Goal: Task Accomplishment & Management: Manage account settings

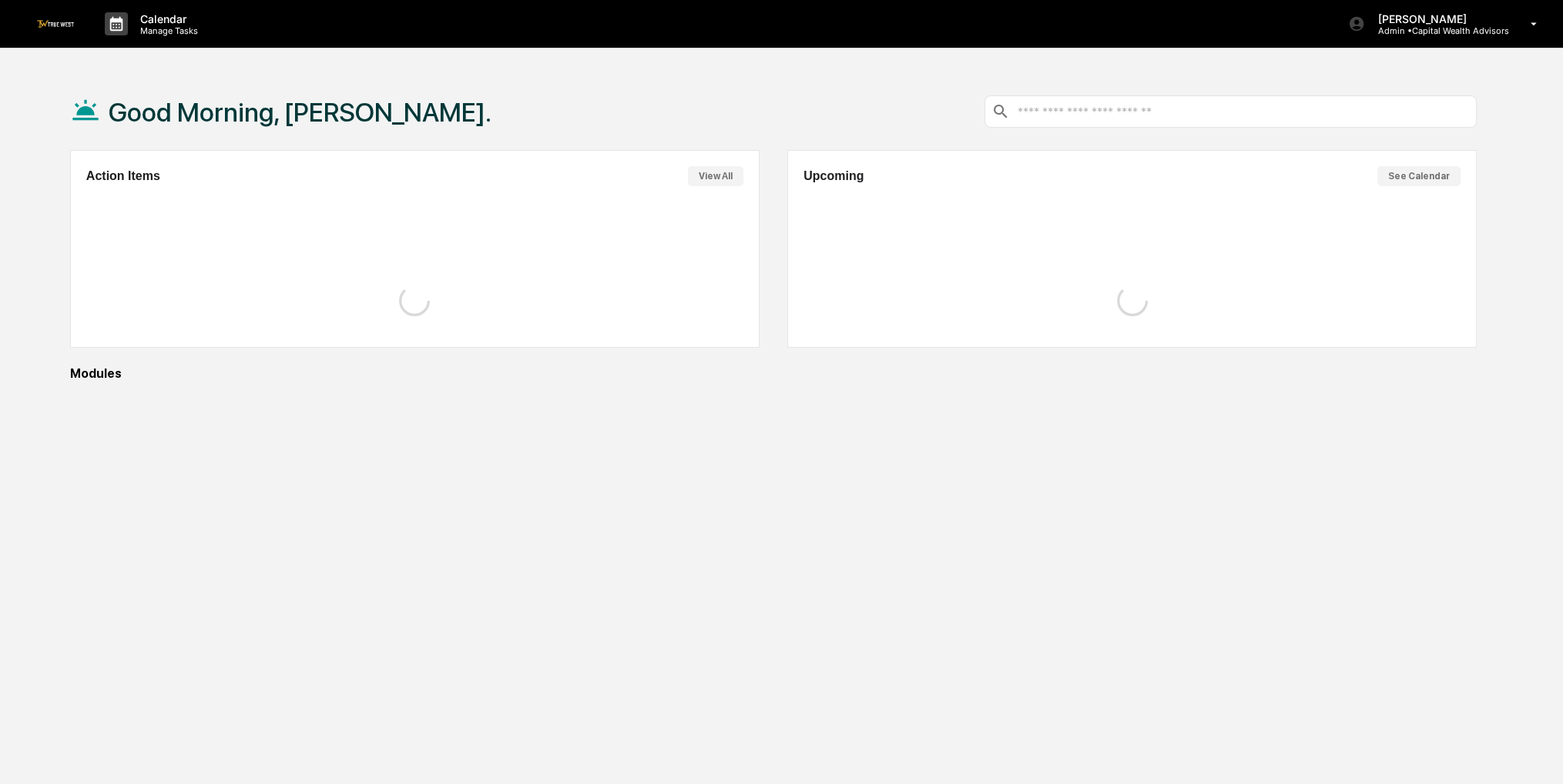
drag, startPoint x: 0, startPoint y: 0, endPoint x: 502, endPoint y: 414, distance: 650.7
click at [502, 414] on div "Good Morning, Sigrid. Action Items View All Upcoming See Calendar Modules" at bounding box center [773, 465] width 1452 height 784
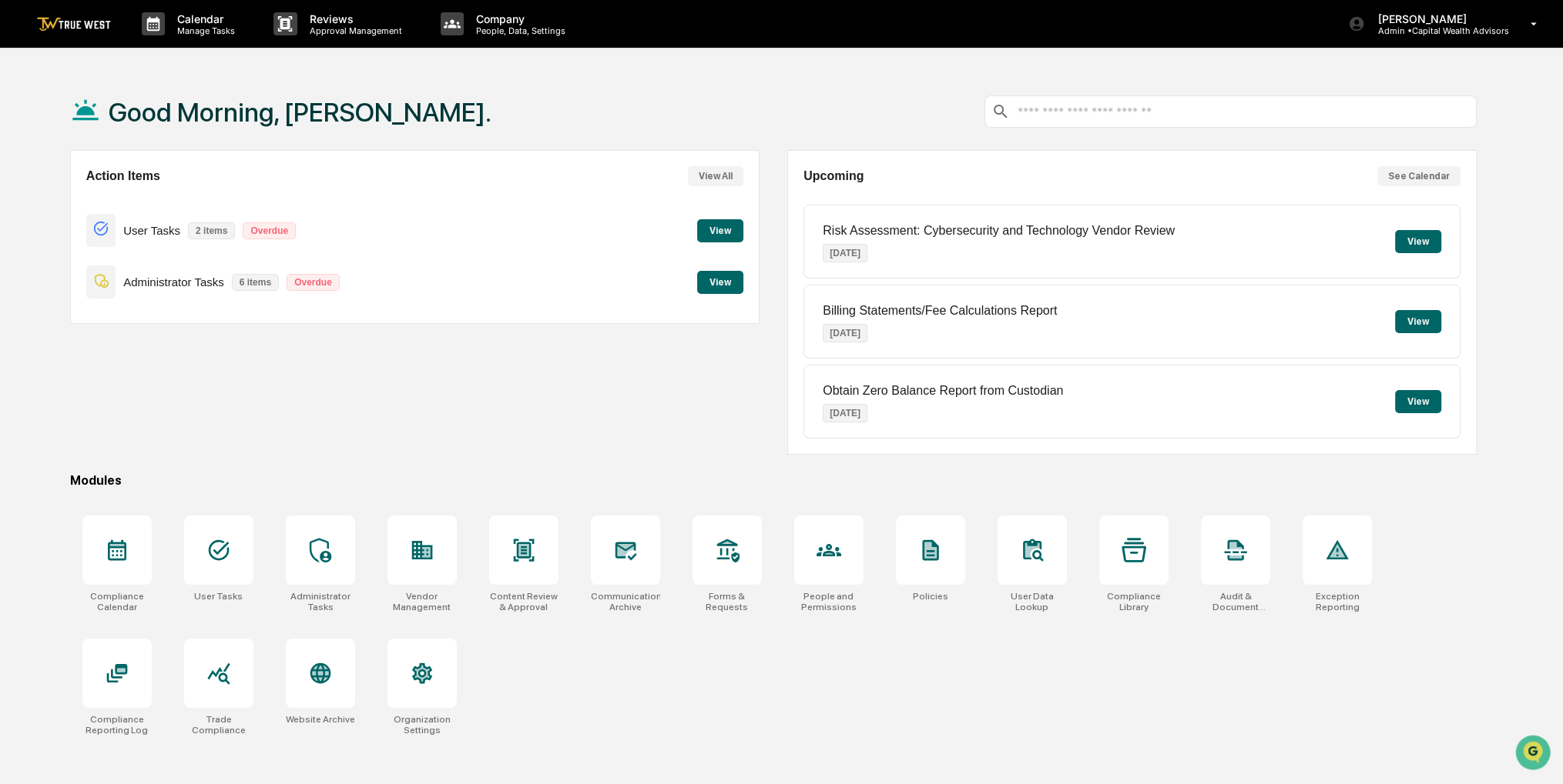
drag, startPoint x: 454, startPoint y: 369, endPoint x: 407, endPoint y: 366, distance: 47.1
click at [407, 366] on div "Action Items View All User Tasks 2 items Overdue View Administrator Tasks 6 ite…" at bounding box center [414, 302] width 690 height 305
drag, startPoint x: 424, startPoint y: 98, endPoint x: 413, endPoint y: 100, distance: 11.2
click at [413, 100] on div "Good Morning, Sigrid." at bounding box center [773, 111] width 1406 height 77
click at [194, 36] on div "Calendar Manage Tasks" at bounding box center [196, 24] width 132 height 48
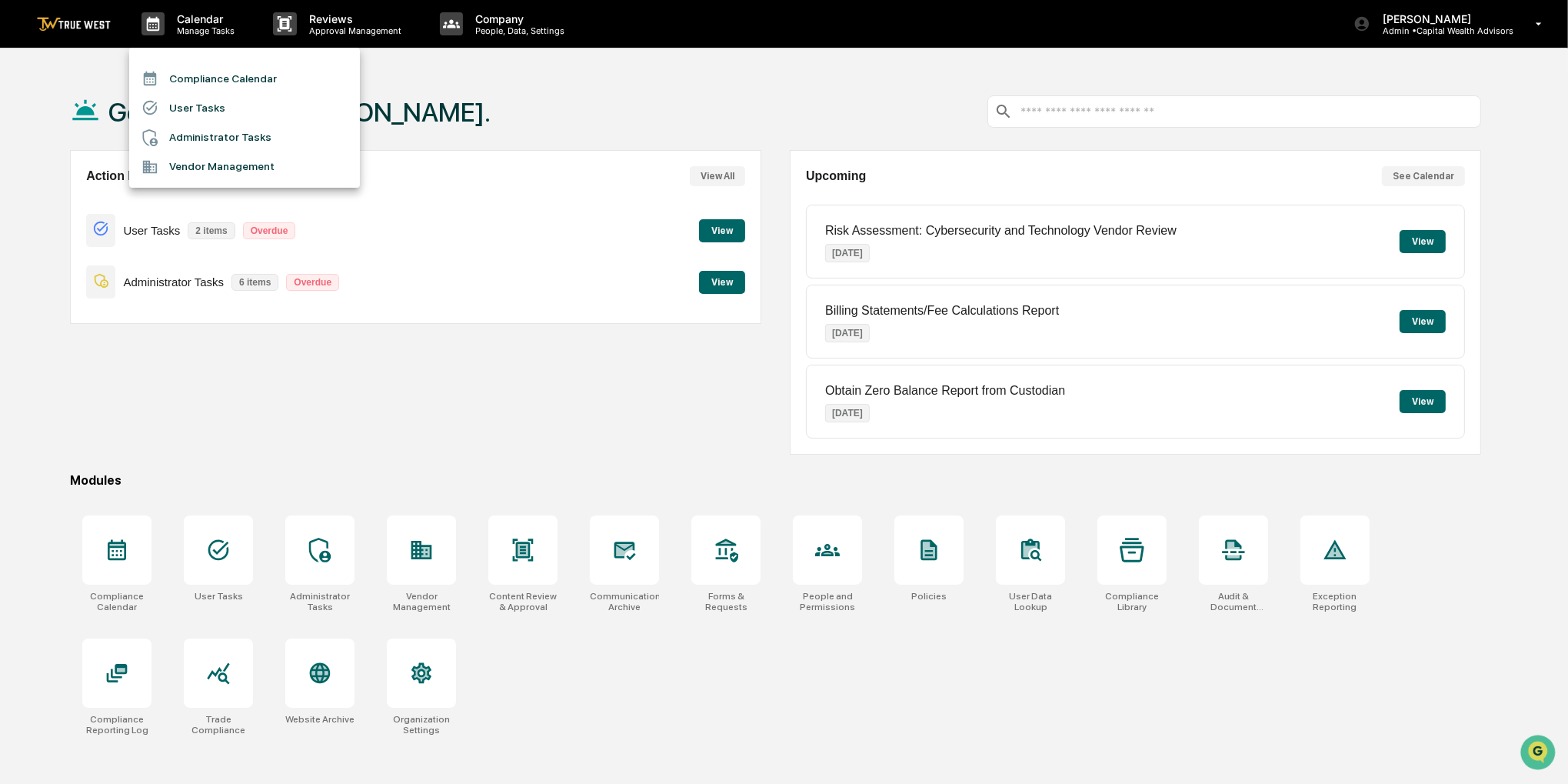
click at [195, 81] on li "Compliance Calendar" at bounding box center [244, 78] width 230 height 29
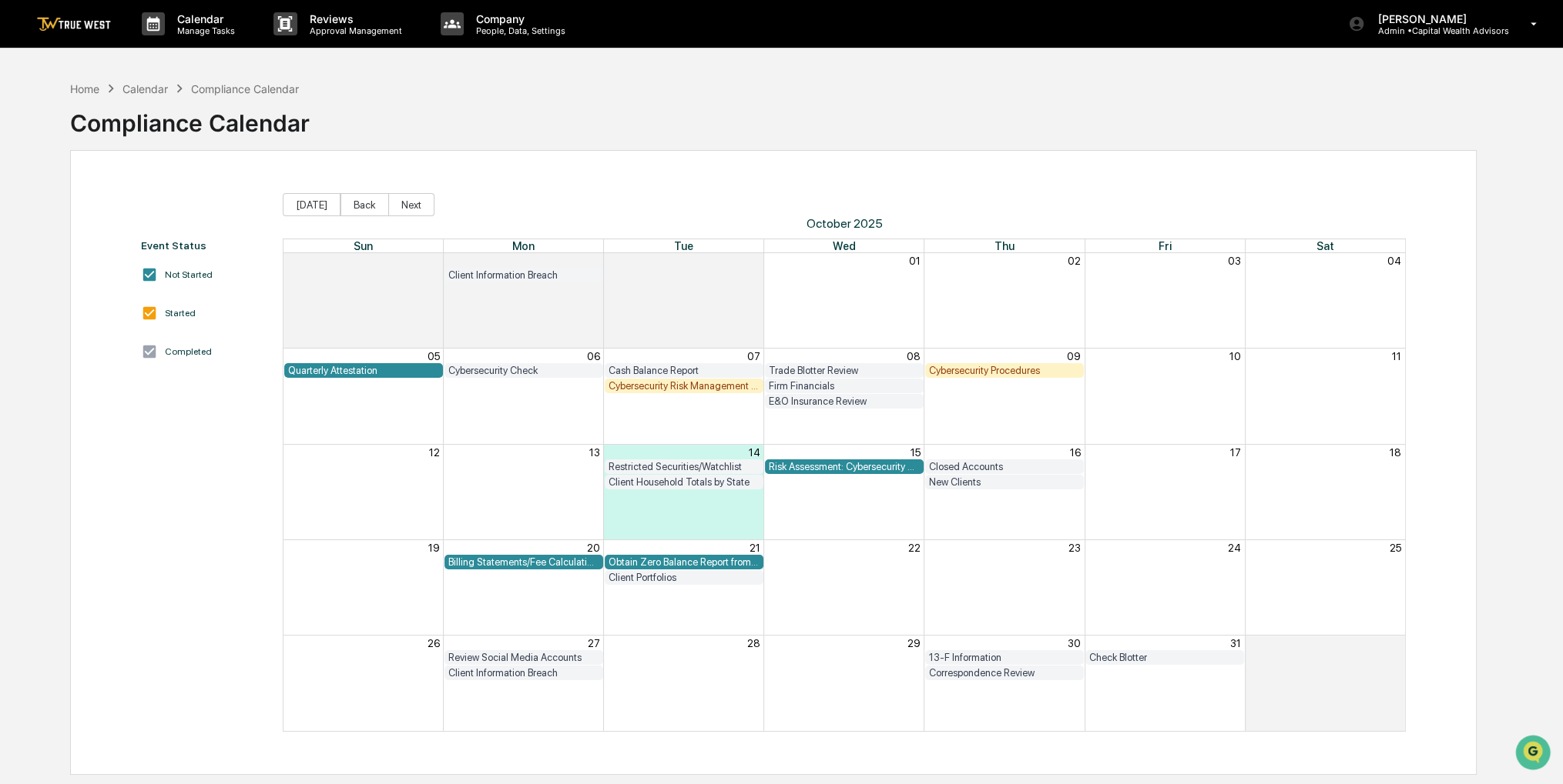
click at [528, 376] on div "Cybersecurity Check" at bounding box center [523, 370] width 159 height 15
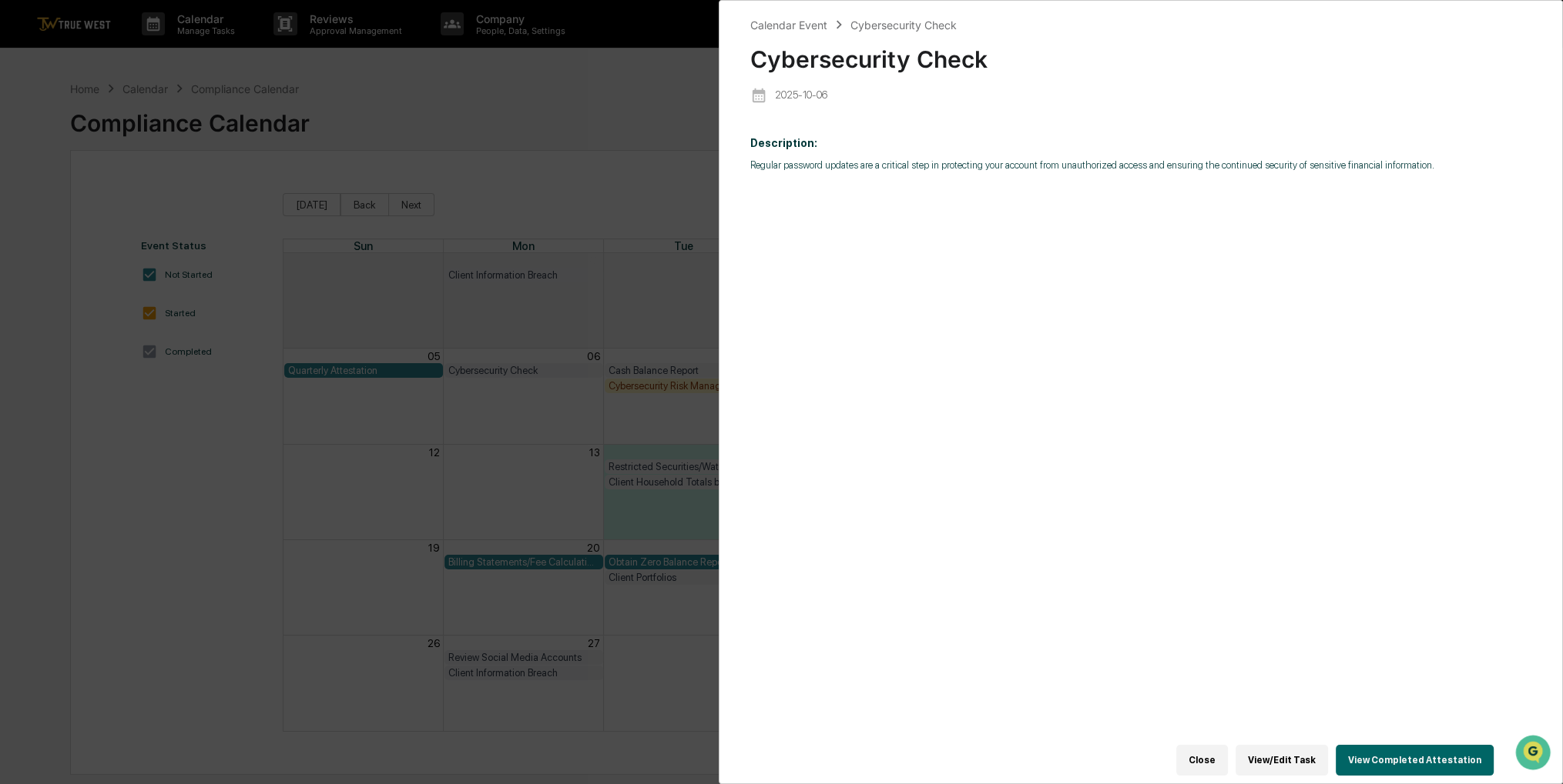
click at [582, 212] on div "Calendar Event Cybersecurity Check Cybersecurity Check 2025-10-06 Description: …" at bounding box center [782, 392] width 1563 height 784
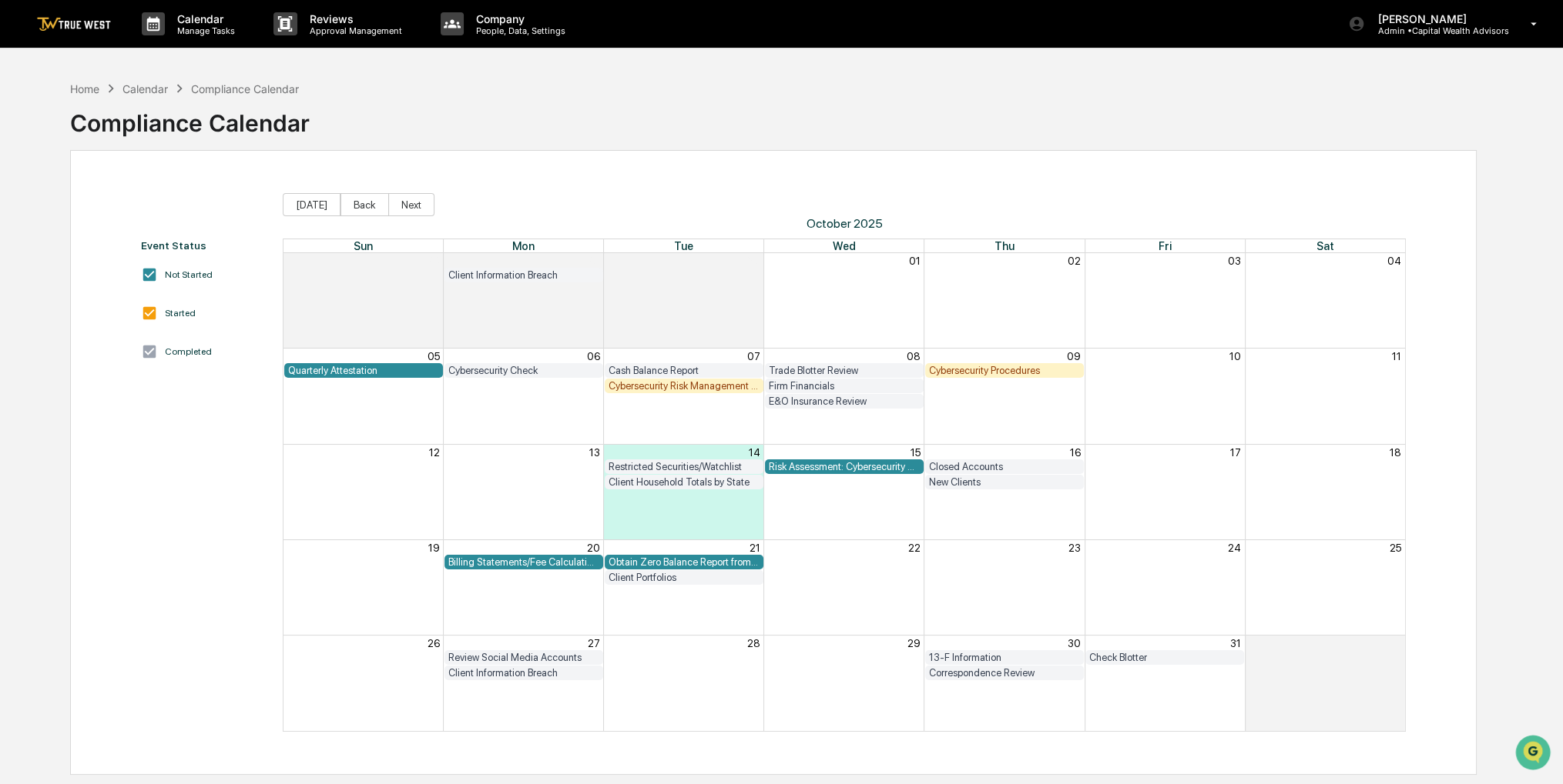
click at [638, 366] on div "Cash Balance Report" at bounding box center [684, 371] width 151 height 12
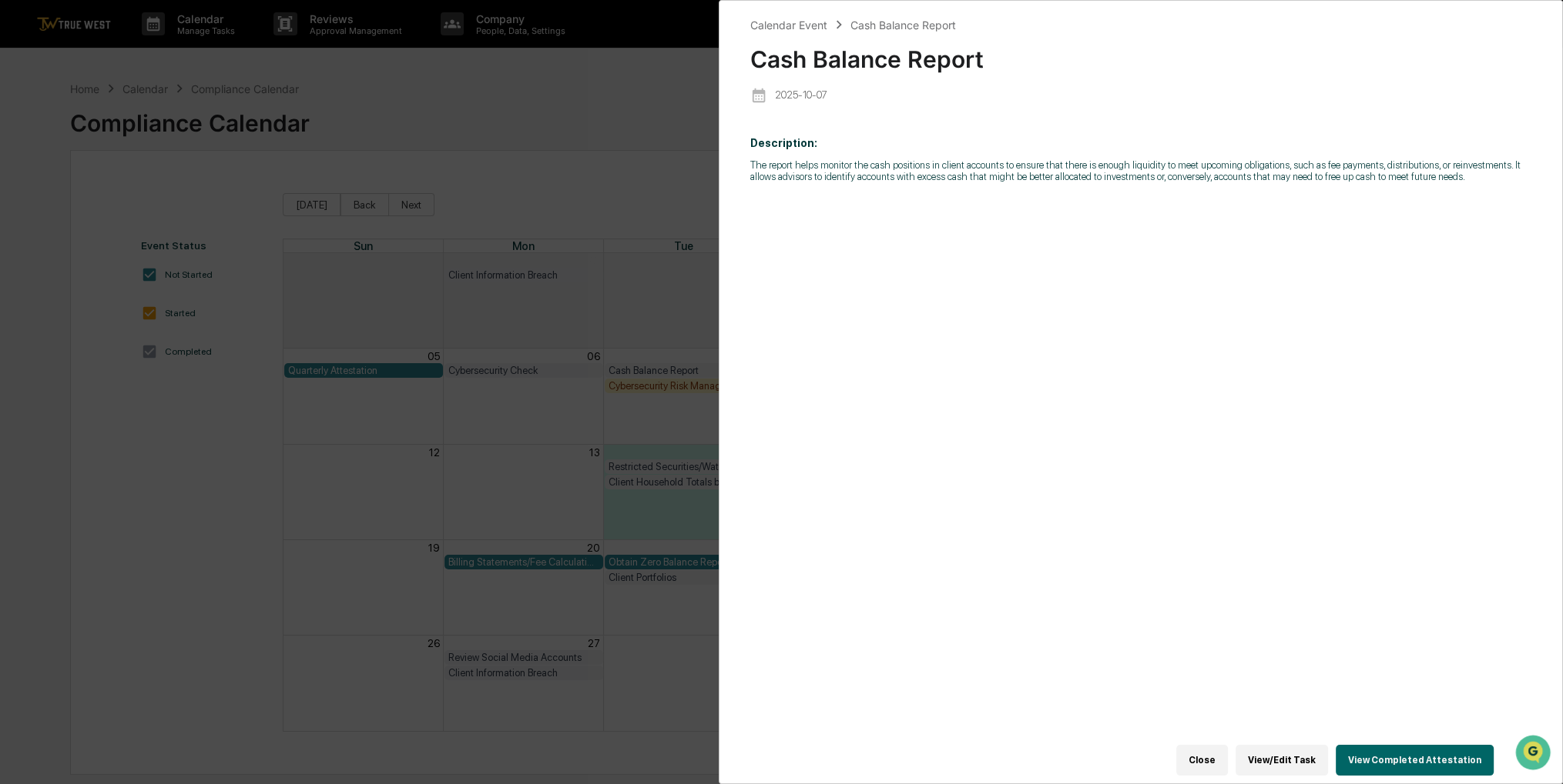
click at [1397, 753] on button "View Completed Attestation" at bounding box center [1414, 760] width 158 height 31
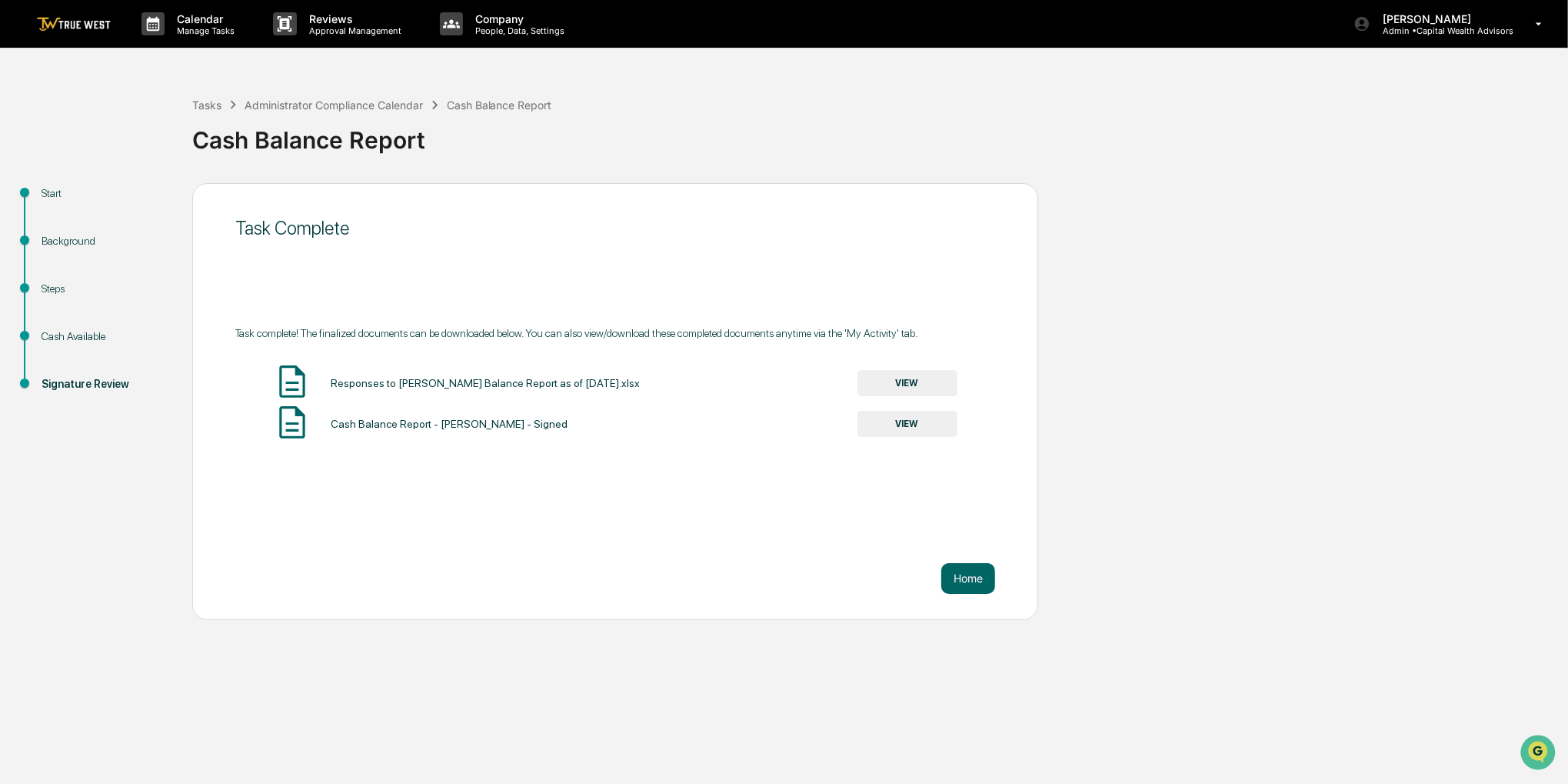
click at [913, 381] on button "VIEW" at bounding box center [907, 383] width 100 height 26
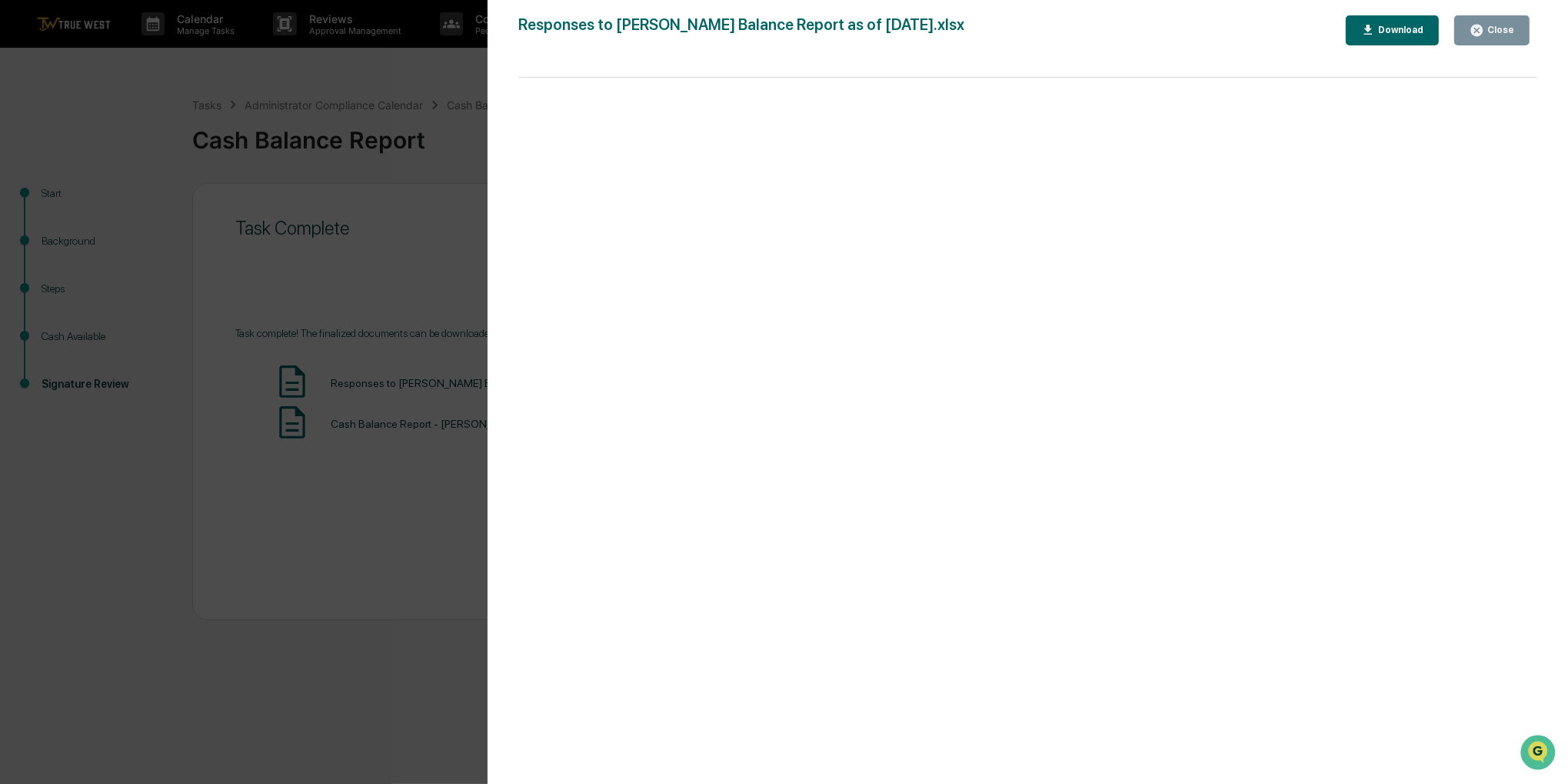
click at [424, 254] on div "Version History 10/14/2025, 01:40 PM Sigrid Alegria Responses to CW Cash Balanc…" at bounding box center [784, 392] width 1568 height 784
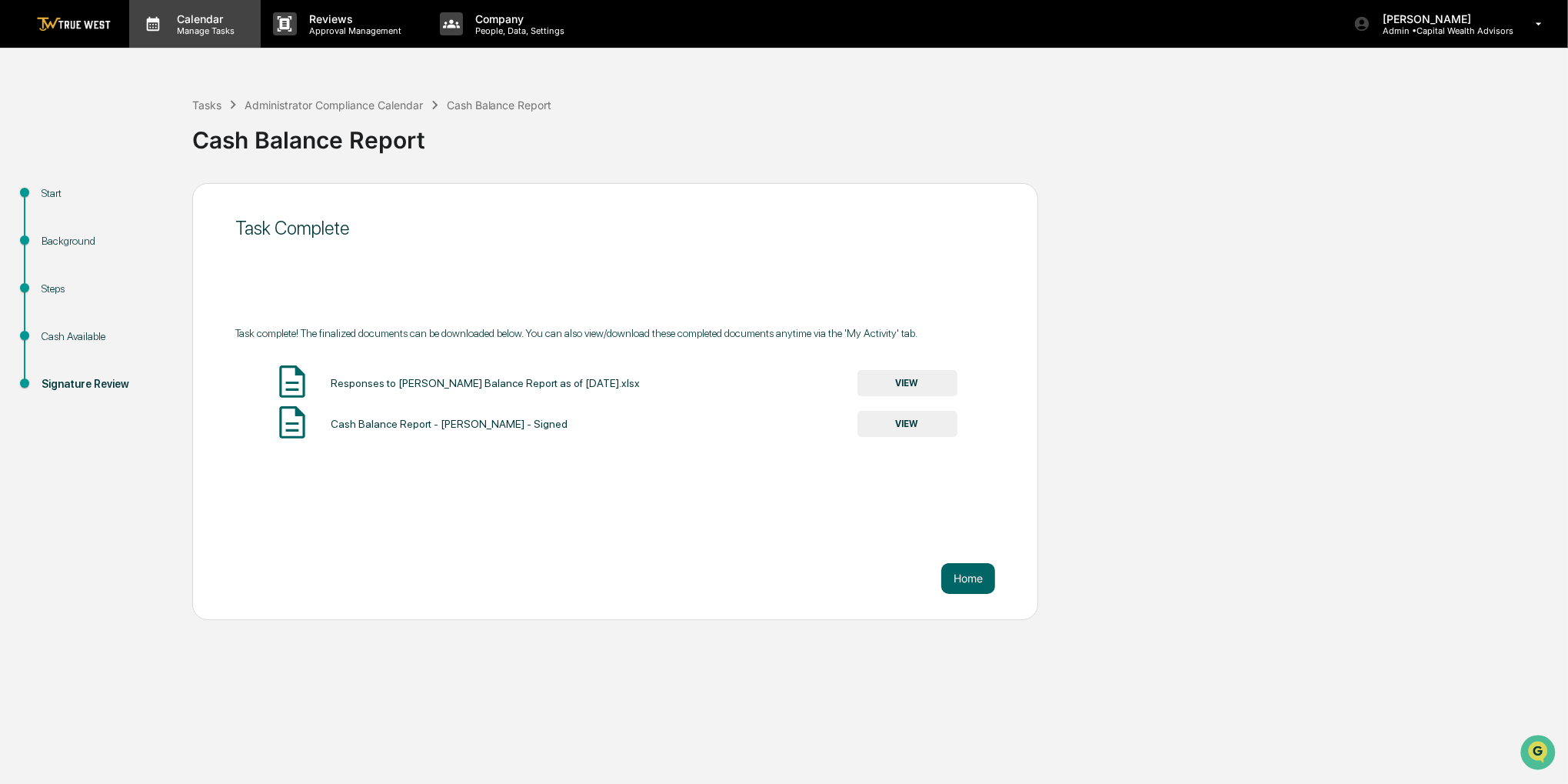
click at [225, 32] on p "Manage Tasks" at bounding box center [203, 30] width 78 height 11
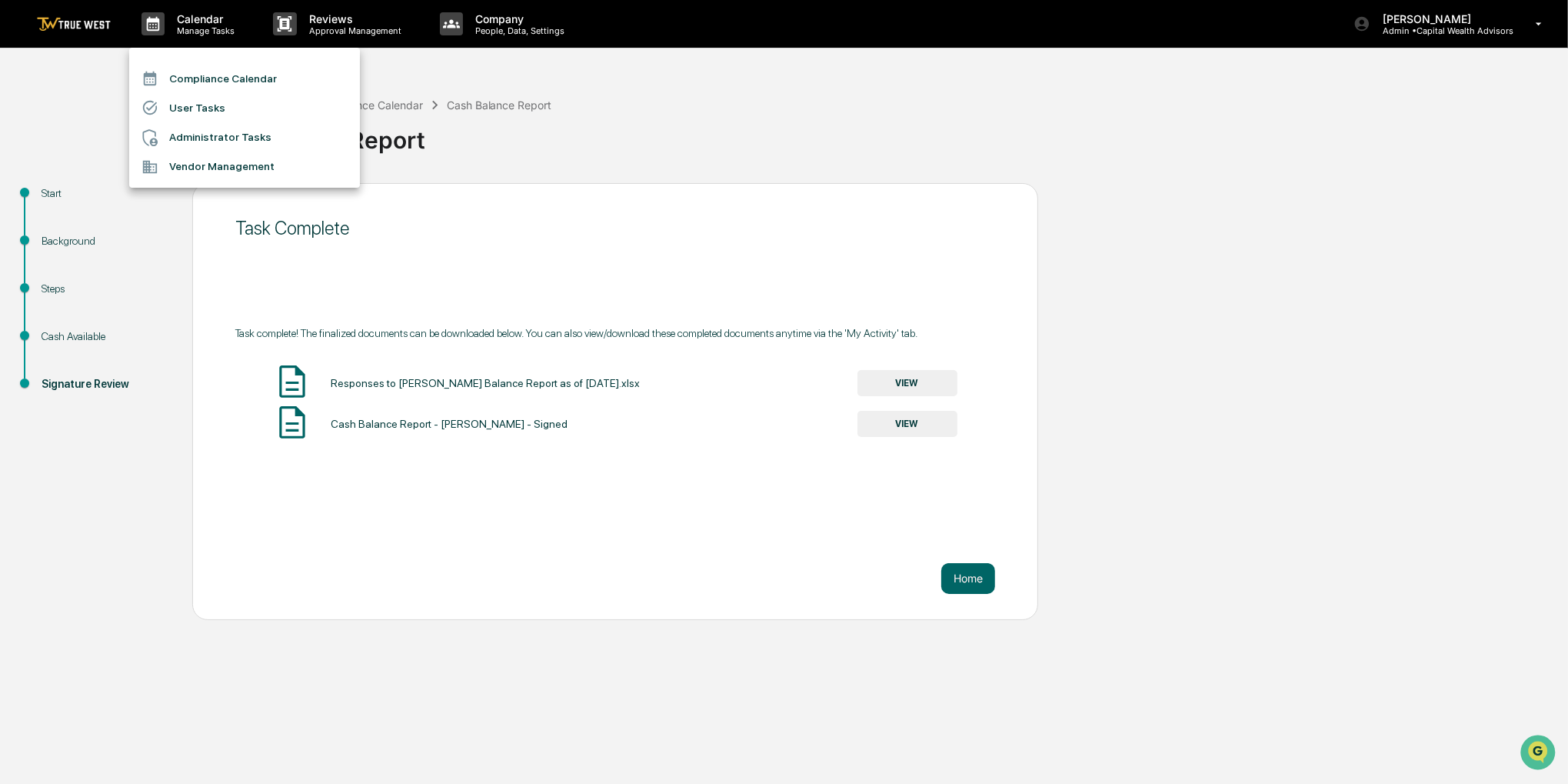
click at [227, 79] on li "Compliance Calendar" at bounding box center [244, 78] width 230 height 29
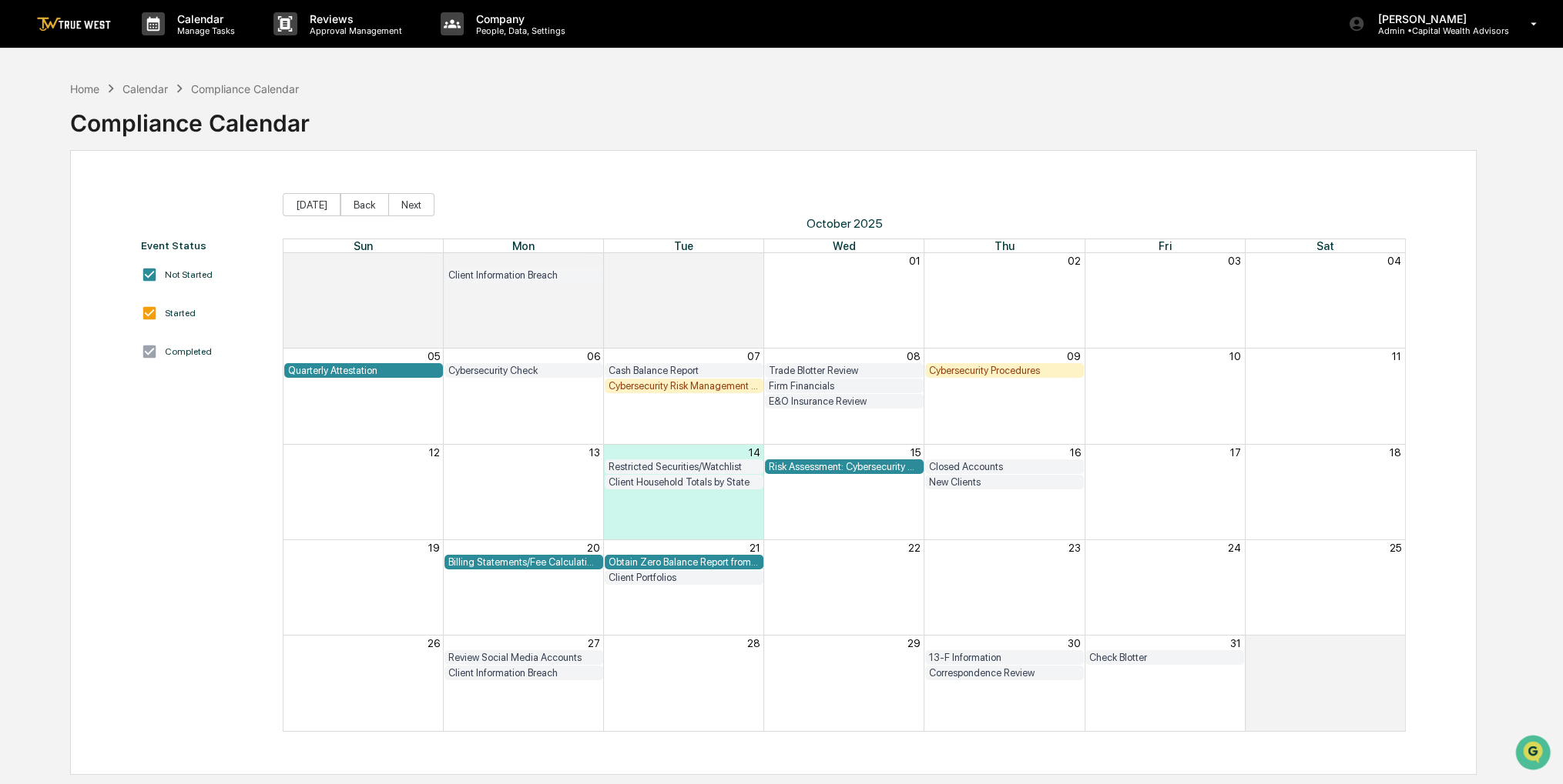
click at [808, 371] on div "Trade Blotter Review" at bounding box center [843, 371] width 151 height 12
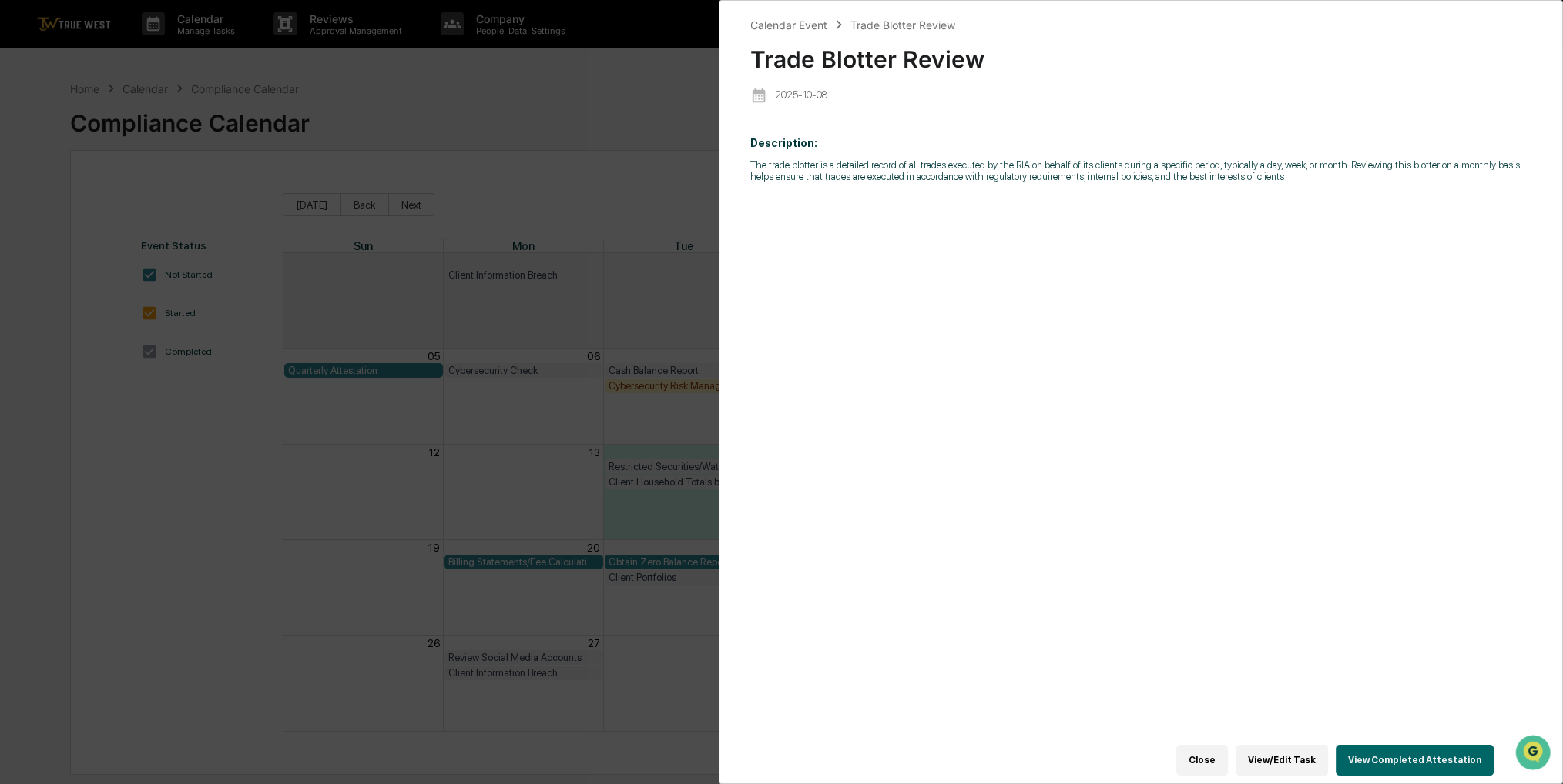
click at [1362, 750] on button "View Completed Attestation" at bounding box center [1414, 760] width 158 height 31
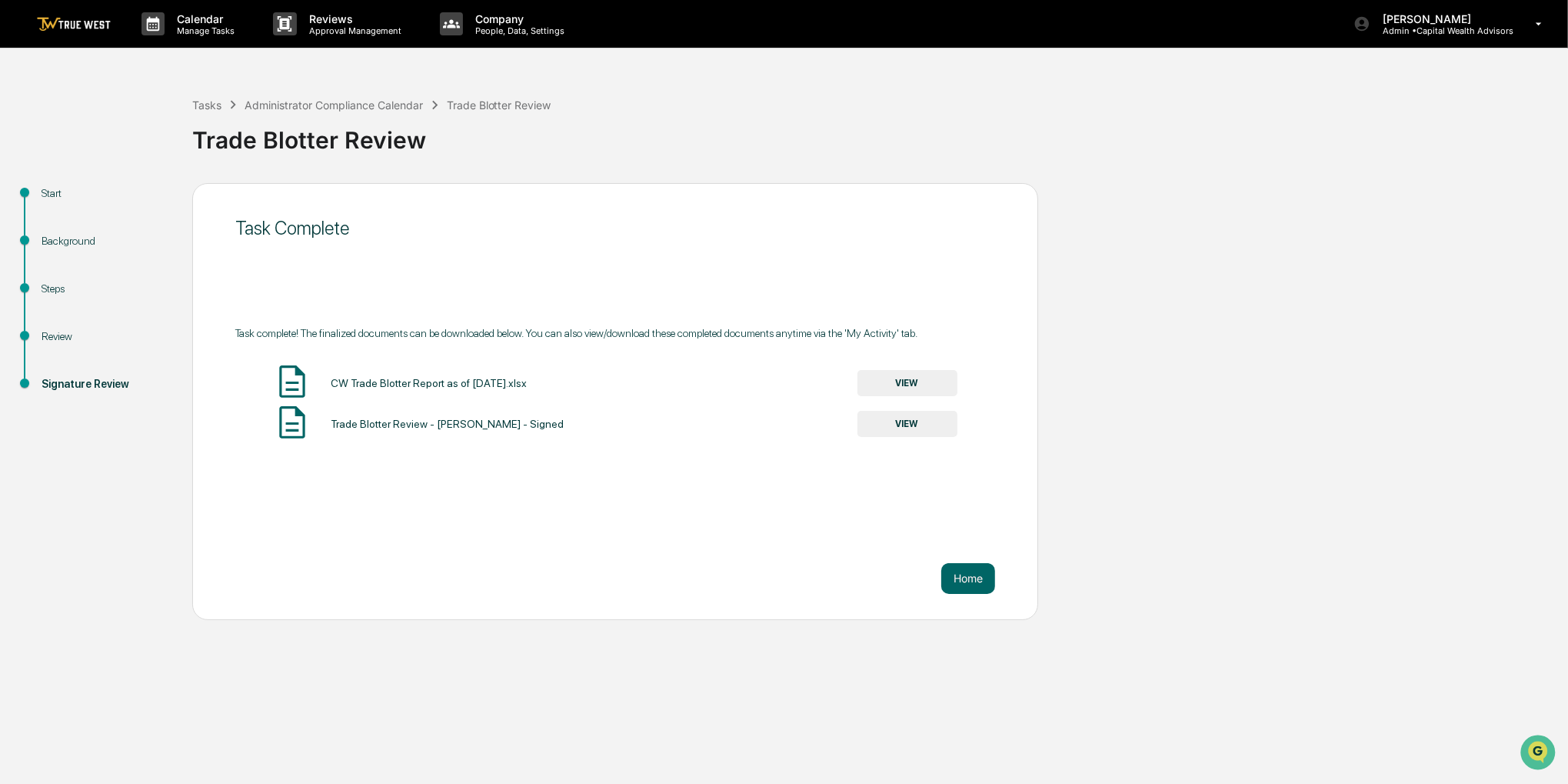
click at [905, 384] on button "VIEW" at bounding box center [907, 383] width 100 height 26
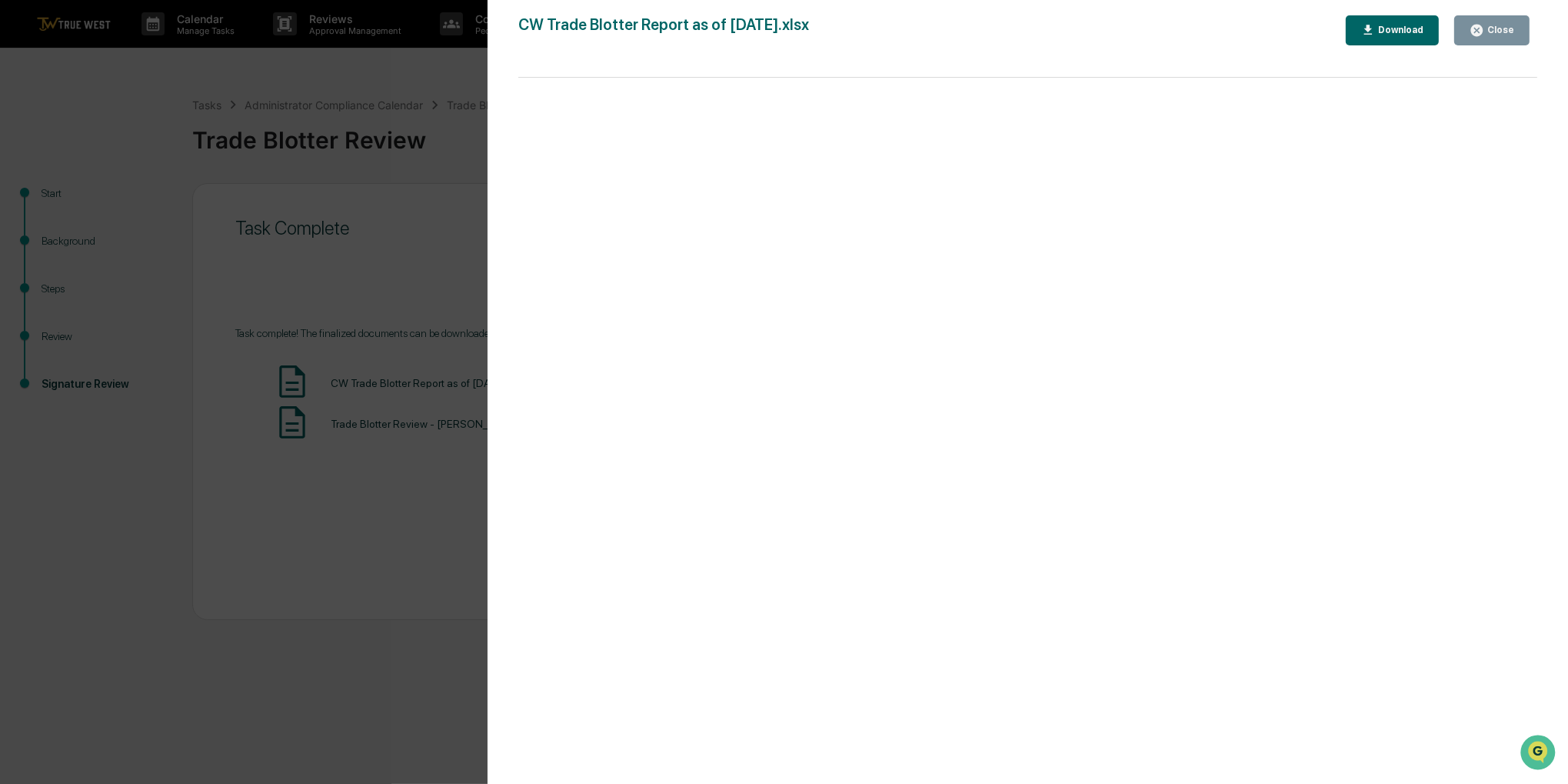
click at [1494, 34] on div "Close" at bounding box center [1499, 30] width 30 height 11
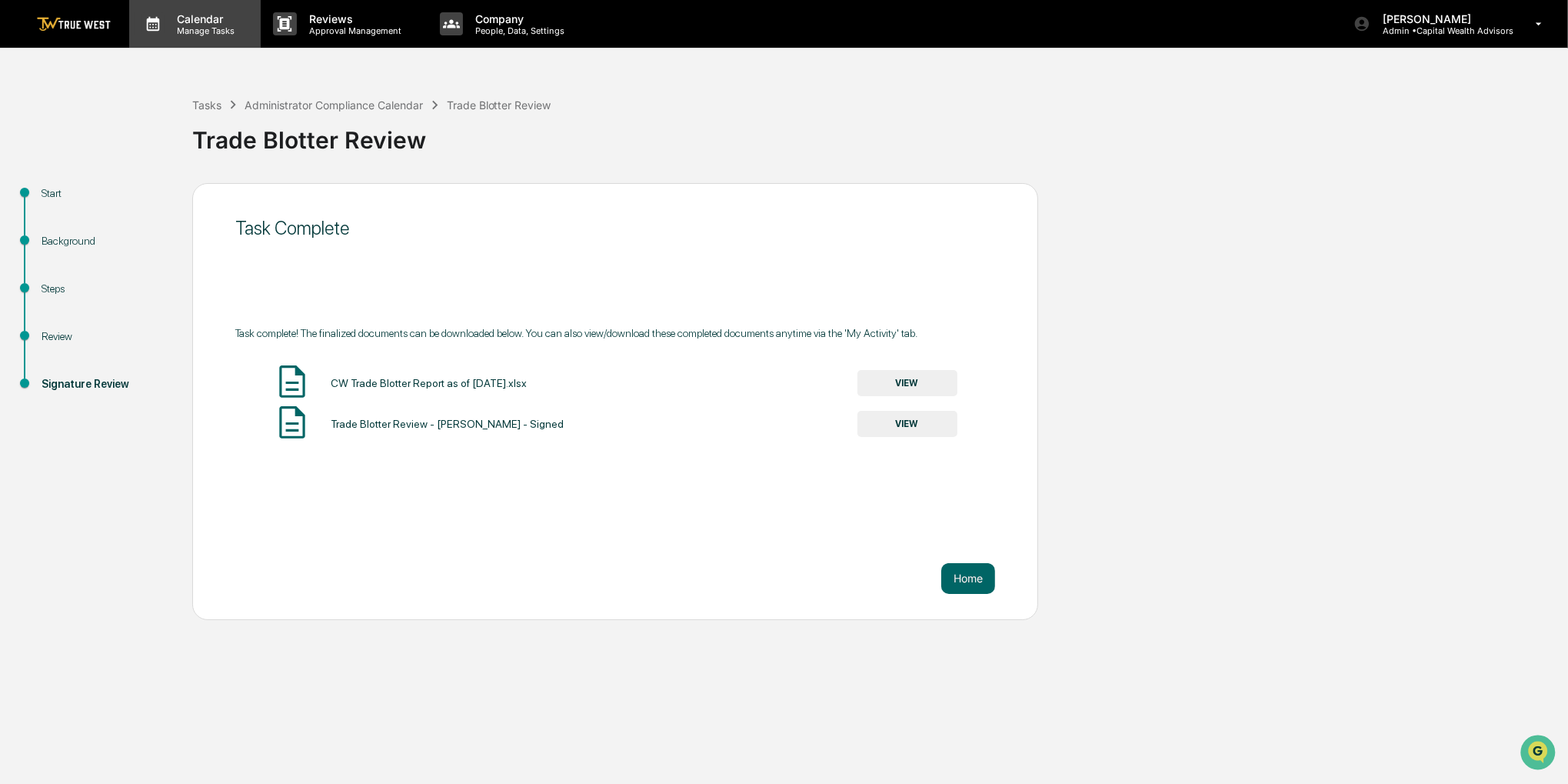
click at [221, 27] on p "Manage Tasks" at bounding box center [203, 30] width 78 height 11
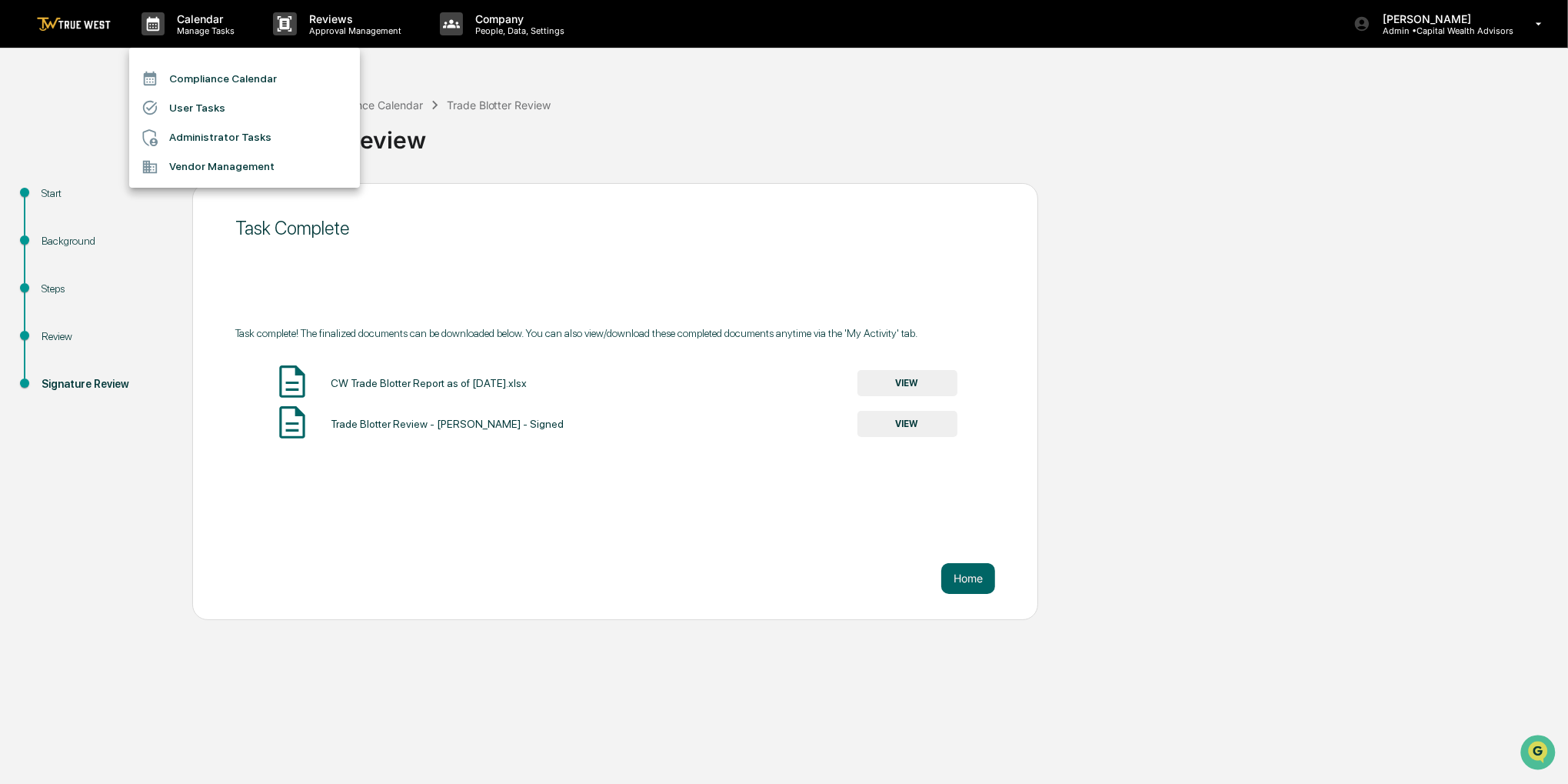
click at [220, 77] on li "Compliance Calendar" at bounding box center [244, 78] width 230 height 29
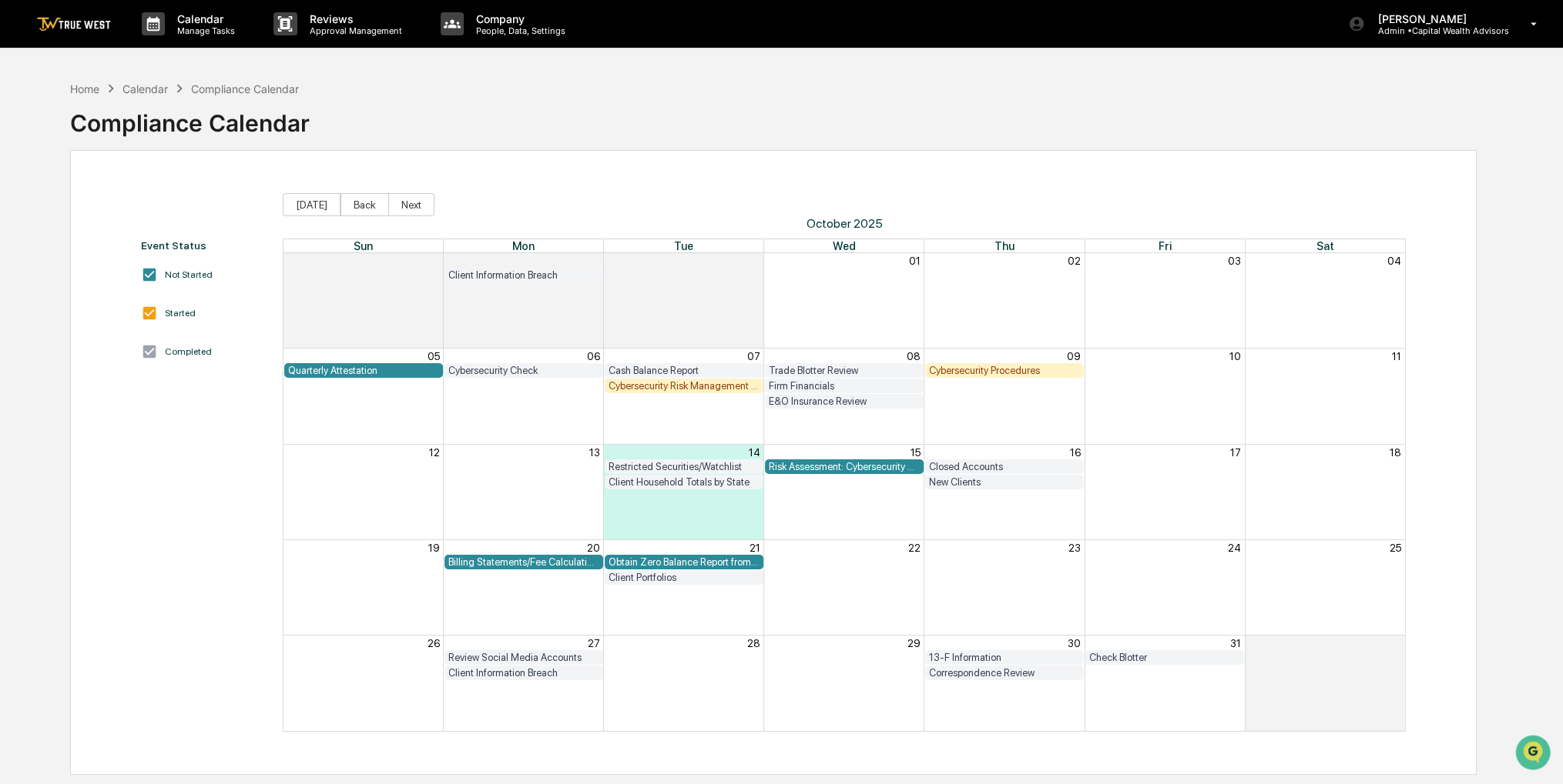
click at [955, 467] on div "Closed Accounts" at bounding box center [1004, 467] width 151 height 12
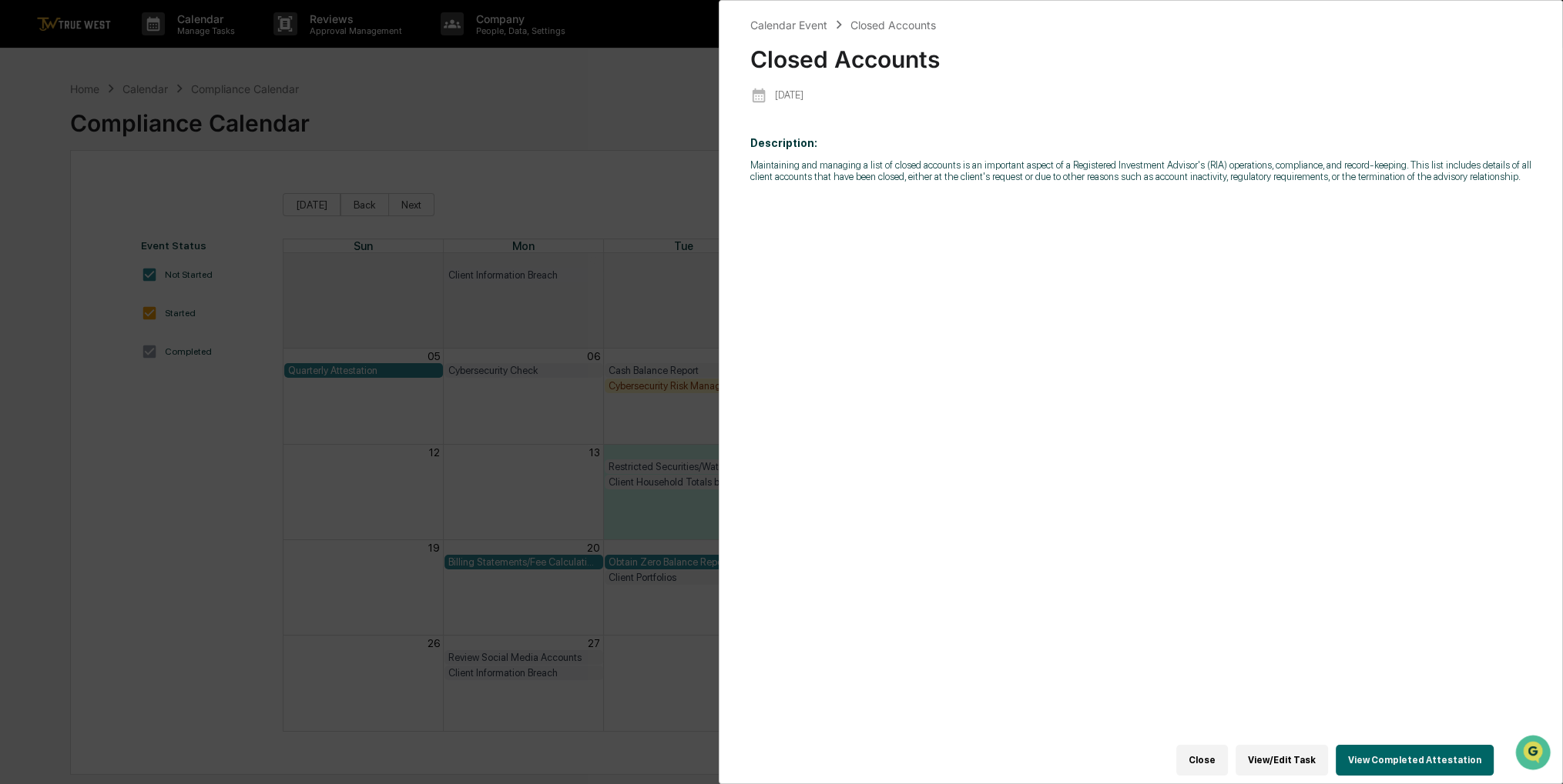
click at [1357, 759] on button "View Completed Attestation" at bounding box center [1414, 760] width 158 height 31
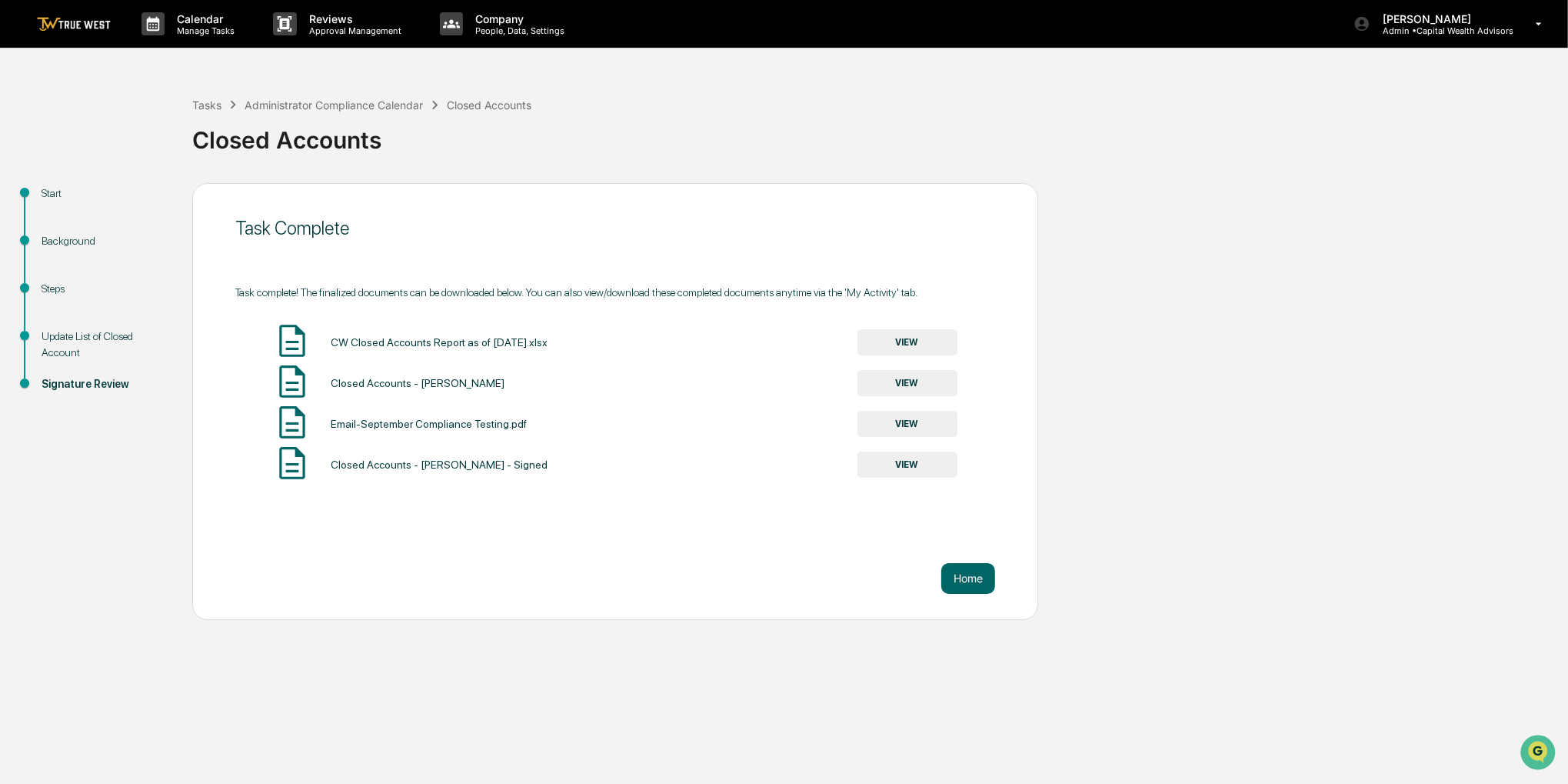
click at [889, 342] on button "VIEW" at bounding box center [907, 342] width 100 height 26
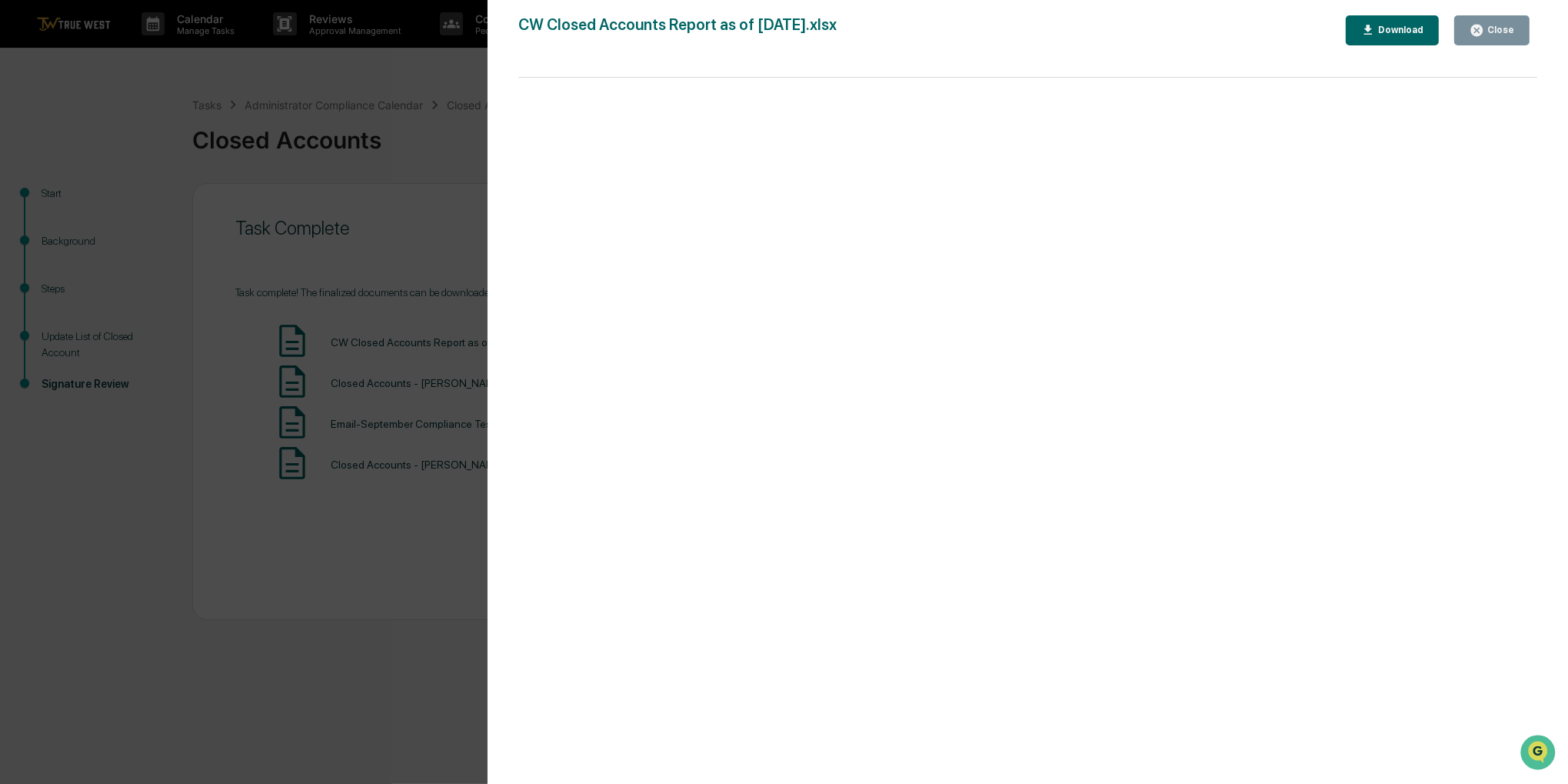
click at [1498, 23] on div "Close" at bounding box center [1492, 30] width 45 height 15
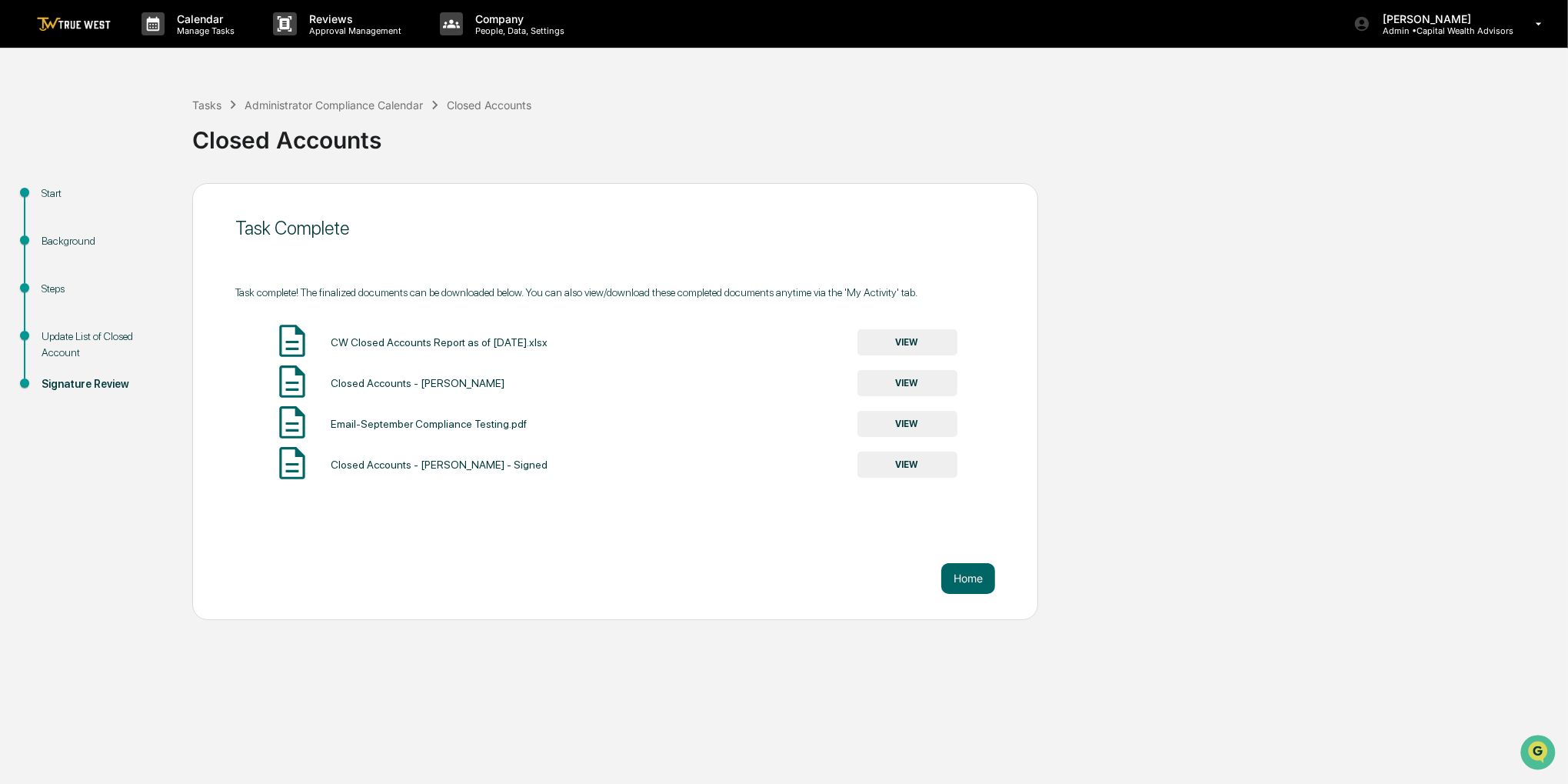
click at [930, 430] on button "VIEW" at bounding box center [907, 424] width 100 height 26
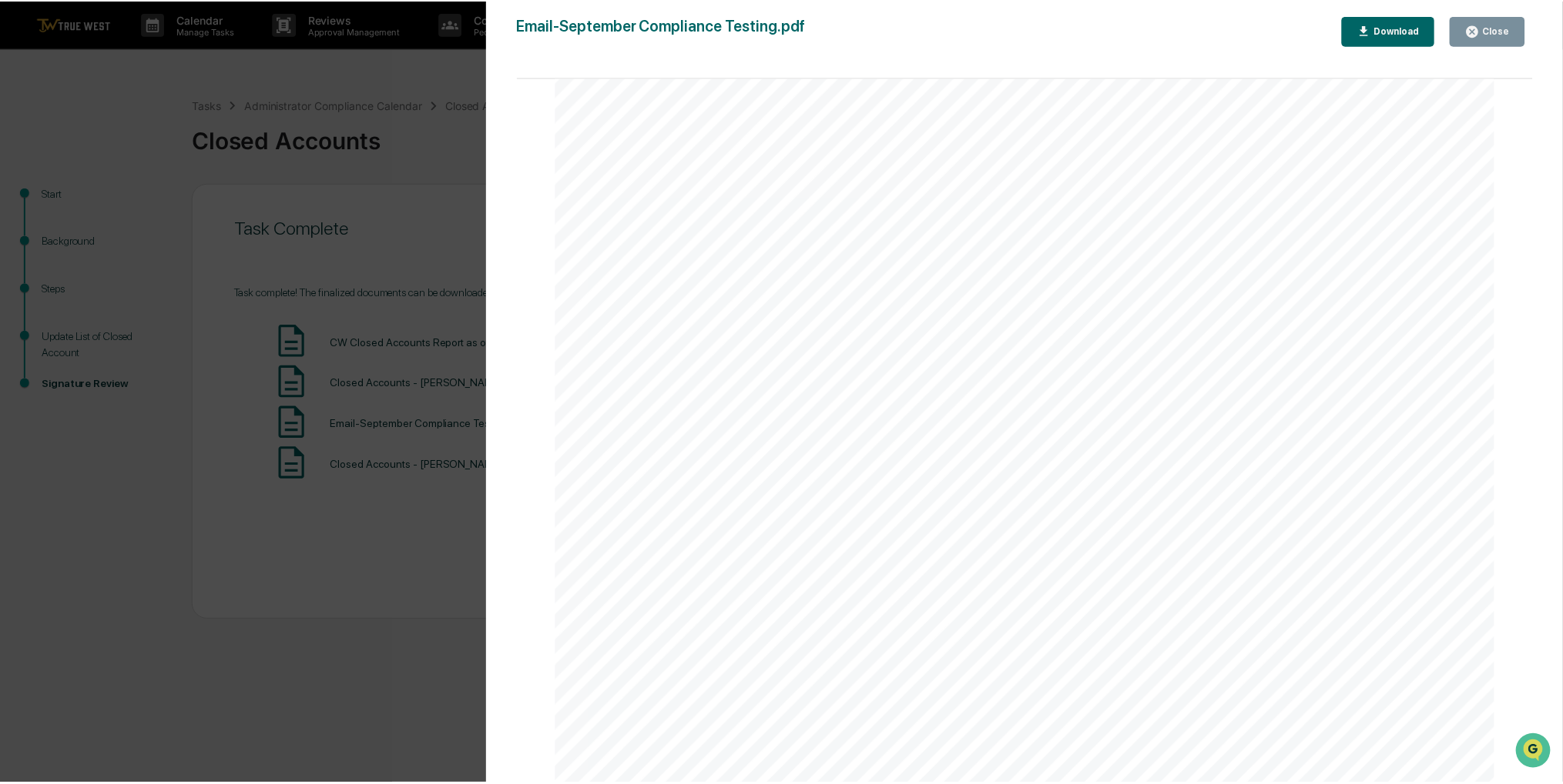
scroll to position [692, 0]
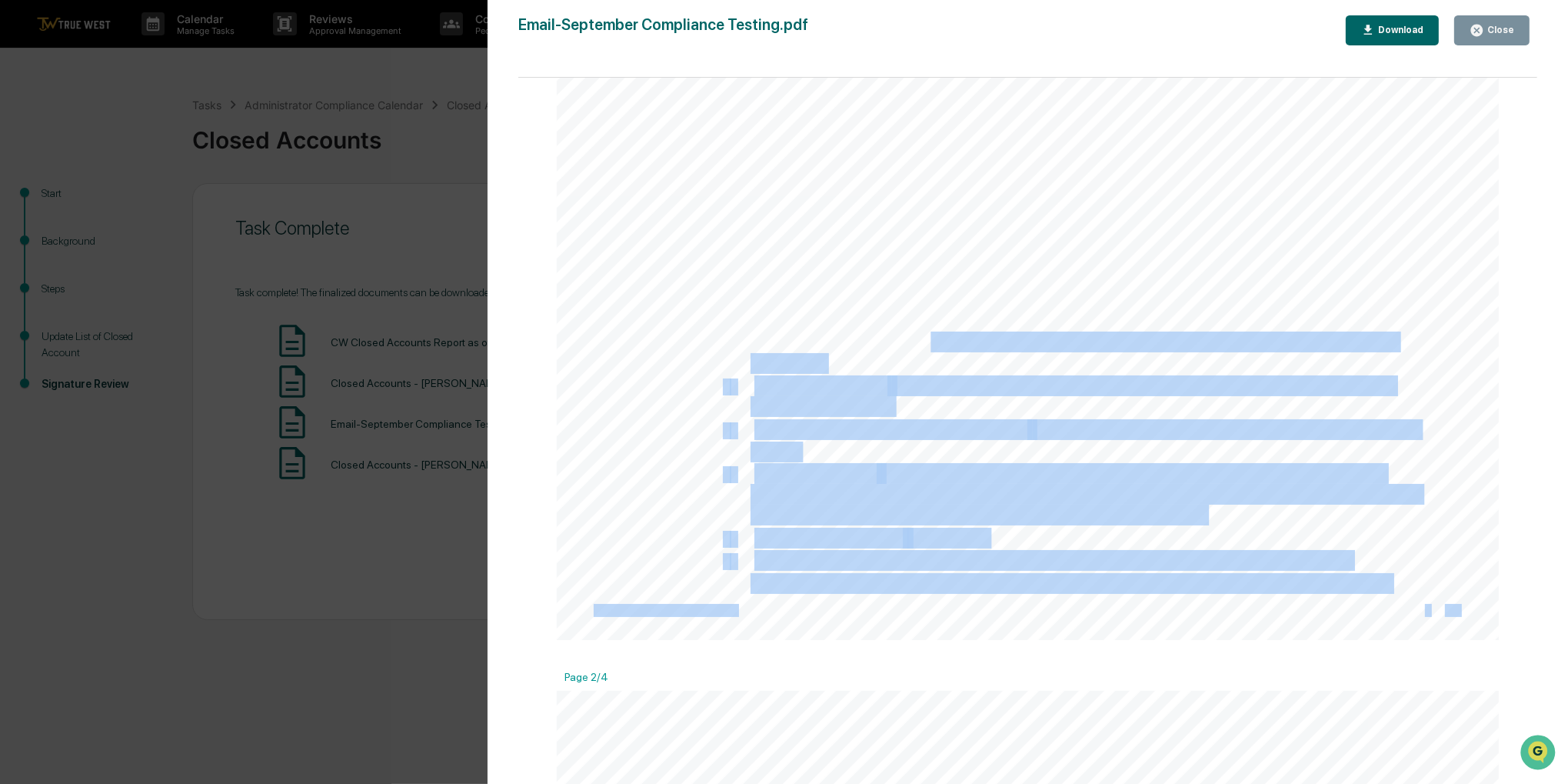
drag, startPoint x: 911, startPoint y: 355, endPoint x: 924, endPoint y: 344, distance: 17.0
click at [924, 344] on div "Outlook Re: Capital Wealth September Compliance Testing From Kayden Hicken | Ca…" at bounding box center [1028, 31] width 942 height 1221
drag, startPoint x: 924, startPoint y: 344, endPoint x: 924, endPoint y: 355, distance: 11.0
click at [924, 355] on div "Outlook Re: Capital Wealth September Compliance Testing From Kayden Hicken | Ca…" at bounding box center [1028, 31] width 942 height 1221
click at [1107, 358] on div "Outlook Re: Capital Wealth September Compliance Testing From Kayden Hicken | Ca…" at bounding box center [1028, 31] width 942 height 1221
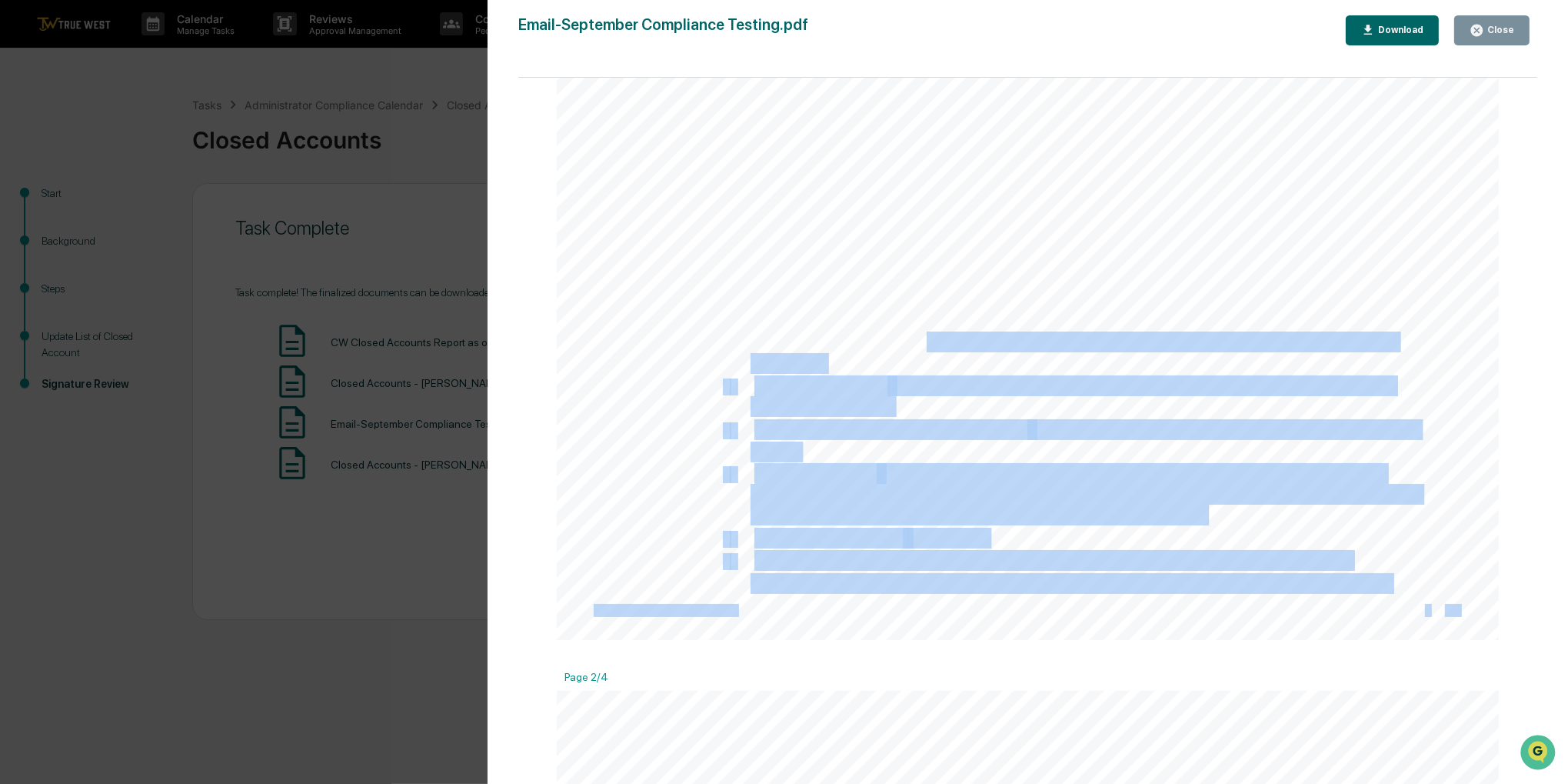
click at [1182, 343] on span "Closed Accounts: All closed accounts are due to inactive or was used for" at bounding box center [1076, 342] width 642 height 19
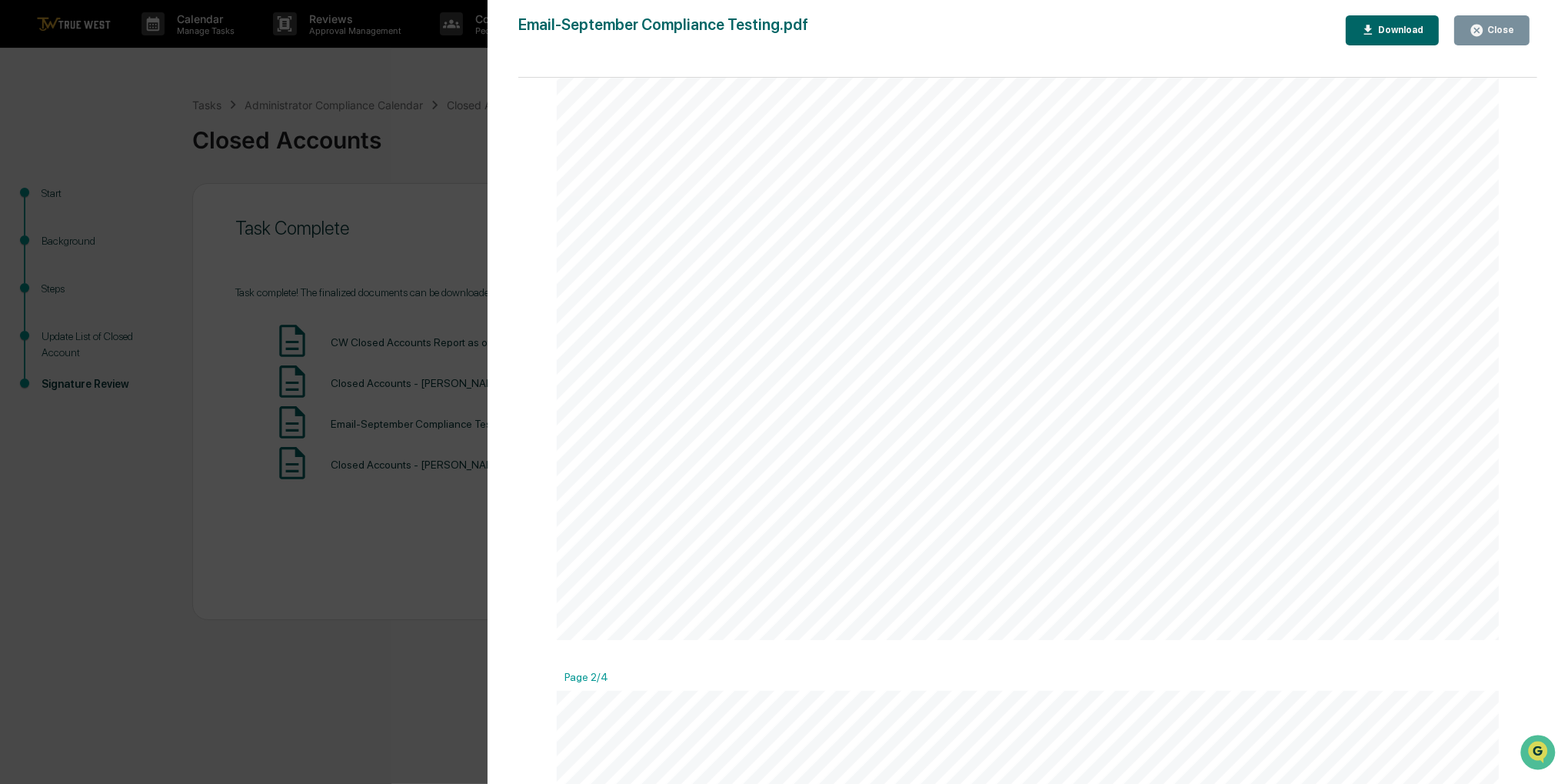
click at [450, 245] on div "Version History 10/14/2025, 01:42 PM Sigrid Alegria Email-September Compliance …" at bounding box center [784, 392] width 1568 height 784
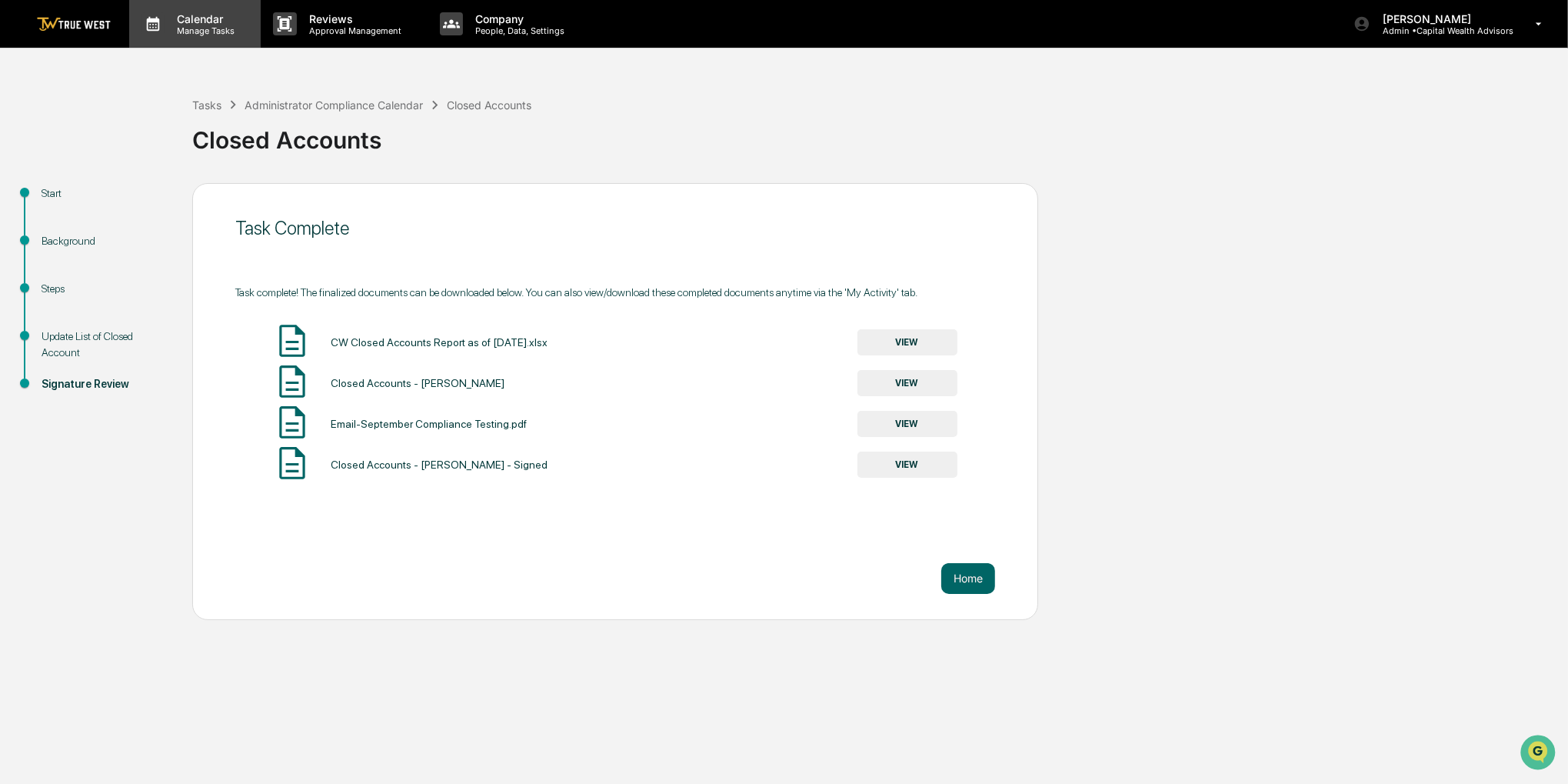
click at [193, 42] on div "Calendar Manage Tasks" at bounding box center [195, 24] width 132 height 48
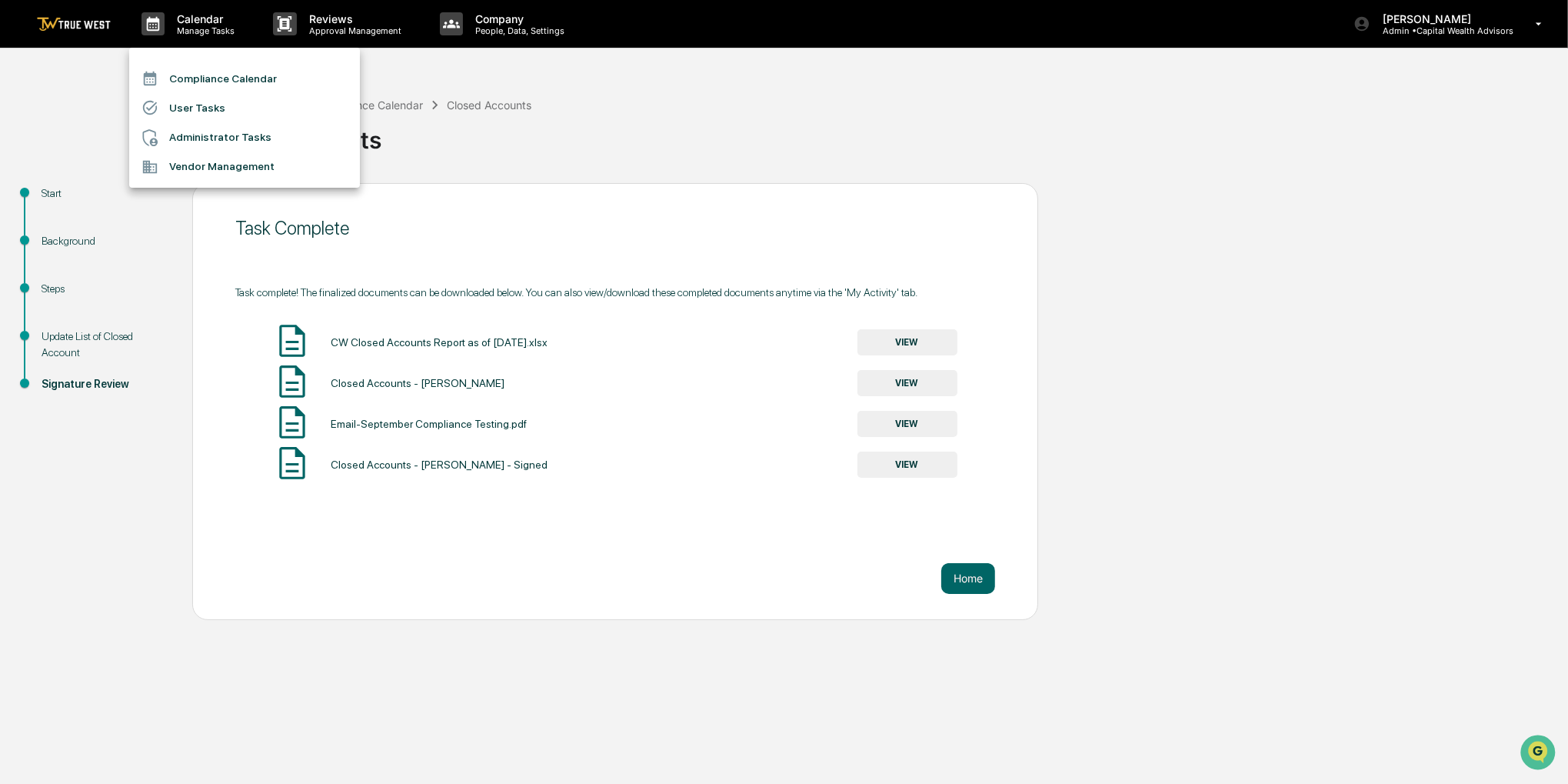
click at [209, 77] on li "Compliance Calendar" at bounding box center [244, 78] width 230 height 29
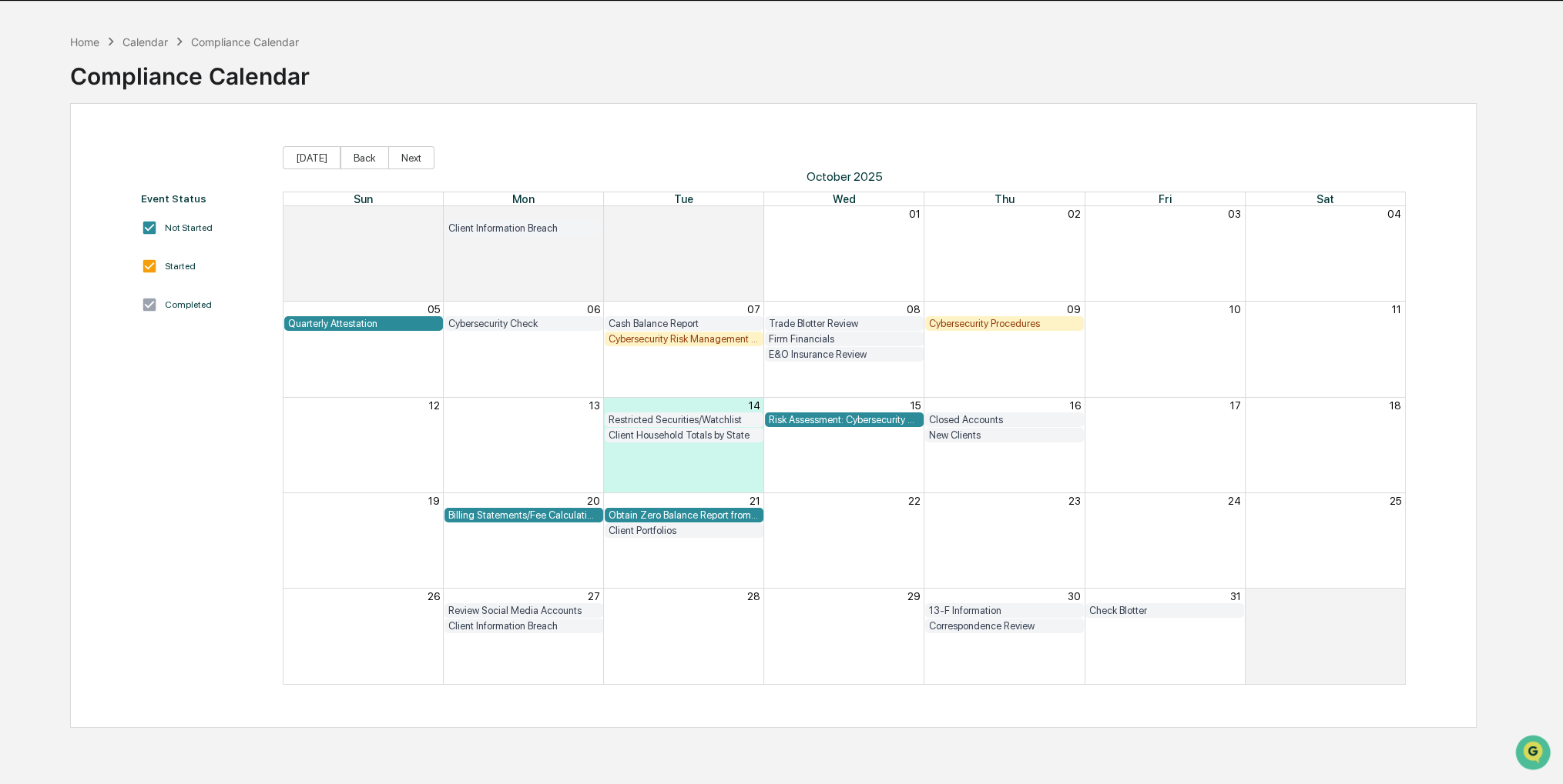
scroll to position [73, 0]
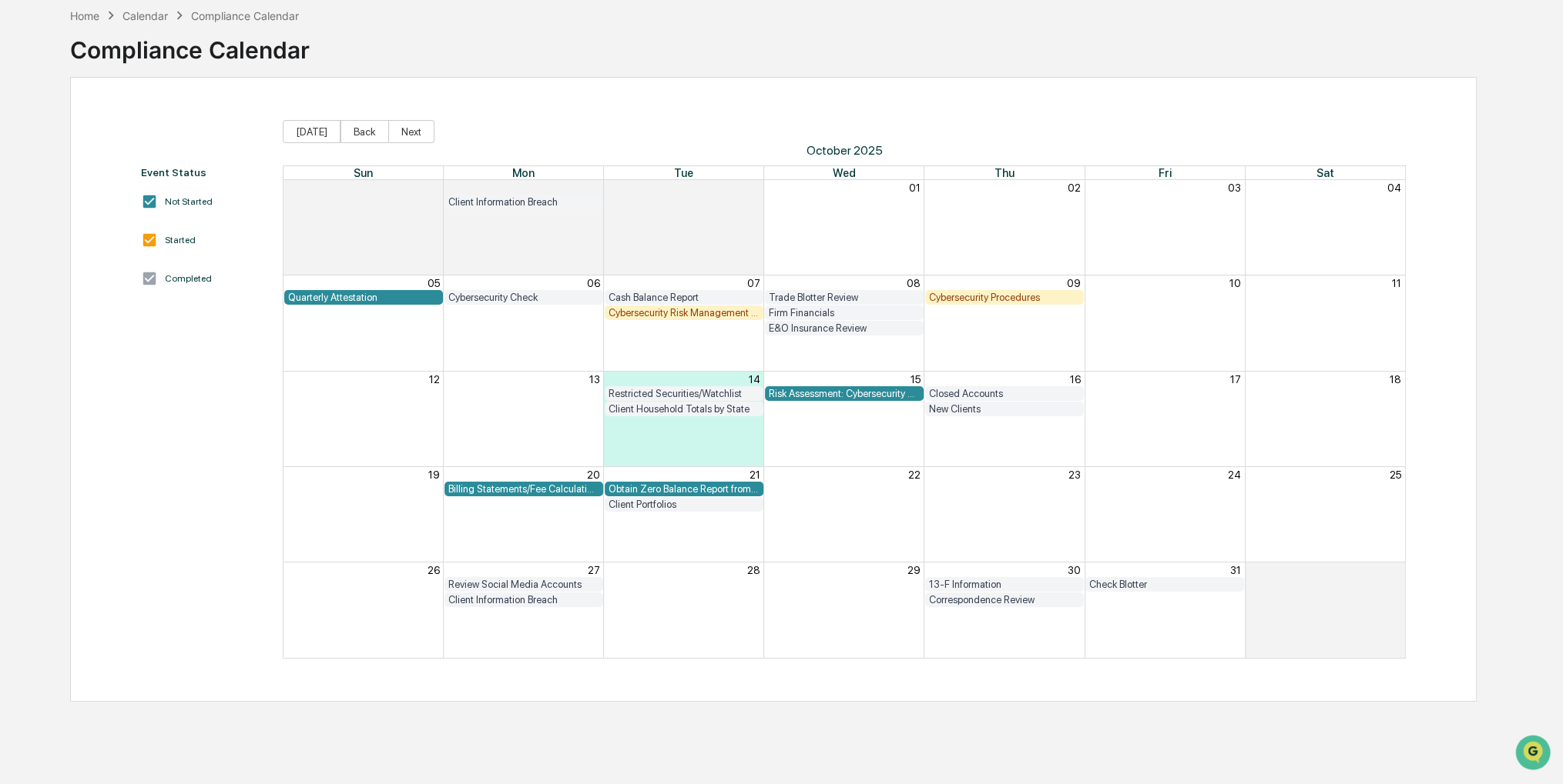
click at [758, 105] on div "Event Status Not Started Started Completed [DATE] Back Next [DATE] Sun Mon Tue …" at bounding box center [773, 389] width 1406 height 625
click at [484, 488] on div "Billing Statements/Fee Calculations Report" at bounding box center [523, 490] width 151 height 12
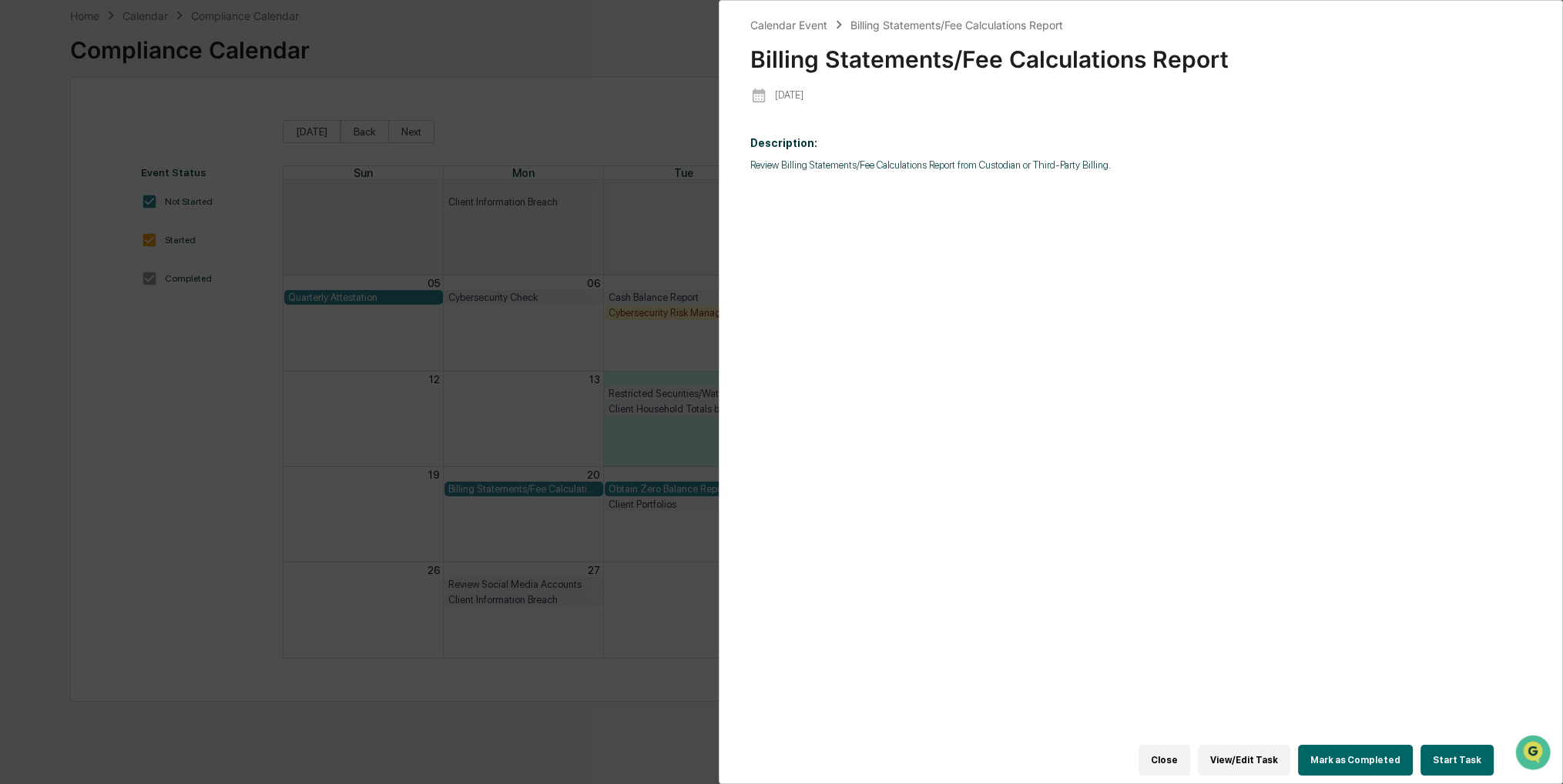
click at [638, 122] on div "Calendar Event Billing Statements/Fee Calculations Report Billing Statements/Fe…" at bounding box center [782, 392] width 1563 height 784
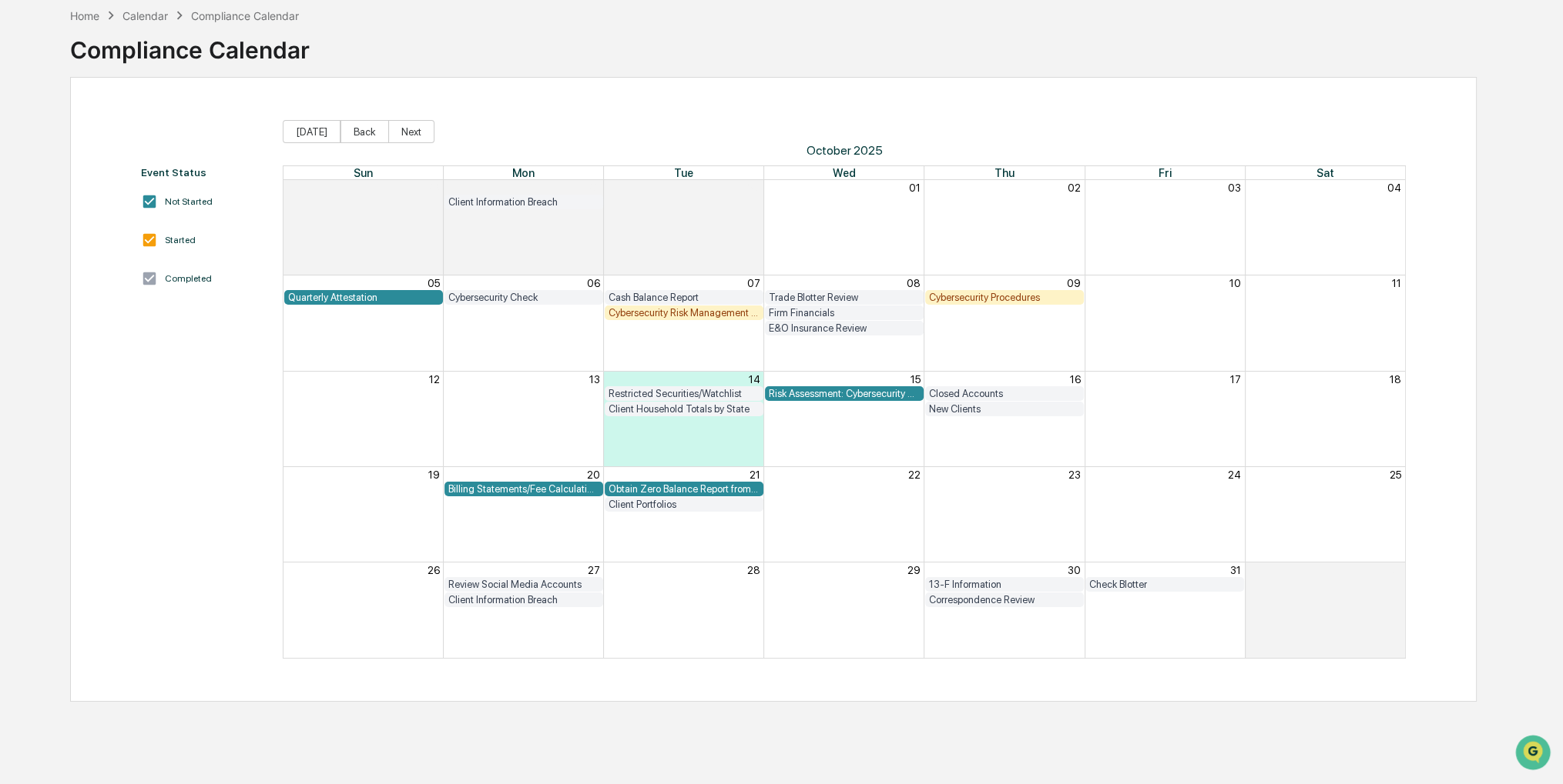
click at [338, 300] on div "Quarterly Attestation" at bounding box center [363, 297] width 151 height 12
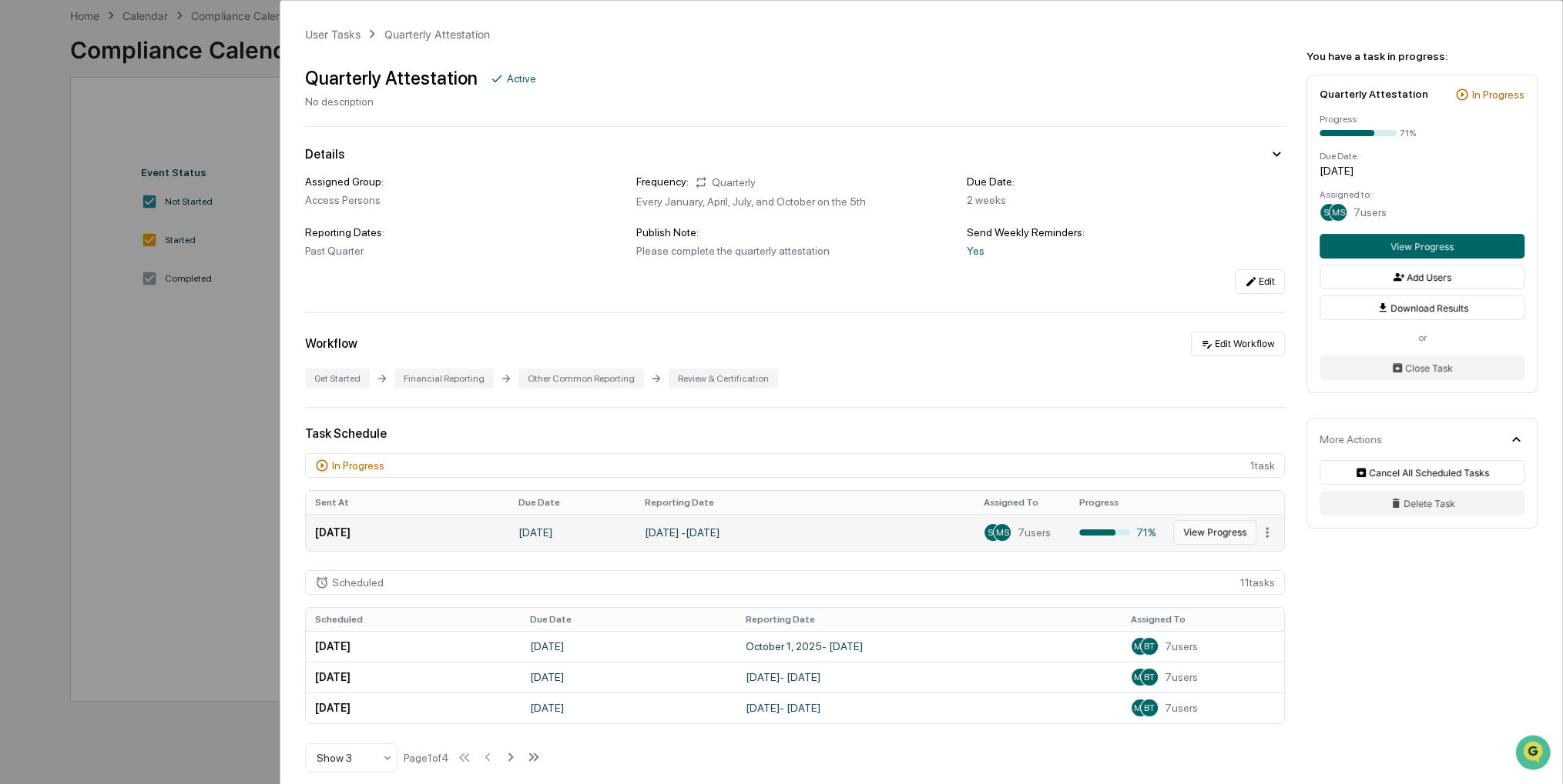
click at [1198, 541] on button "View Progress" at bounding box center [1214, 533] width 83 height 25
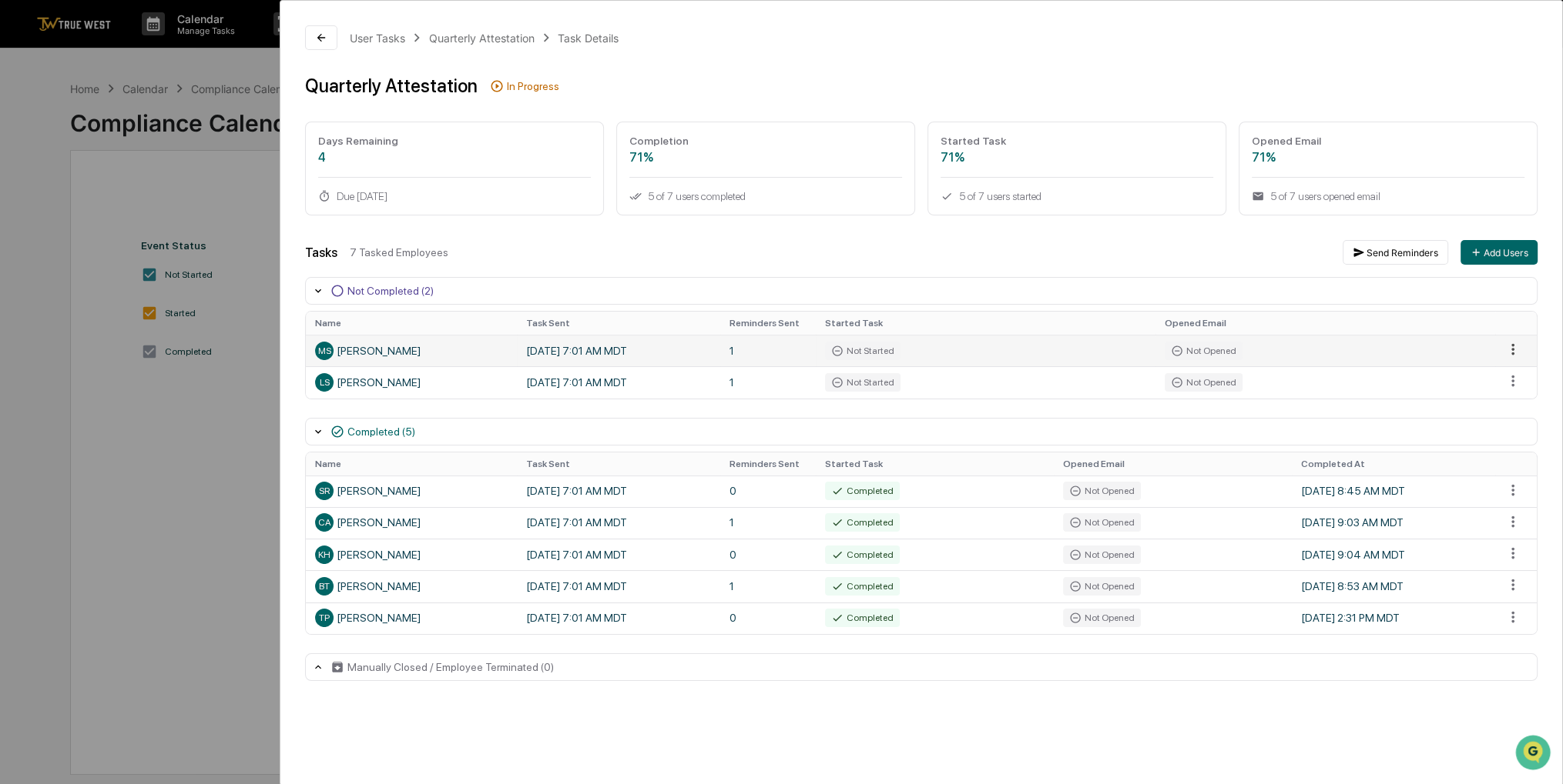
click at [1515, 352] on html "Calendar Manage Tasks Reviews Approval Management Company People, Data, Setting…" at bounding box center [782, 392] width 1563 height 784
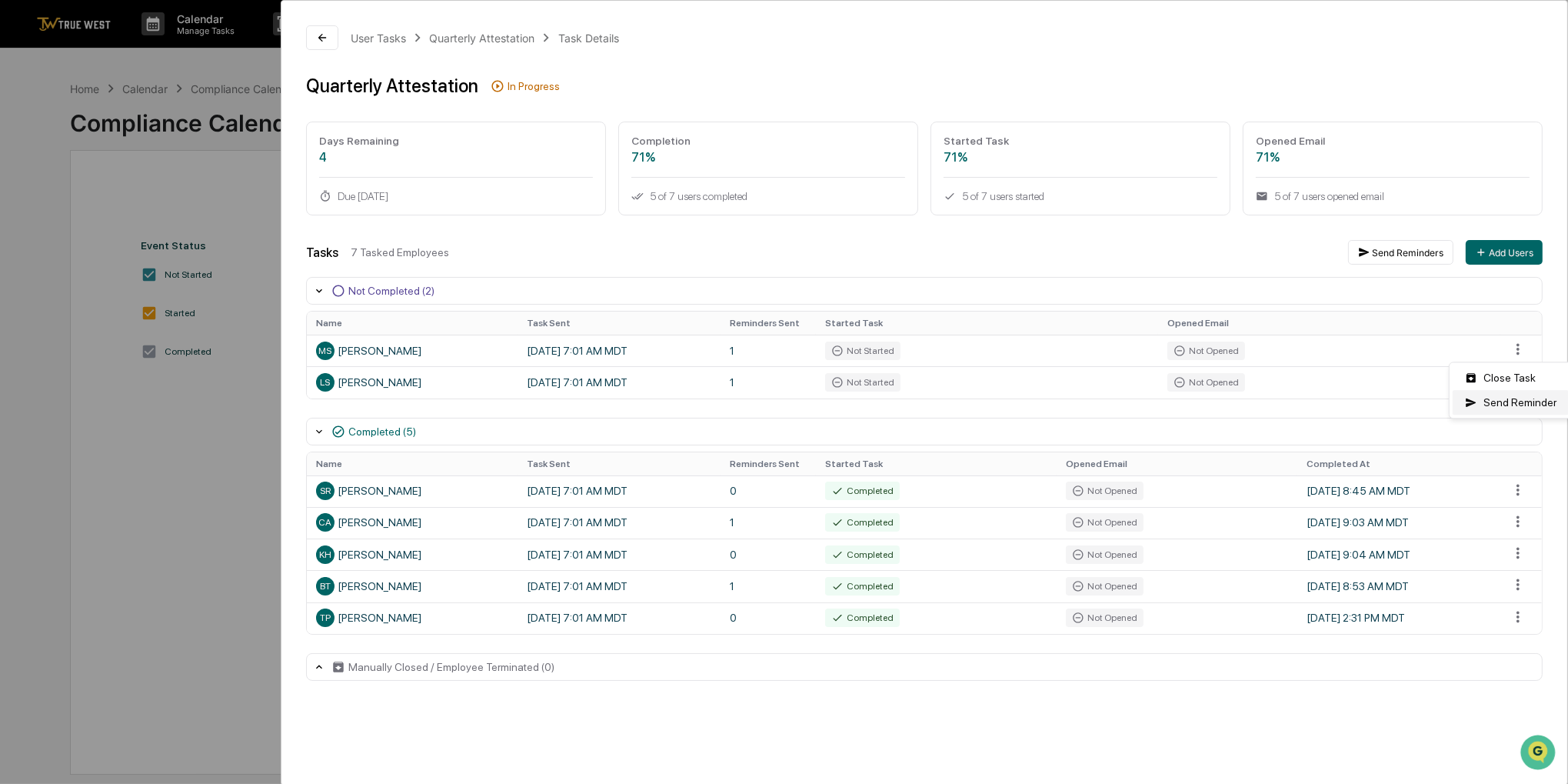
click at [1500, 403] on div "Send Reminder" at bounding box center [1511, 402] width 117 height 25
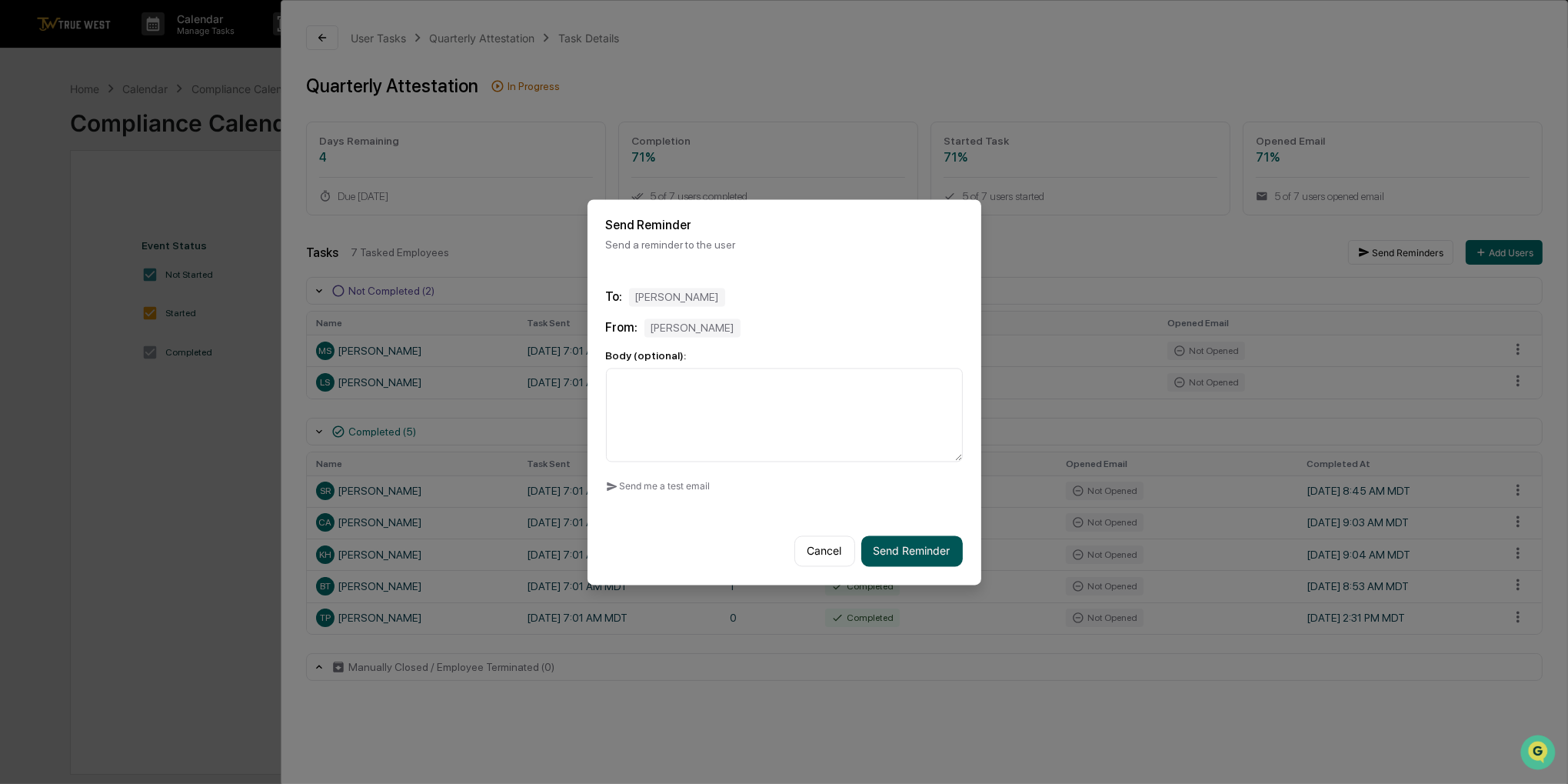
click at [914, 557] on button "Send Reminder" at bounding box center [912, 551] width 102 height 31
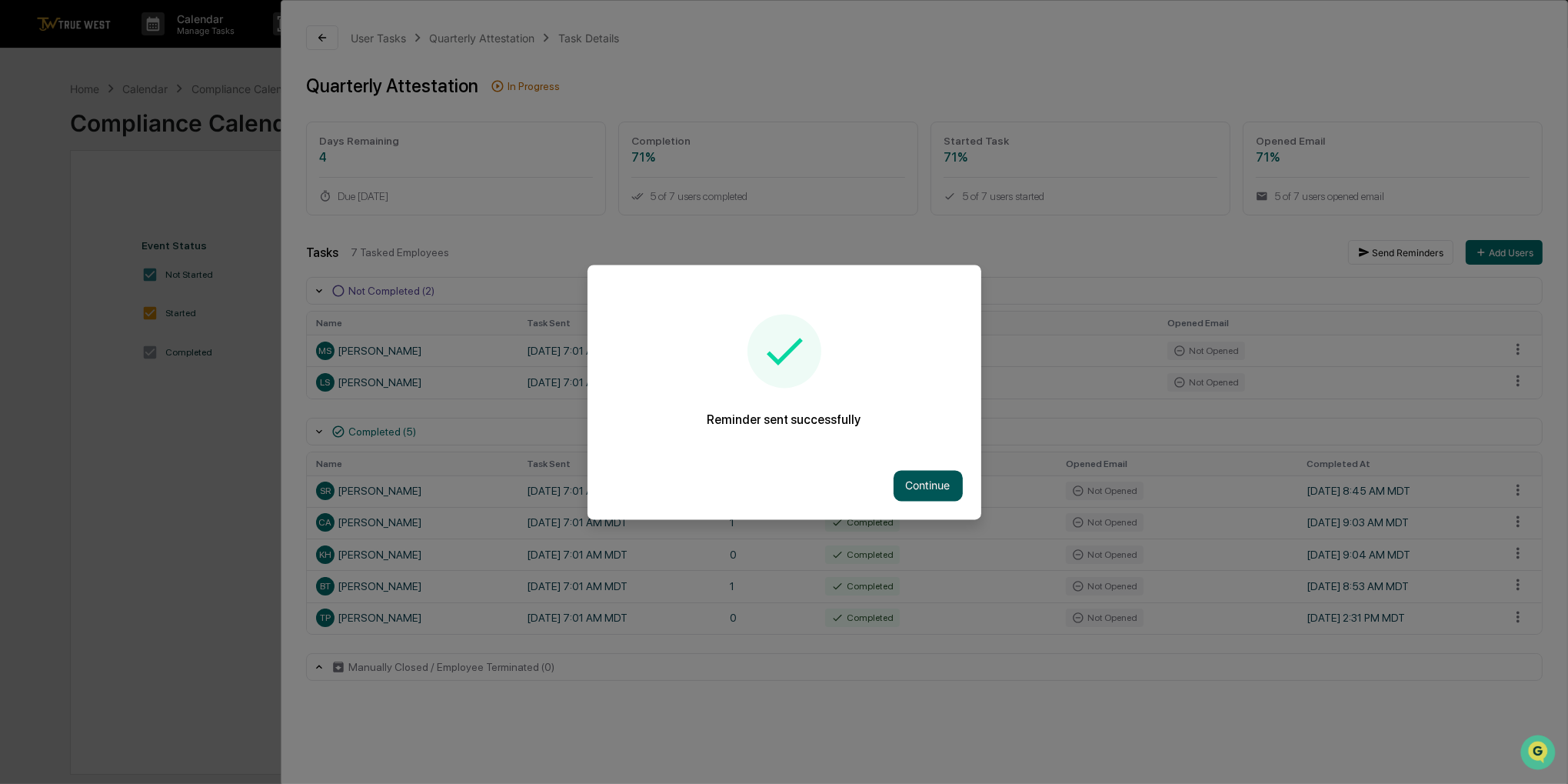
click at [918, 483] on button "Continue" at bounding box center [928, 485] width 69 height 31
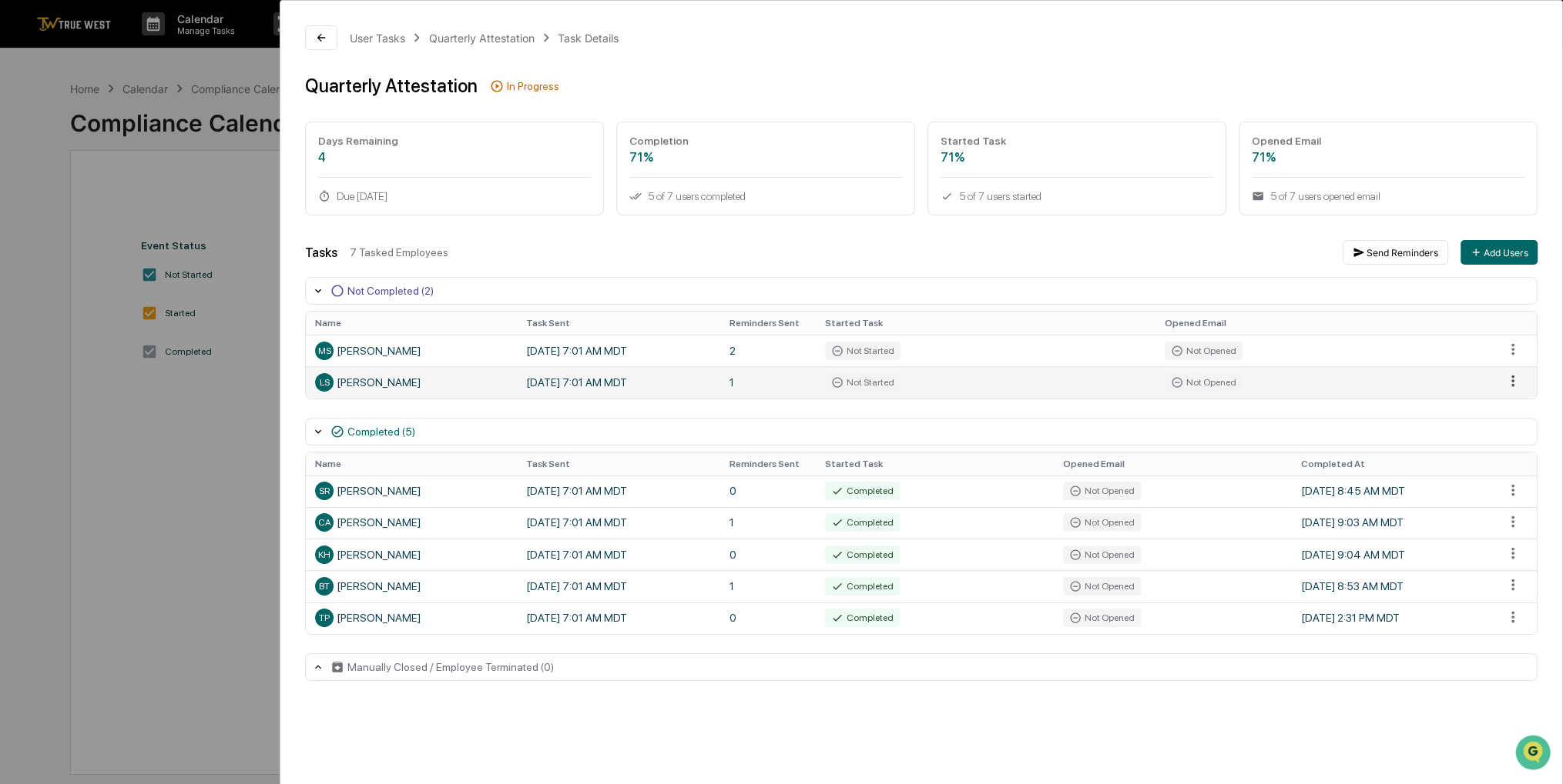
click at [1509, 385] on html "Calendar Manage Tasks Reviews Approval Management Company People, Data, Setting…" at bounding box center [782, 392] width 1563 height 784
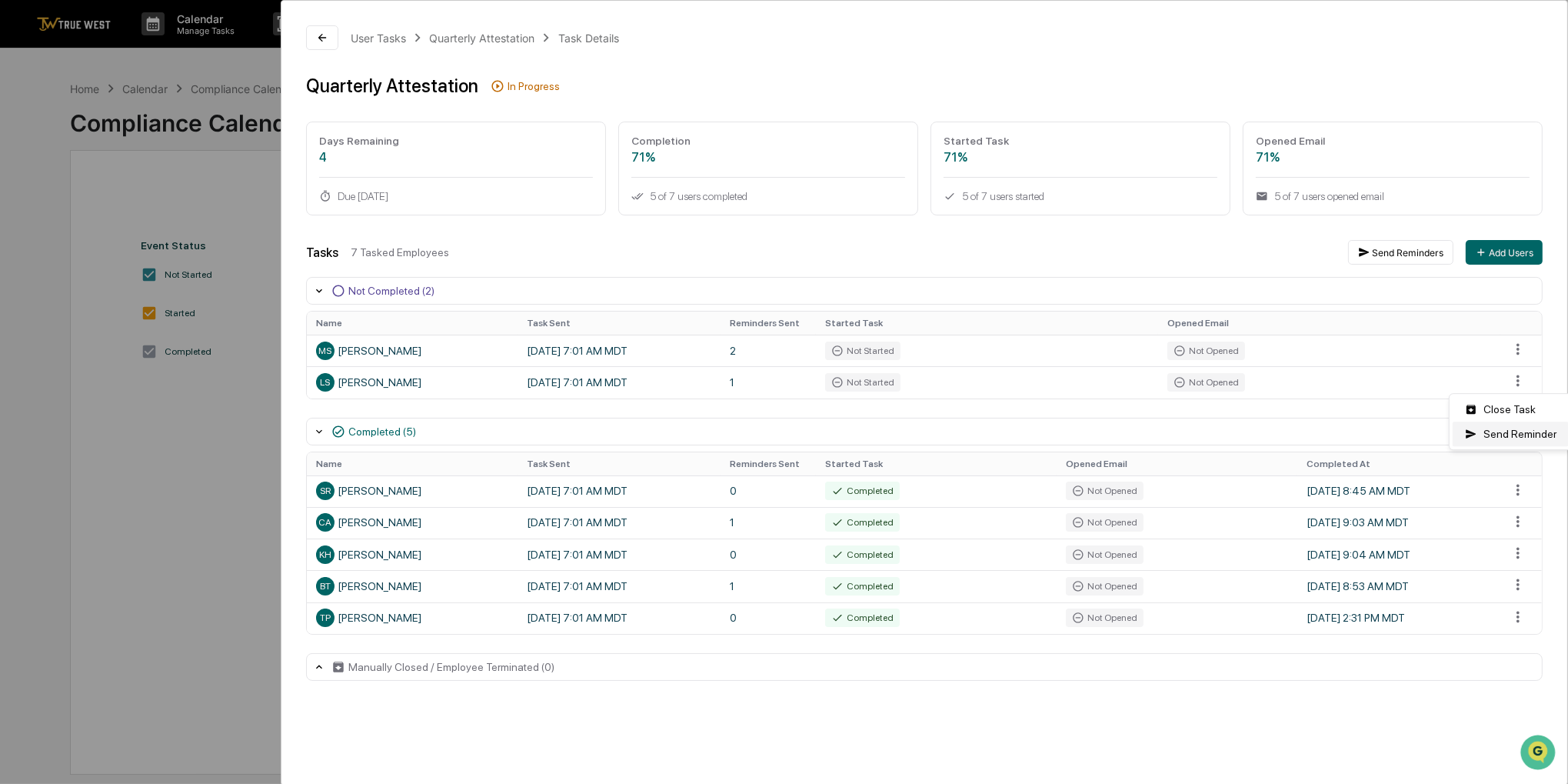
click at [1491, 441] on div "Send Reminder" at bounding box center [1511, 434] width 117 height 25
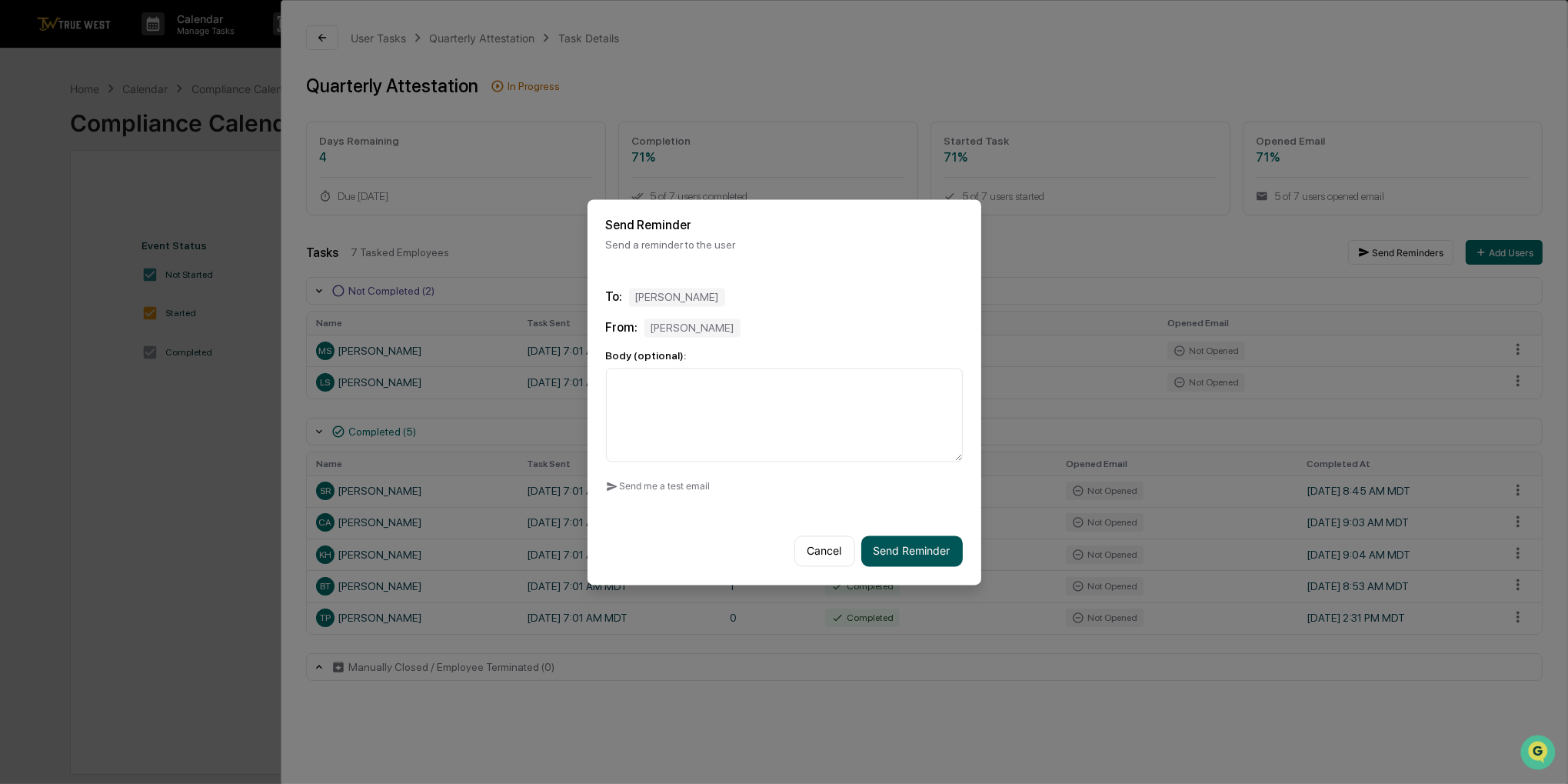
click at [899, 548] on button "Send Reminder" at bounding box center [912, 551] width 102 height 31
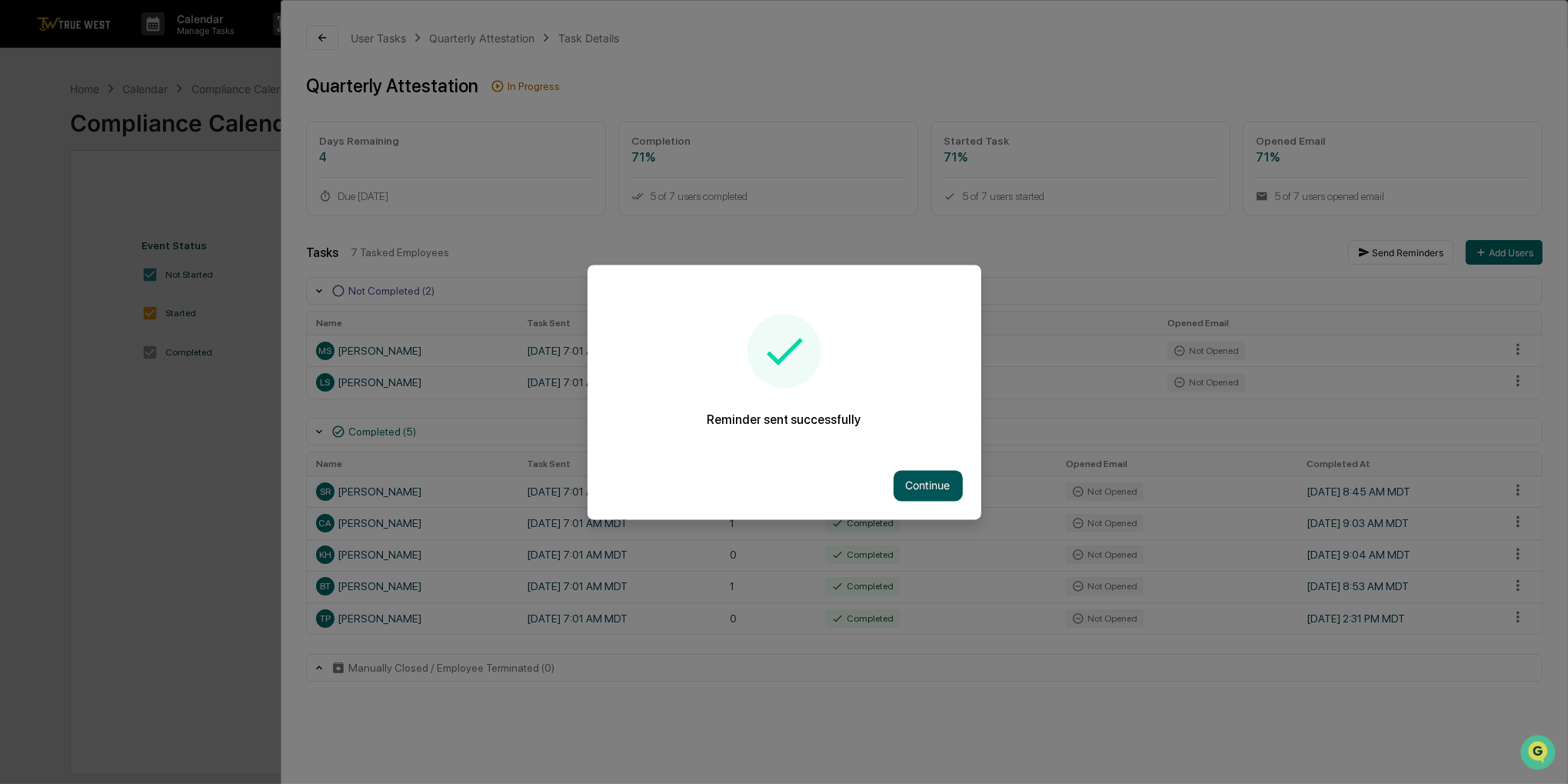
click at [902, 490] on button "Continue" at bounding box center [928, 485] width 69 height 31
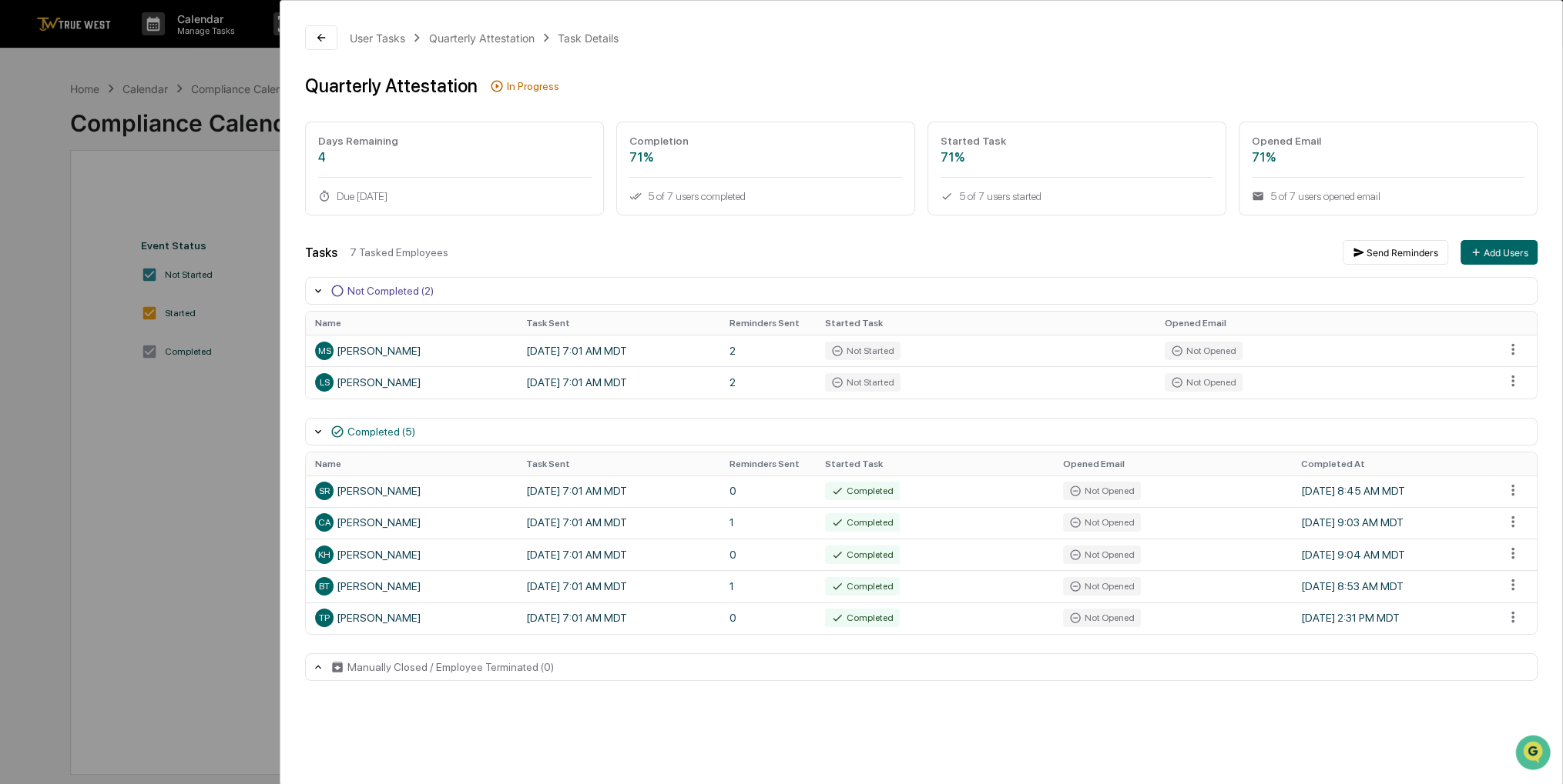
click at [131, 443] on div "User Tasks Quarterly Attestation Task Details Quarterly Attestation In Progress…" at bounding box center [782, 392] width 1563 height 784
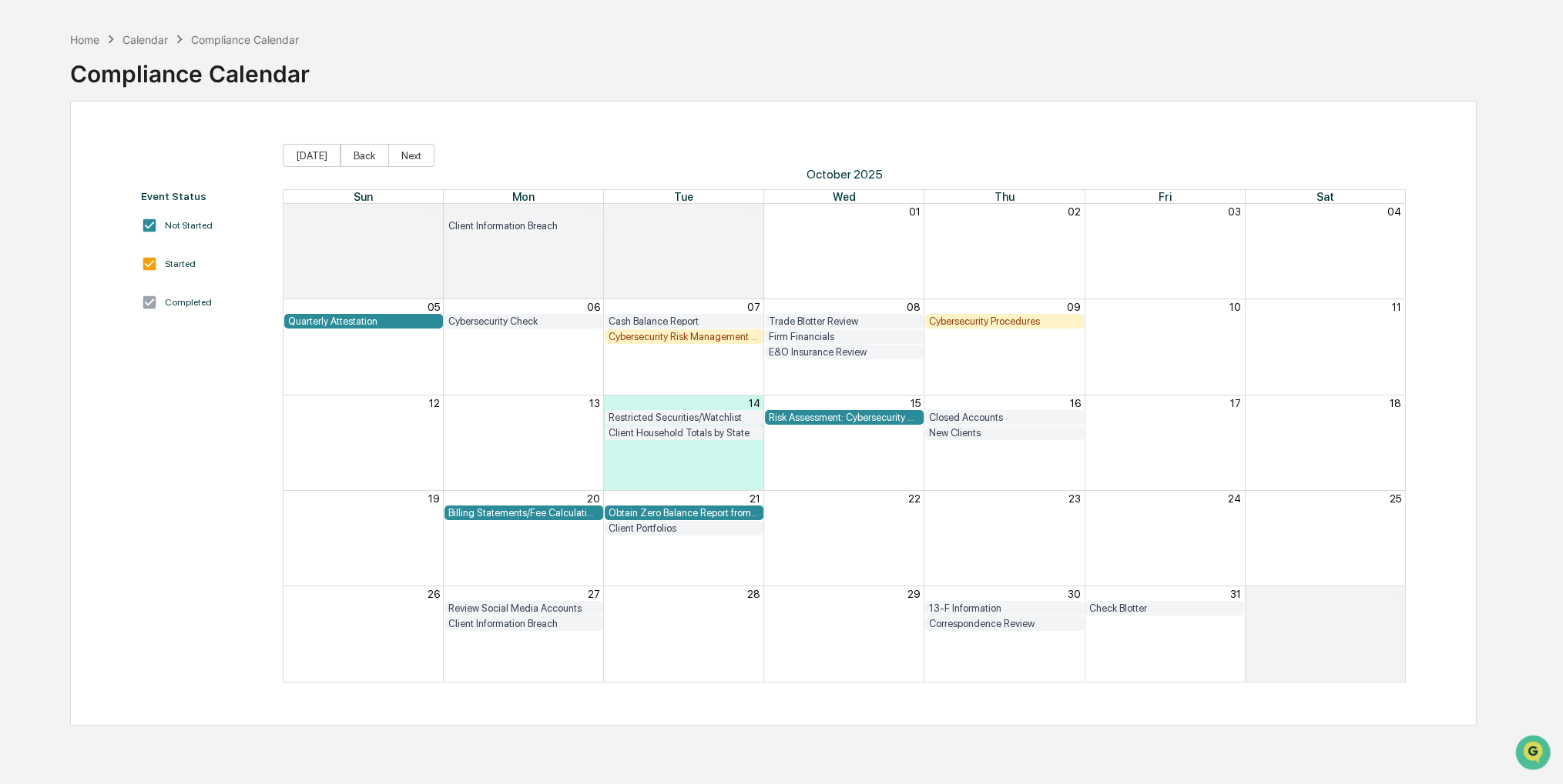
scroll to position [73, 0]
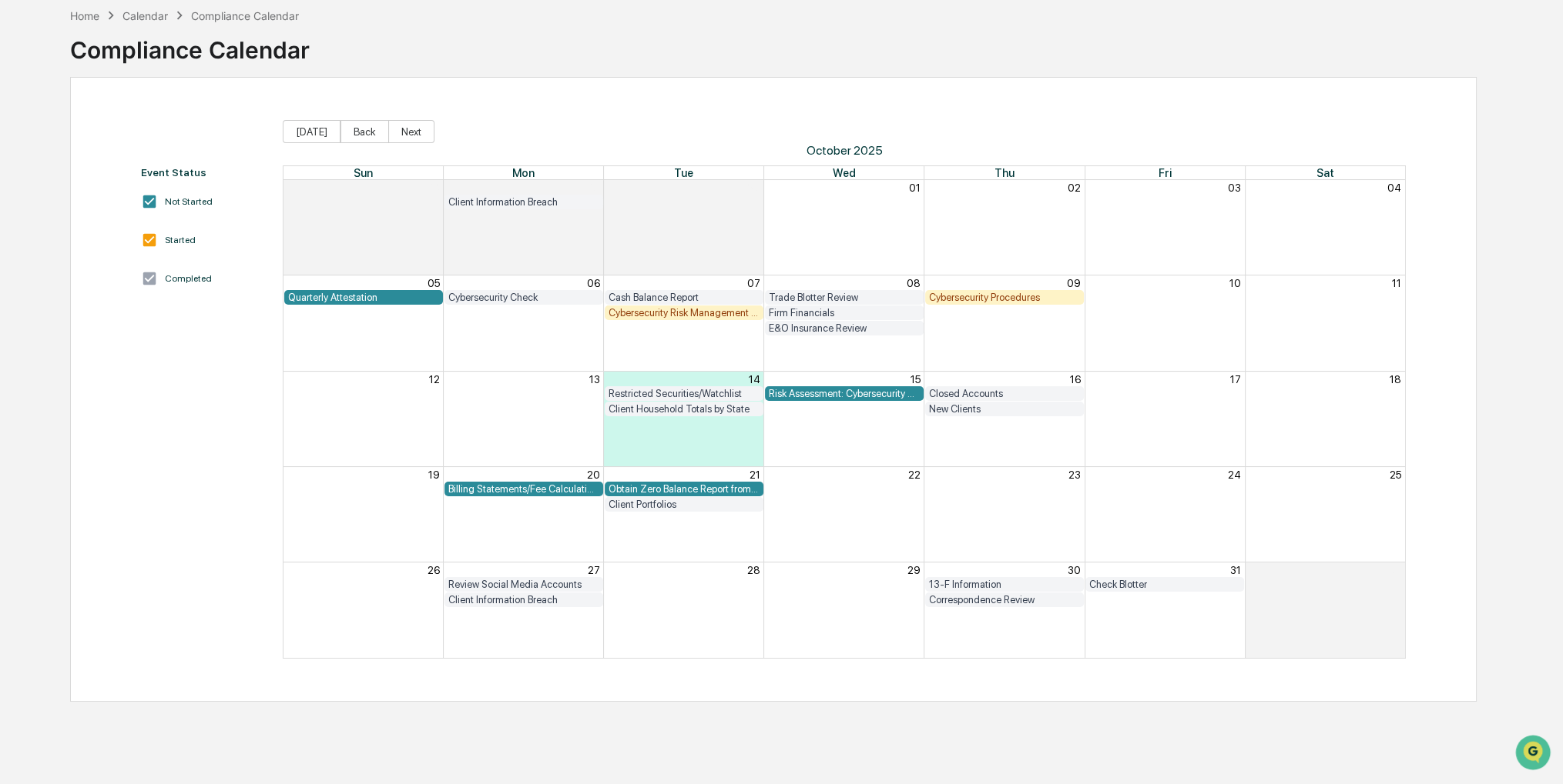
click at [487, 585] on div "Review Social Media Accounts" at bounding box center [523, 585] width 151 height 12
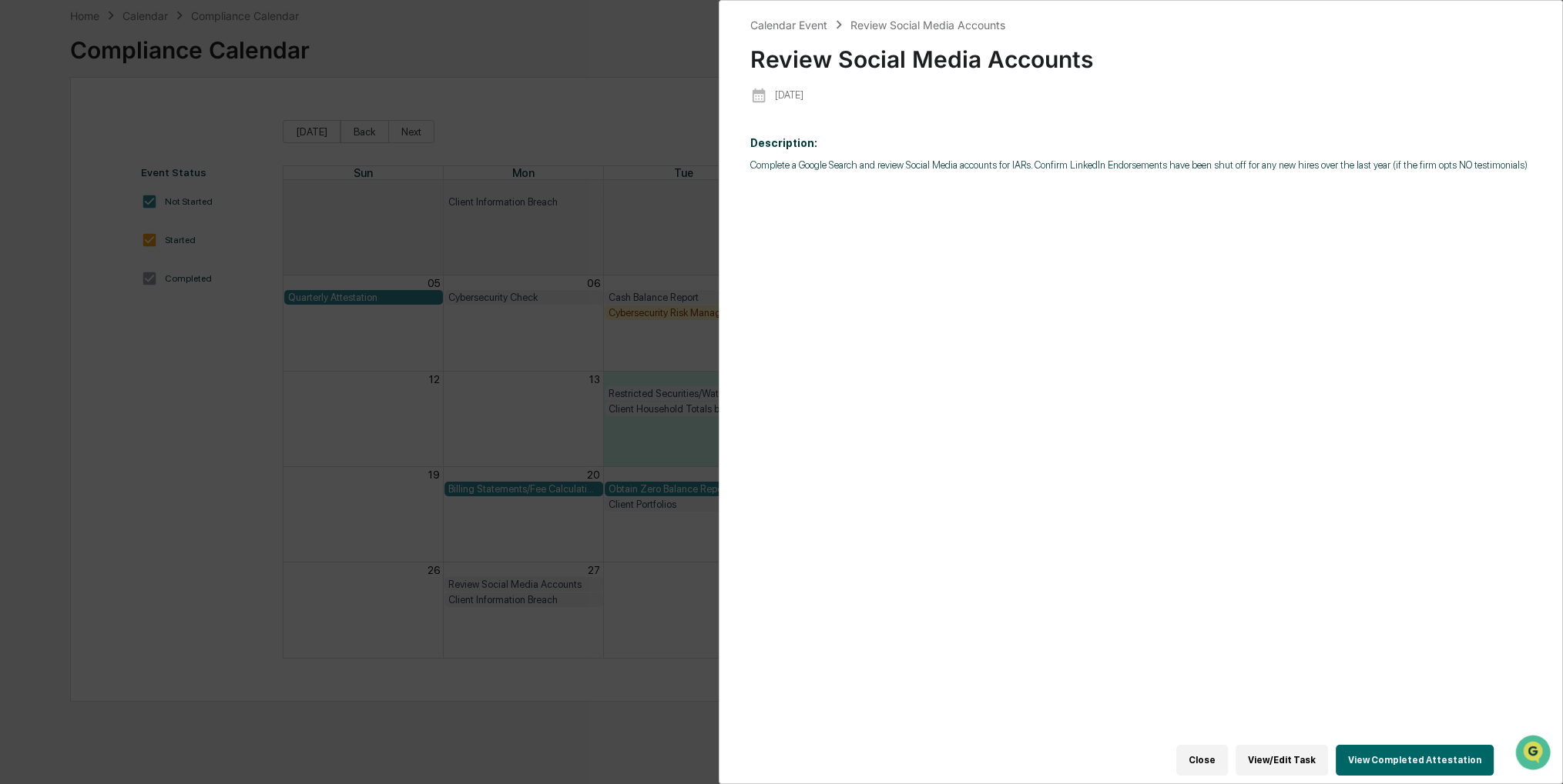
click at [1376, 756] on button "View Completed Attestation" at bounding box center [1414, 760] width 158 height 31
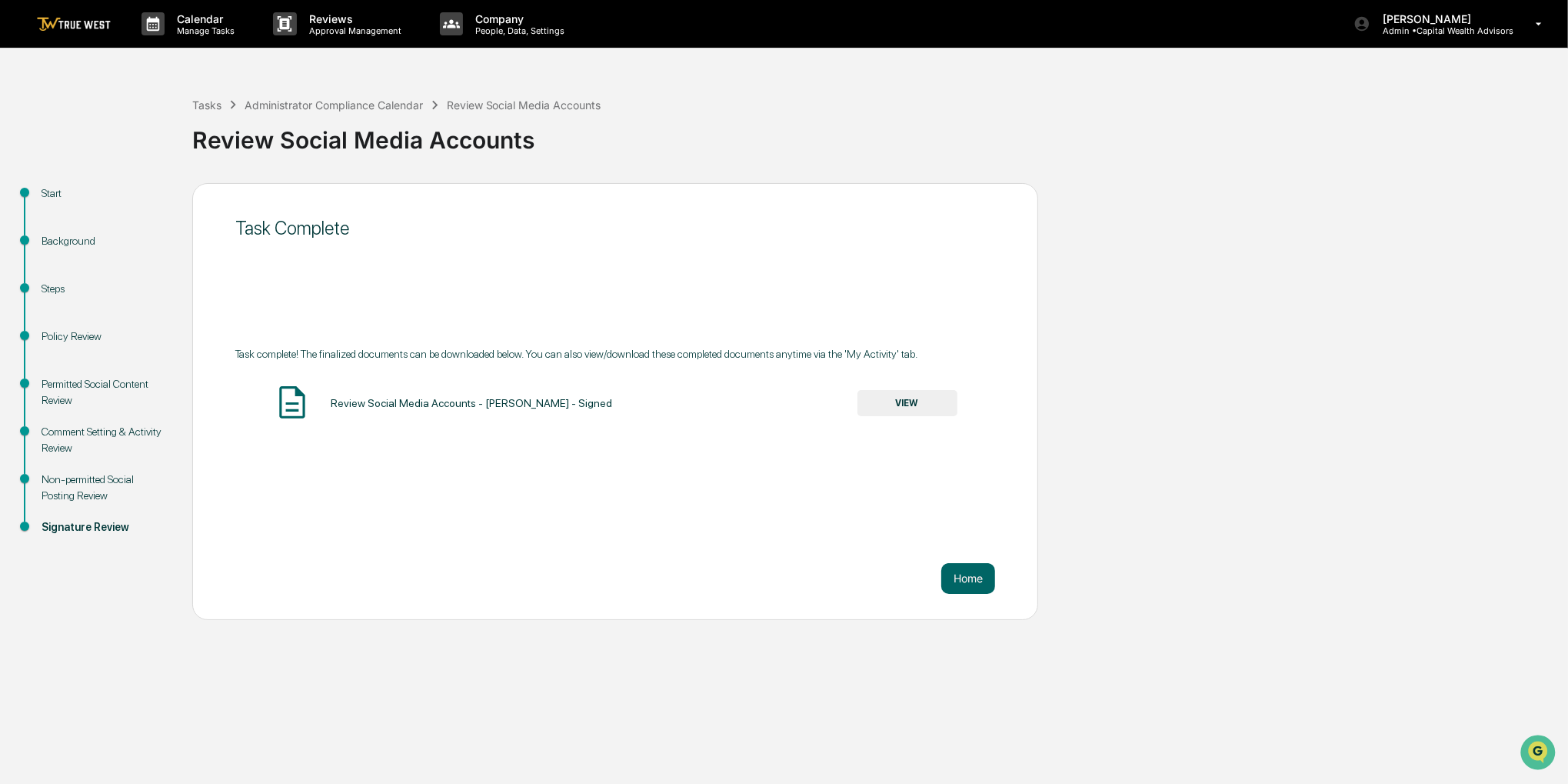
click at [203, 48] on div "Calendar Manage Tasks Reviews Approval Management Company People, Data, Setting…" at bounding box center [784, 24] width 1568 height 49
click at [212, 33] on p "Manage Tasks" at bounding box center [203, 30] width 78 height 11
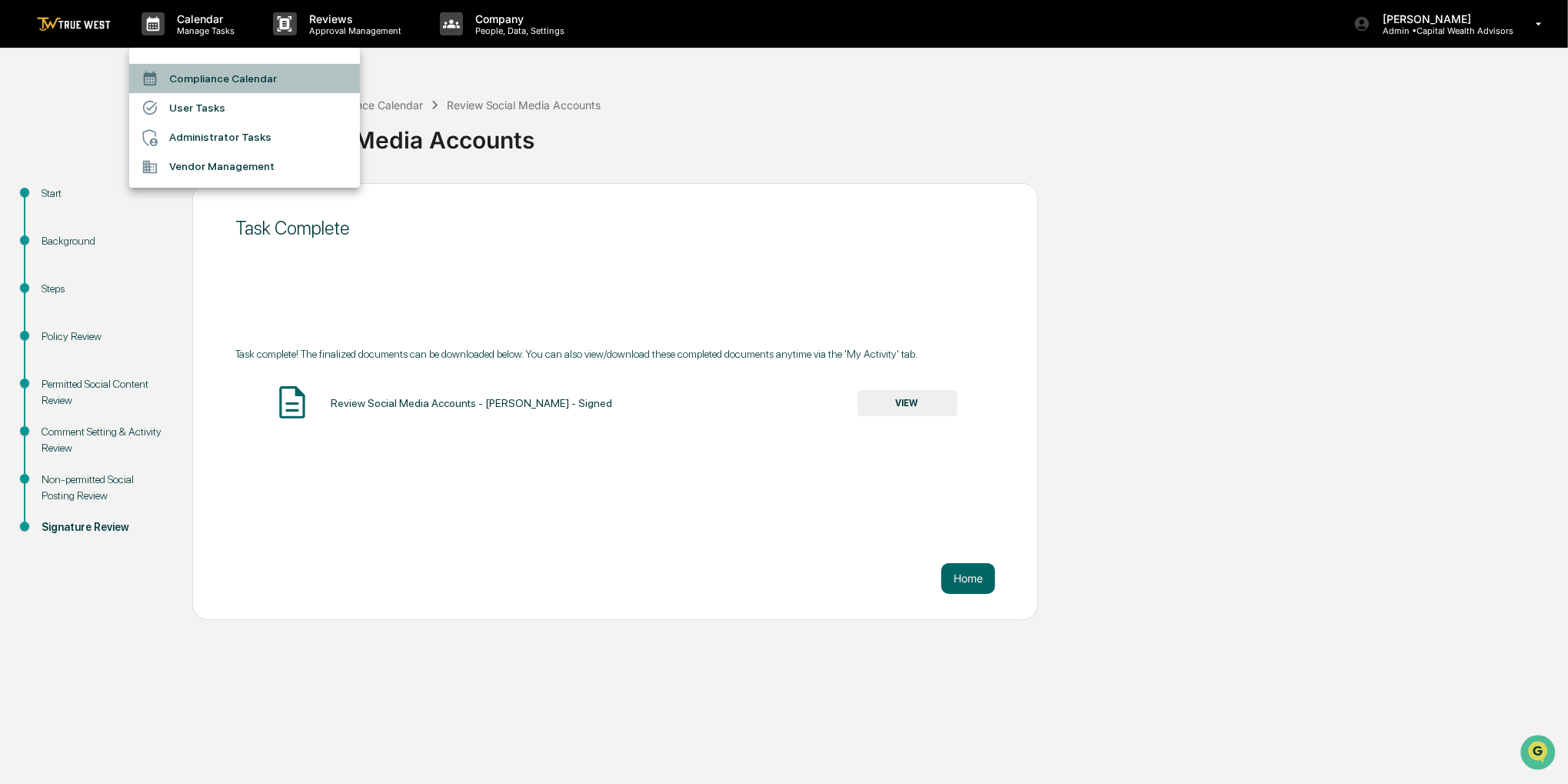
click at [213, 73] on li "Compliance Calendar" at bounding box center [244, 78] width 230 height 29
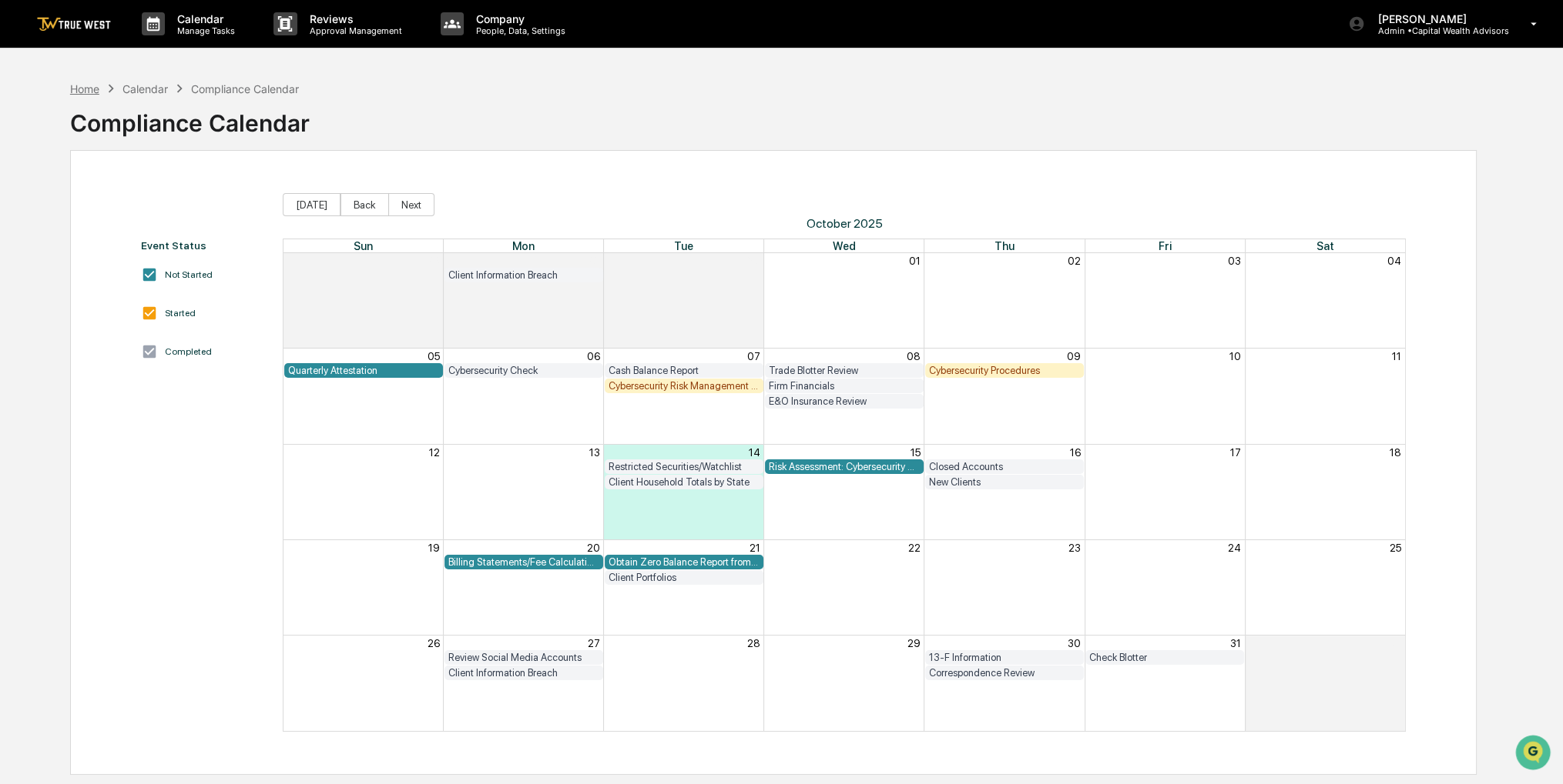
click at [90, 89] on div "Home" at bounding box center [84, 89] width 29 height 13
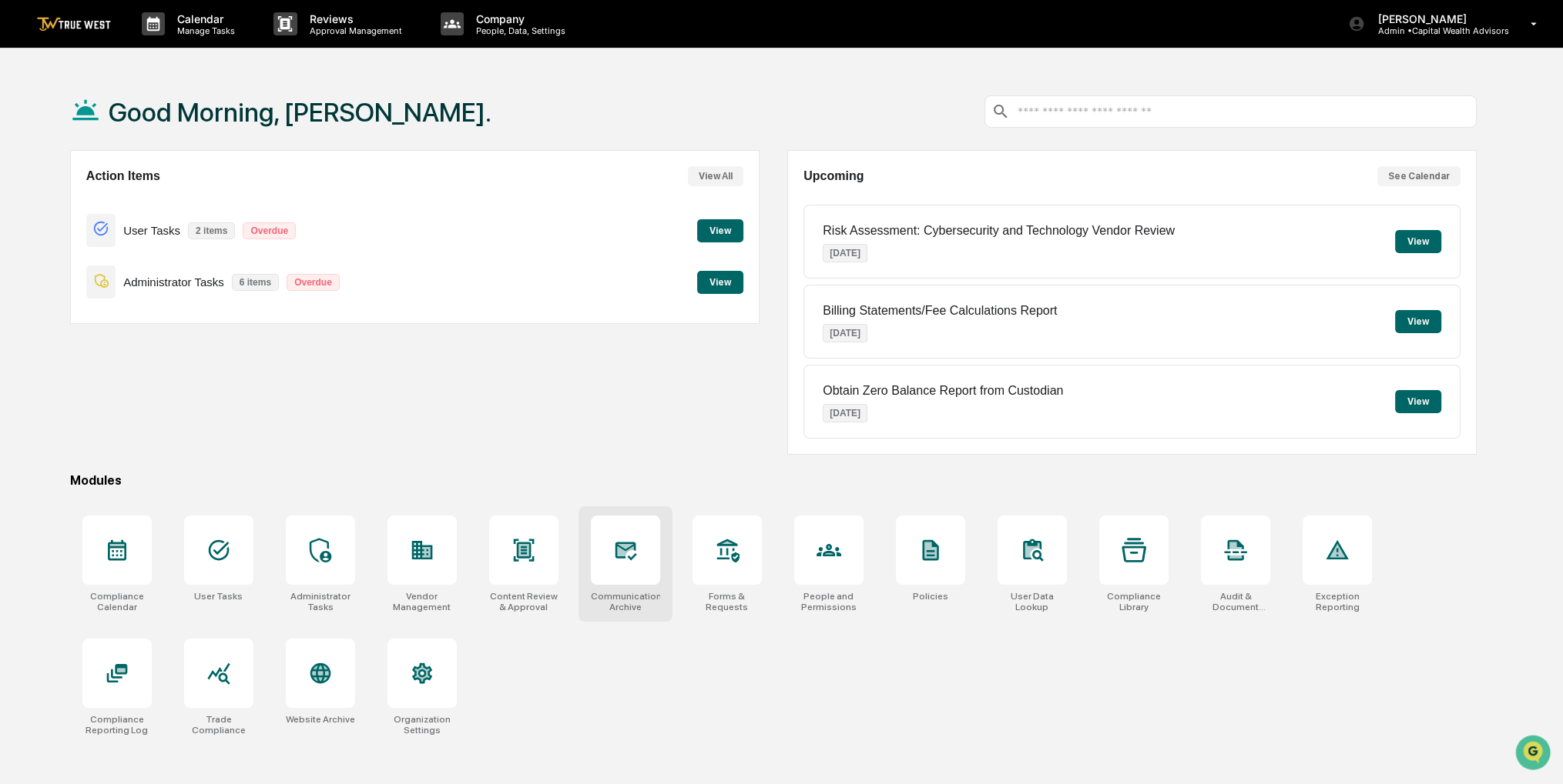
click at [660, 572] on div at bounding box center [625, 550] width 69 height 69
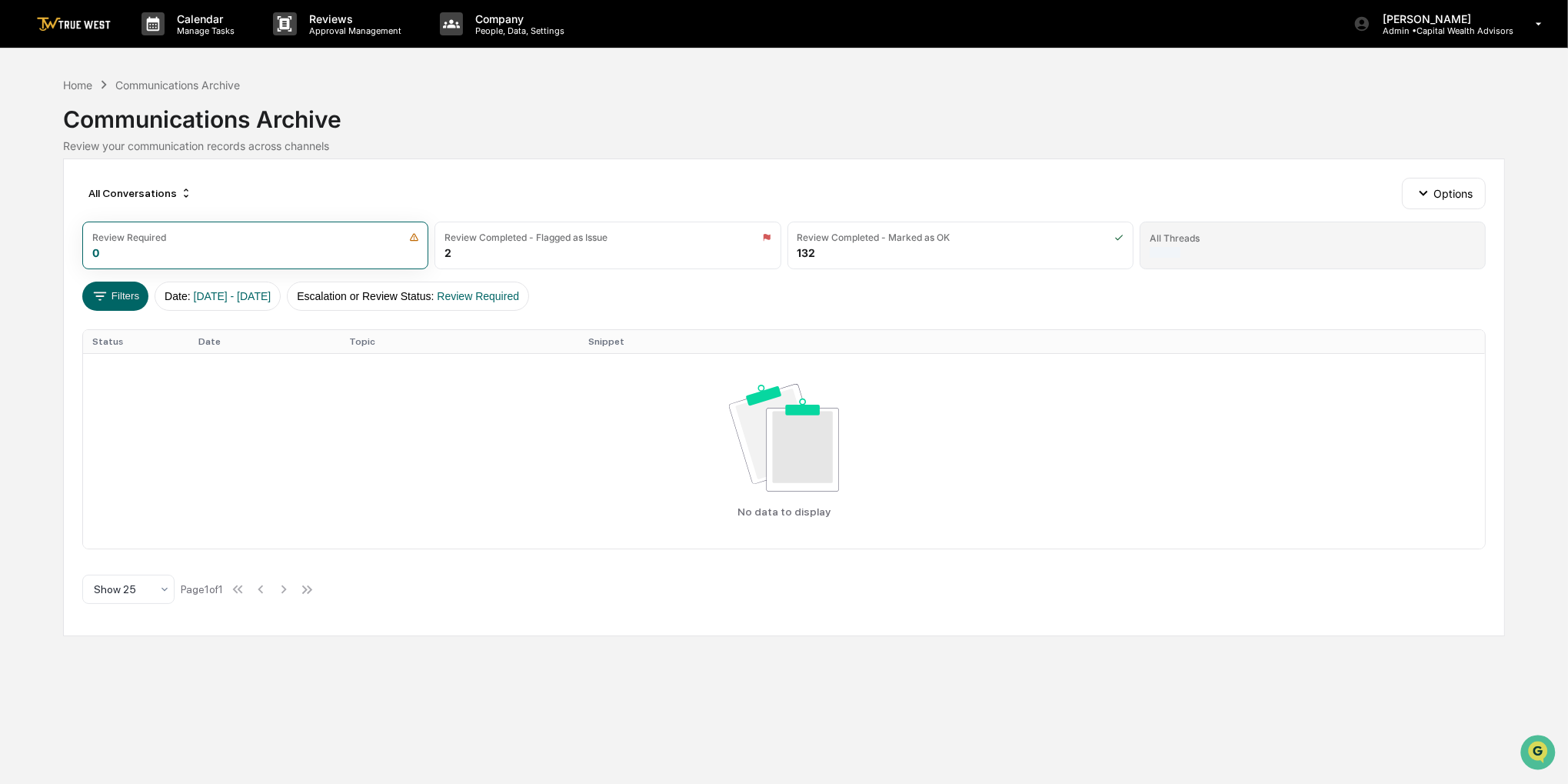
click at [1203, 252] on div "All Threads" at bounding box center [1313, 245] width 346 height 48
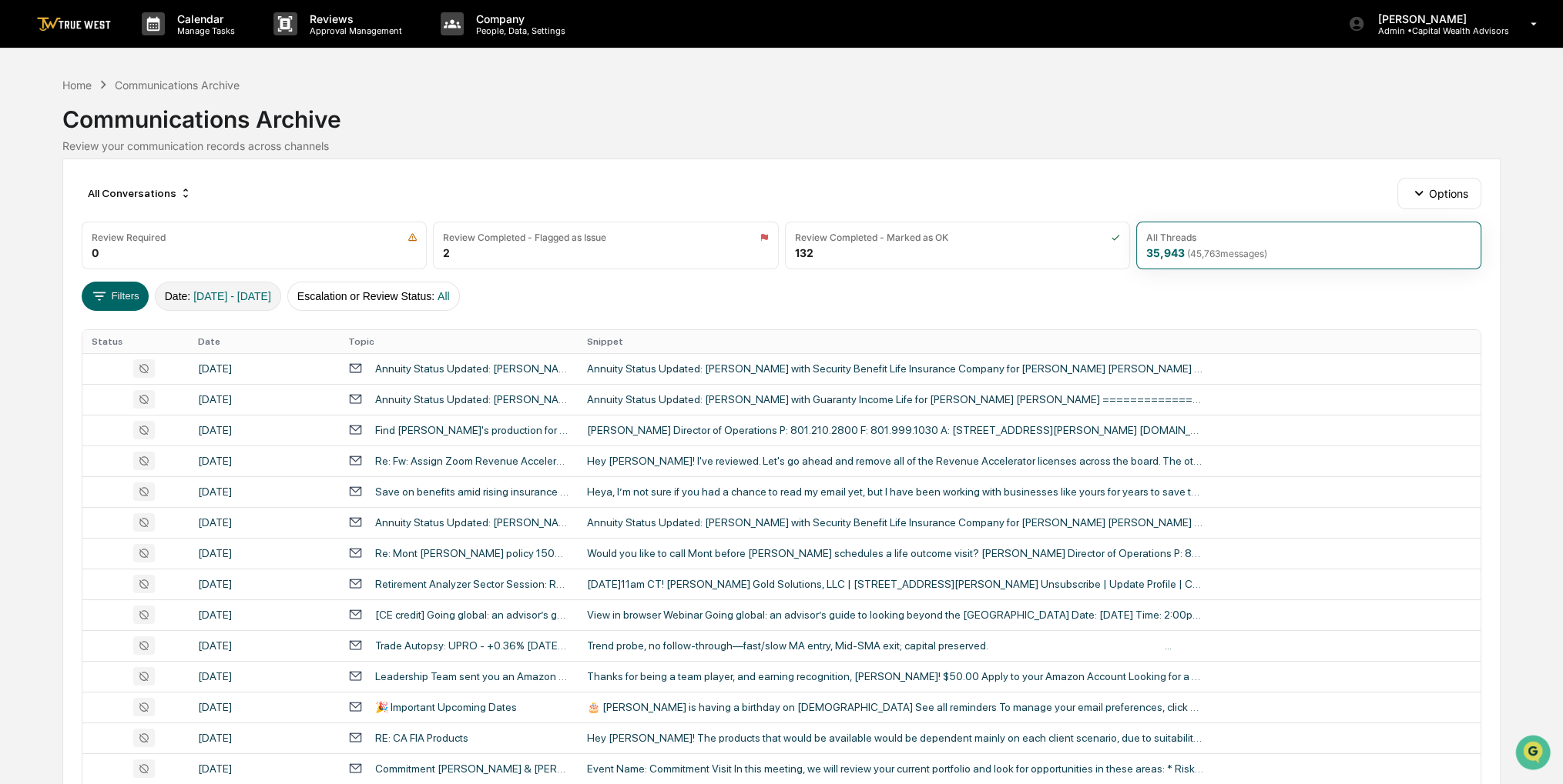
click at [245, 295] on span "[DATE] - [DATE]" at bounding box center [233, 296] width 78 height 12
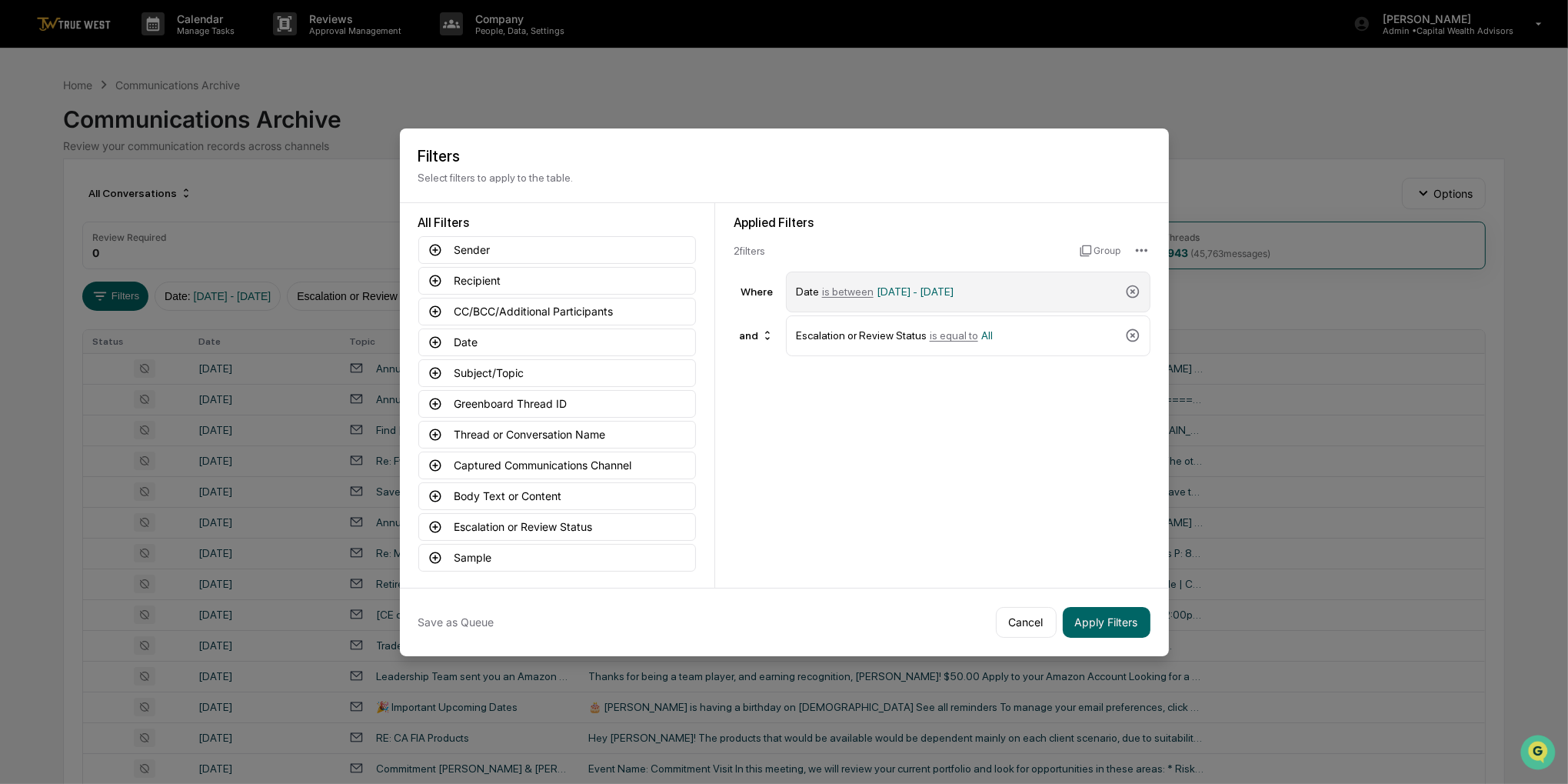
click at [1048, 288] on div "Date is between [DATE] - [DATE]" at bounding box center [958, 291] width 323 height 27
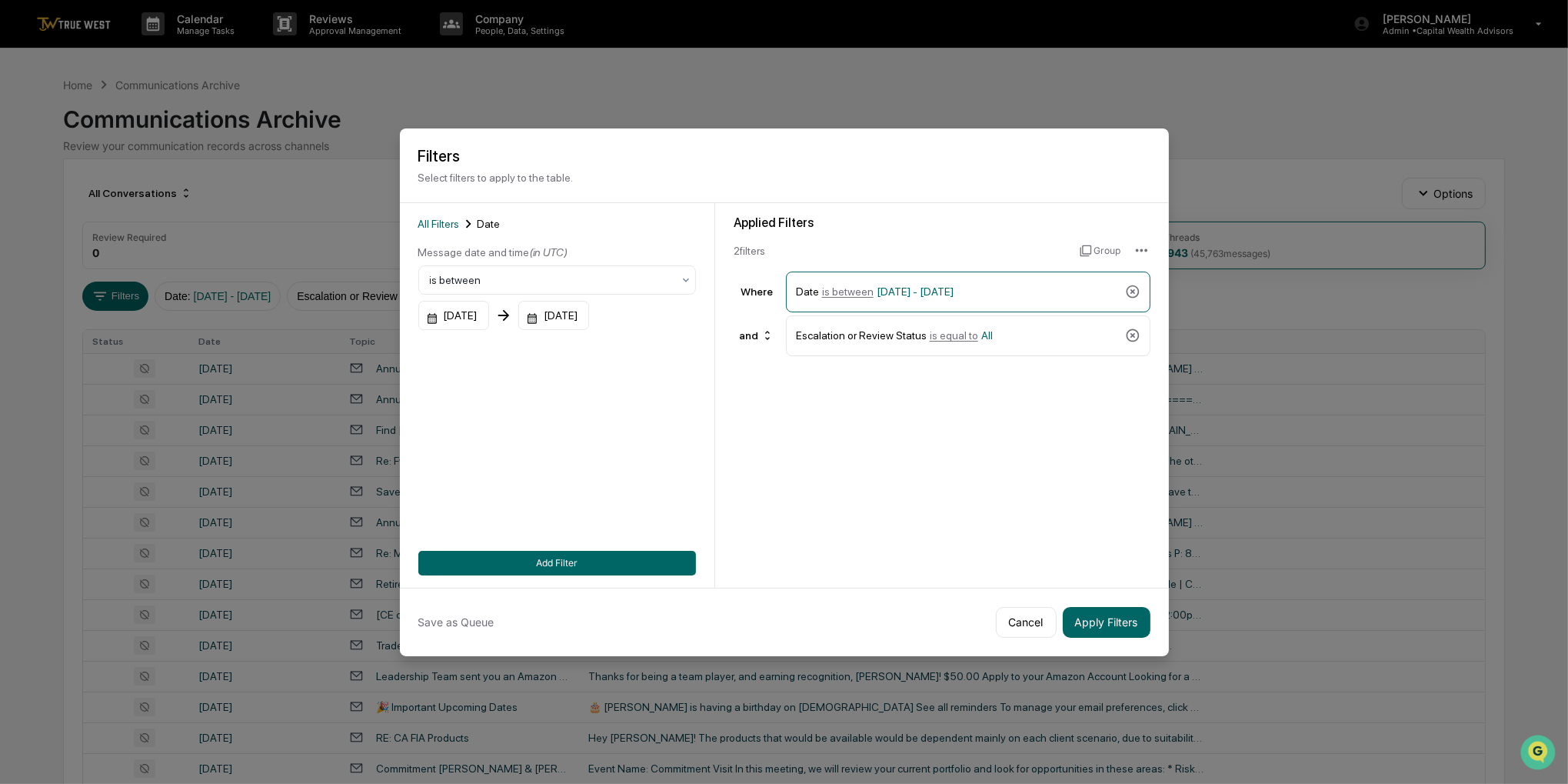
click at [508, 311] on icon at bounding box center [502, 315] width 11 height 11
click at [479, 312] on div "[DATE]" at bounding box center [454, 315] width 71 height 29
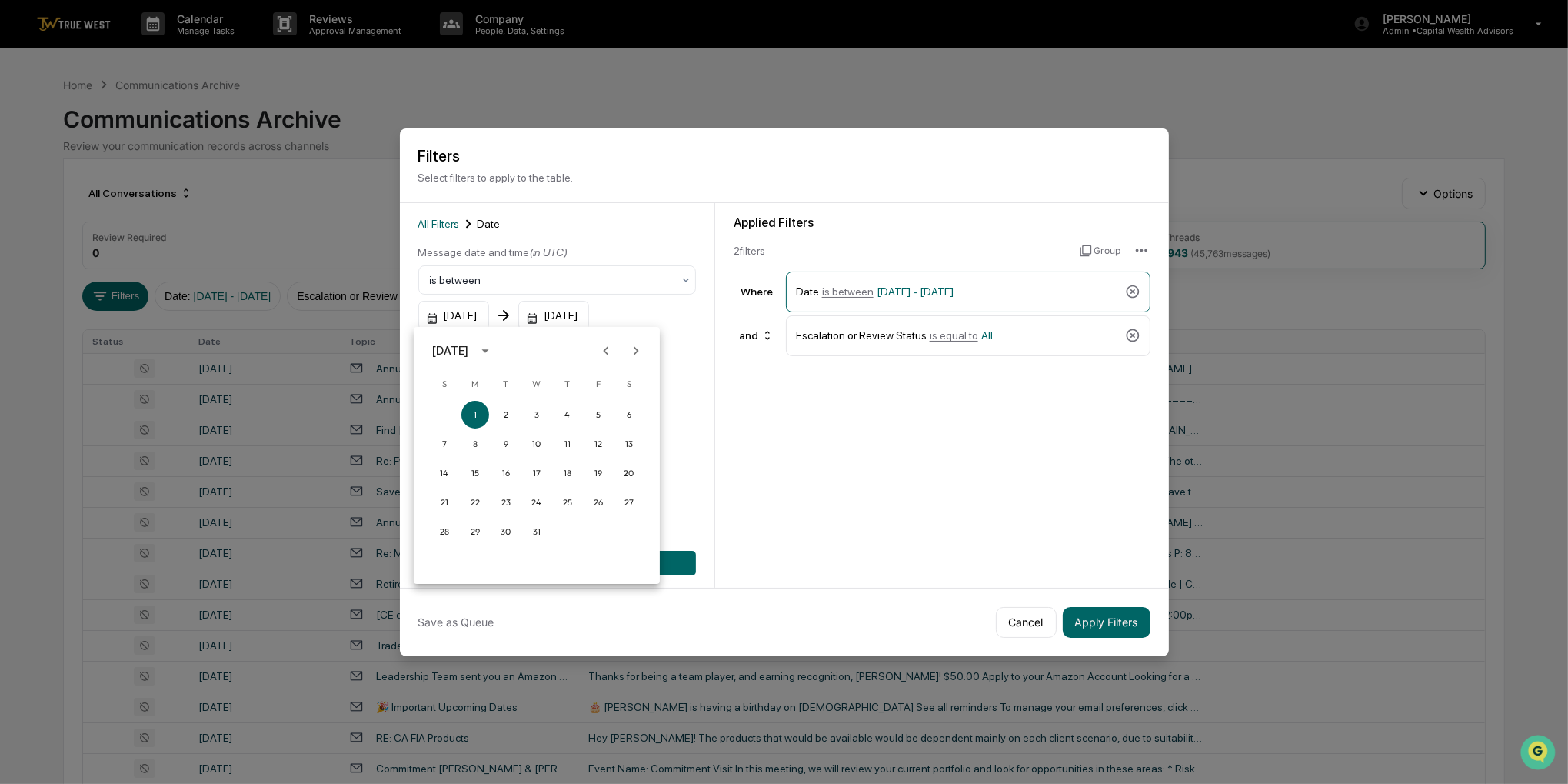
click at [488, 349] on icon "calendar view is open, switch to year view" at bounding box center [484, 351] width 7 height 4
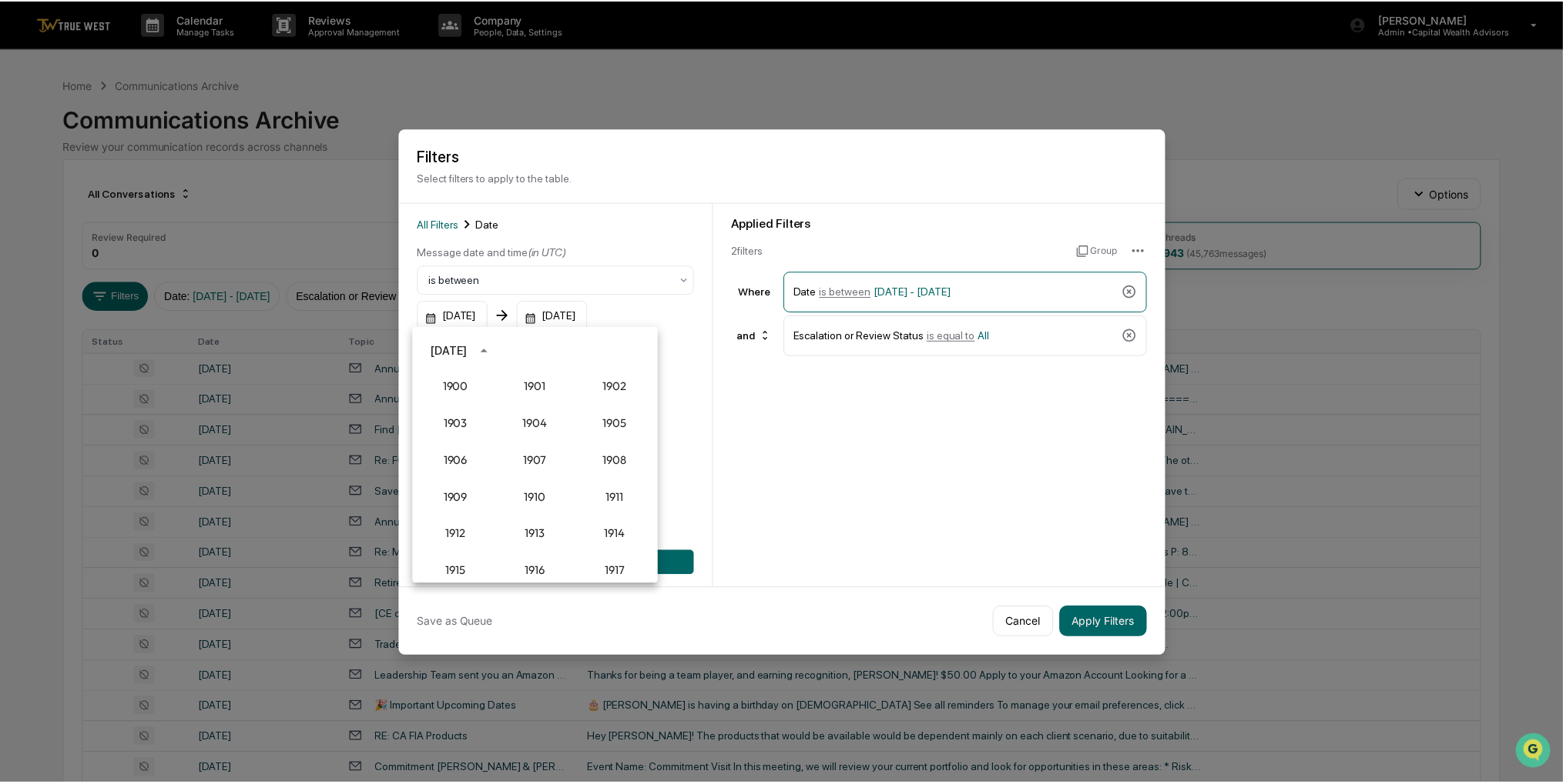
scroll to position [1425, 0]
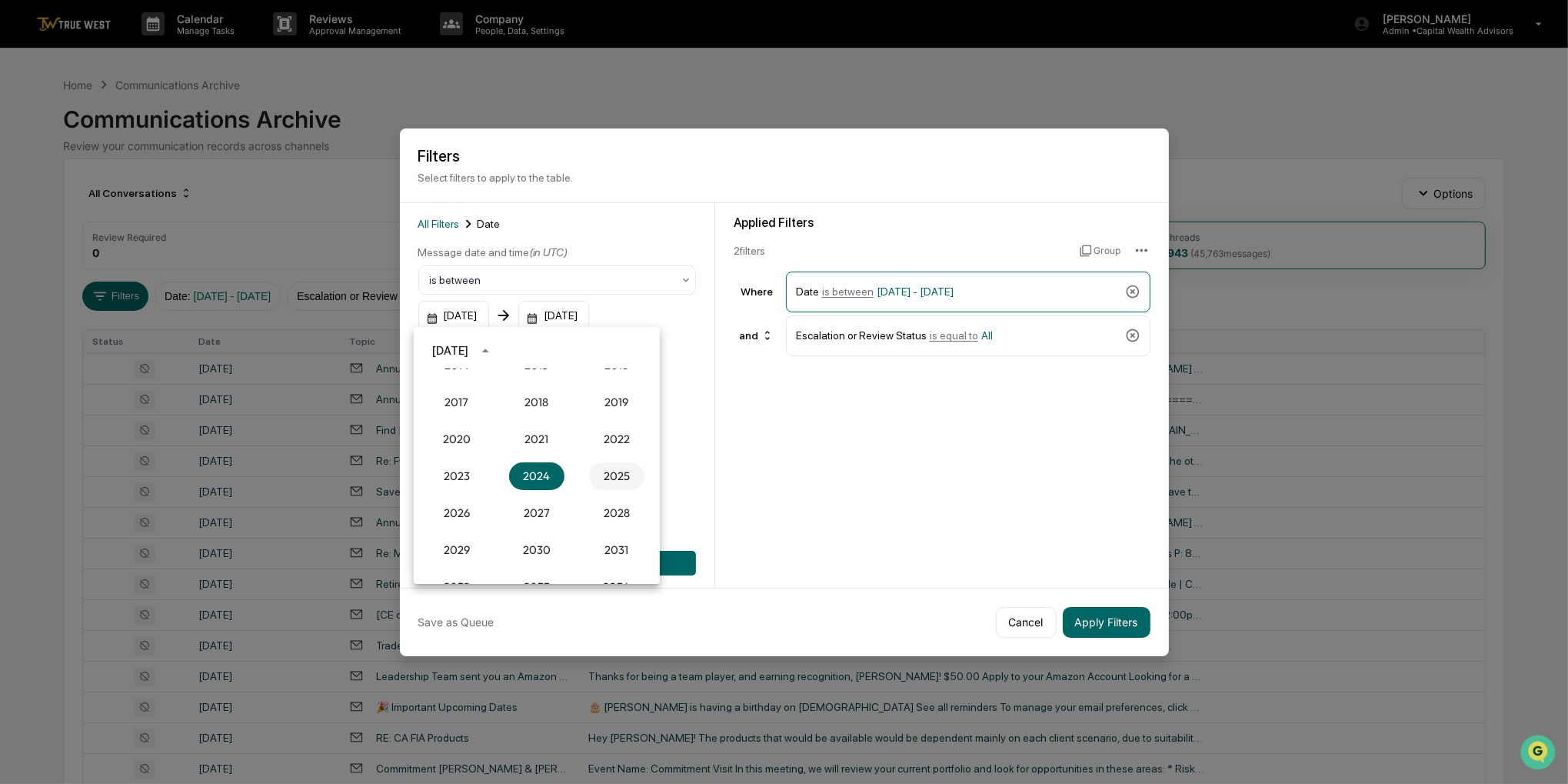
click at [600, 470] on button "2025" at bounding box center [617, 477] width 56 height 28
click at [647, 449] on div "Sep" at bounding box center [617, 469] width 80 height 40
click at [625, 470] on button "Sep" at bounding box center [617, 469] width 56 height 28
click at [470, 410] on button "1" at bounding box center [475, 415] width 28 height 28
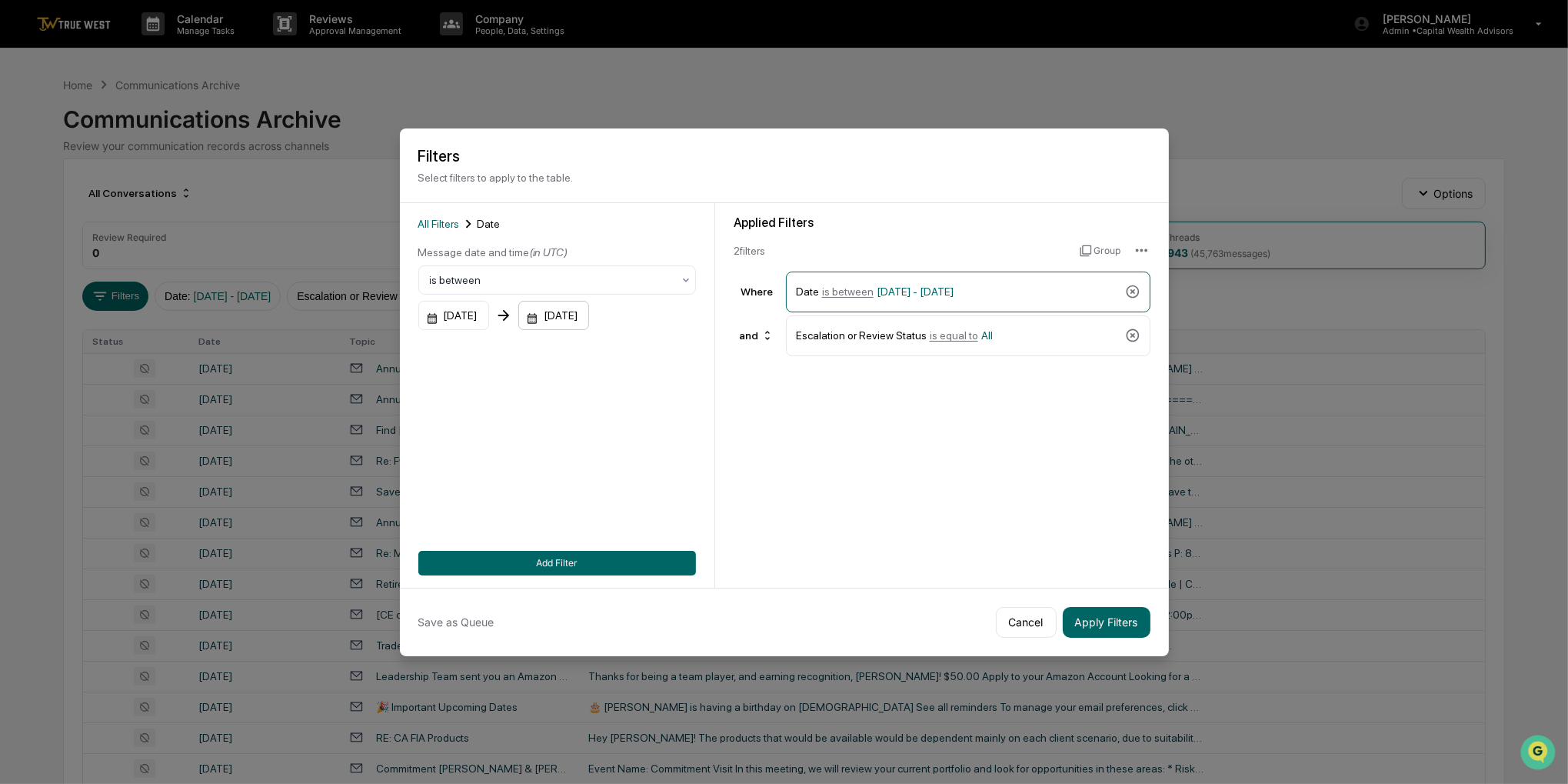
click at [586, 309] on div "[DATE]" at bounding box center [553, 315] width 71 height 29
click at [735, 353] on icon "Previous month" at bounding box center [728, 350] width 17 height 17
click at [729, 350] on icon "Previous month" at bounding box center [728, 350] width 17 height 17
click at [736, 350] on icon "Previous month" at bounding box center [728, 350] width 17 height 17
click at [628, 534] on button "30" at bounding box center [629, 532] width 28 height 28
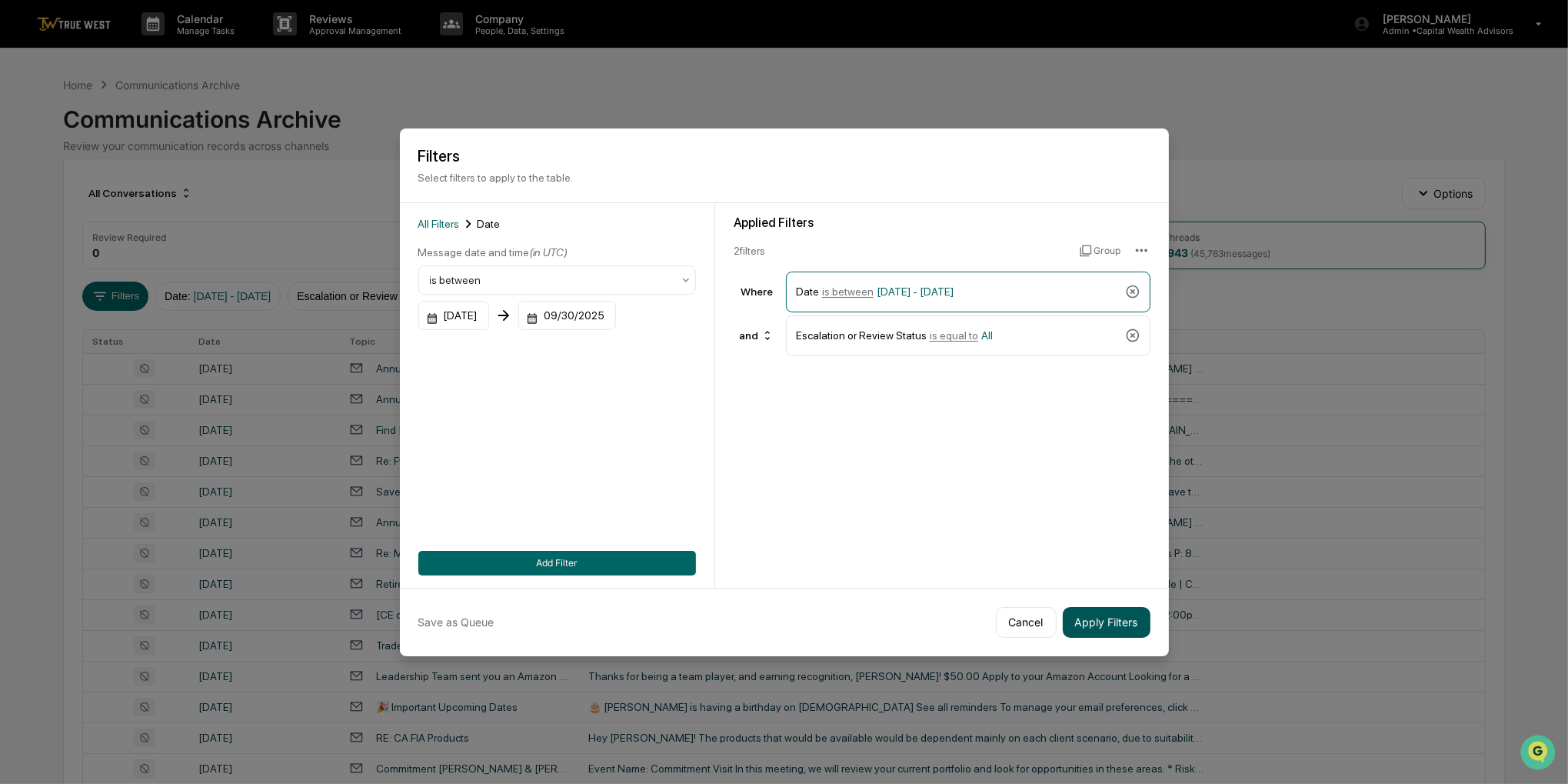
click at [1090, 621] on button "Apply Filters" at bounding box center [1106, 622] width 88 height 31
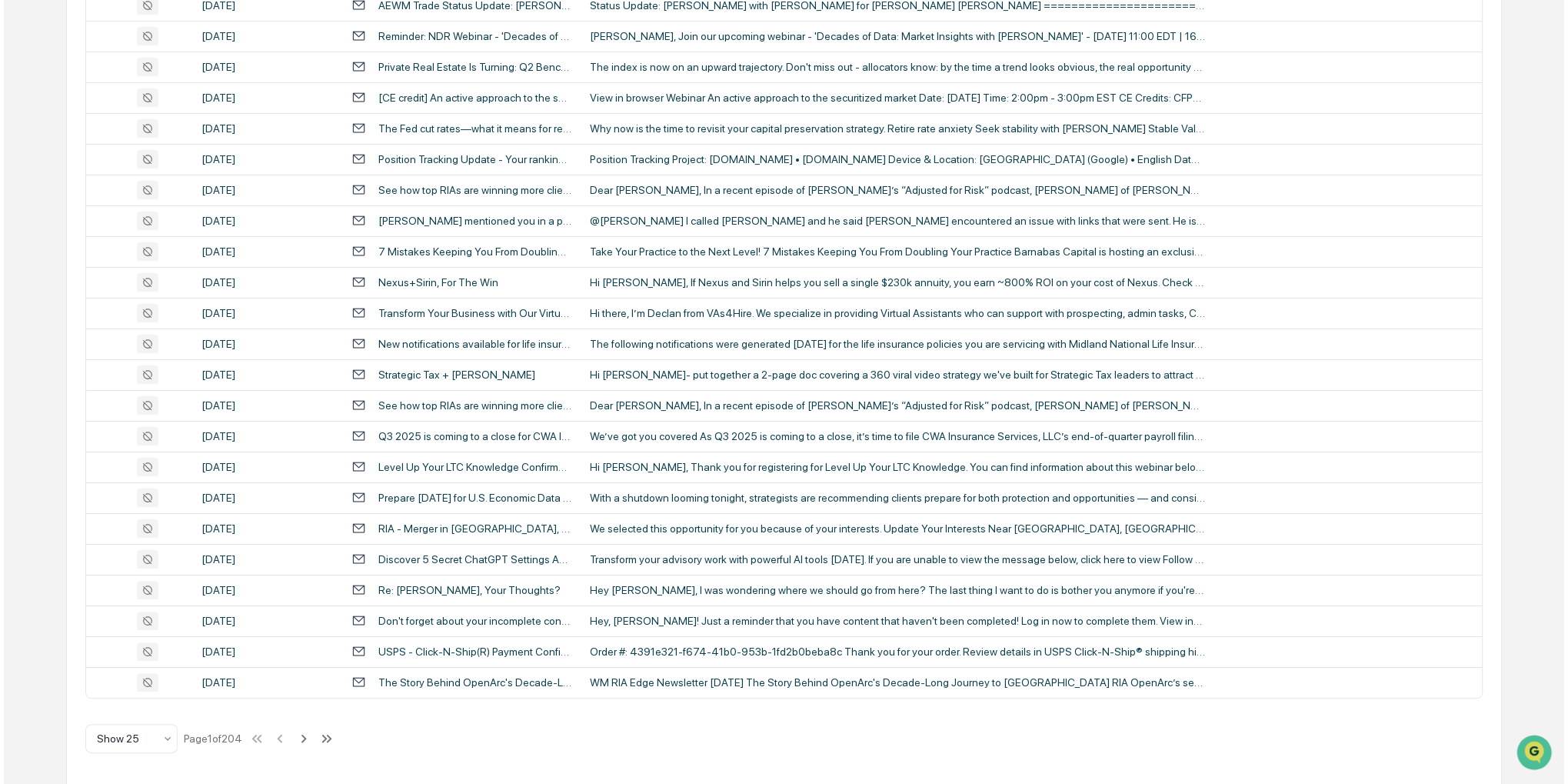
scroll to position [0, 0]
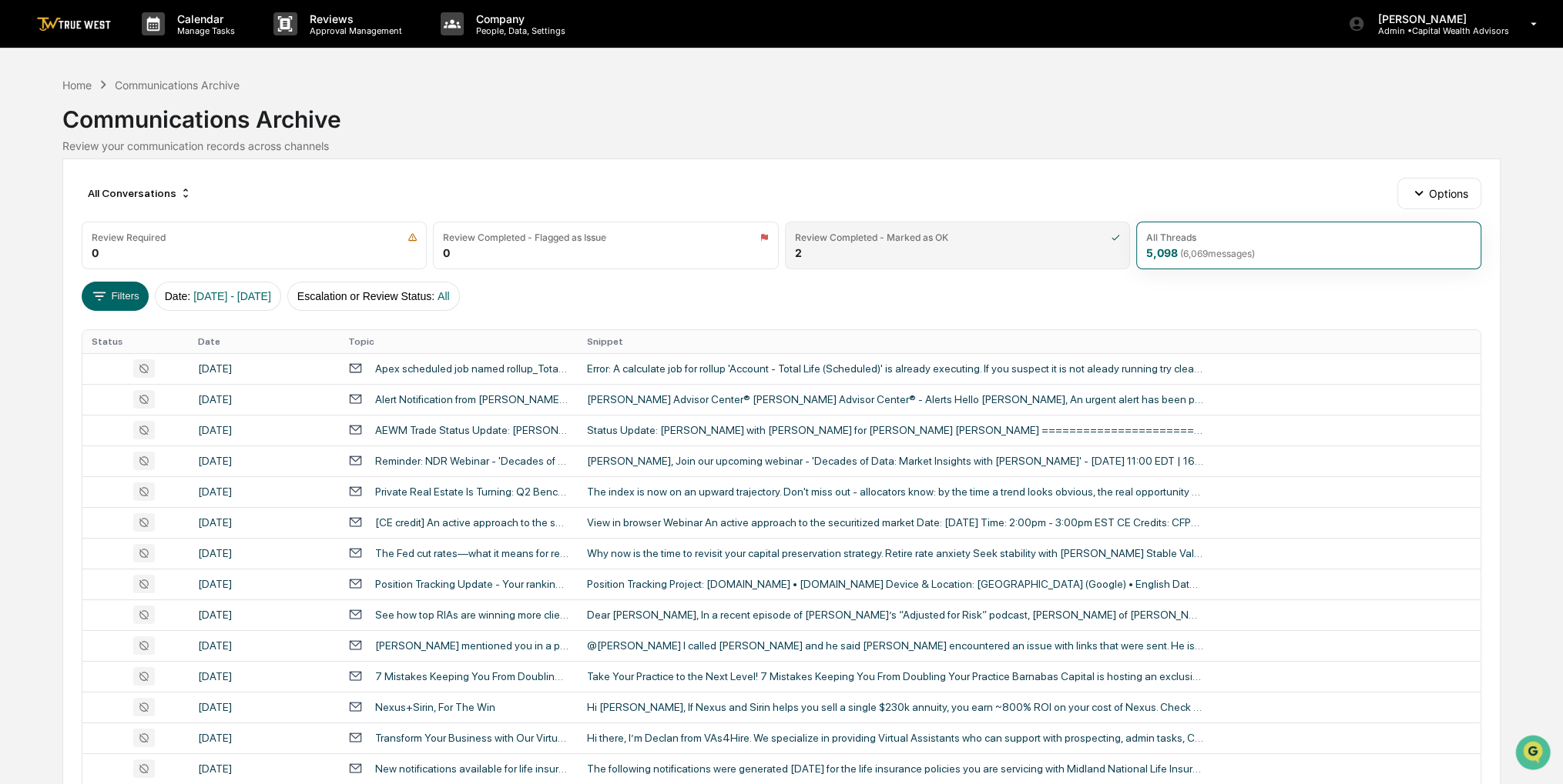
click at [1010, 255] on div "Review Completed - Marked as OK 2" at bounding box center [957, 245] width 345 height 48
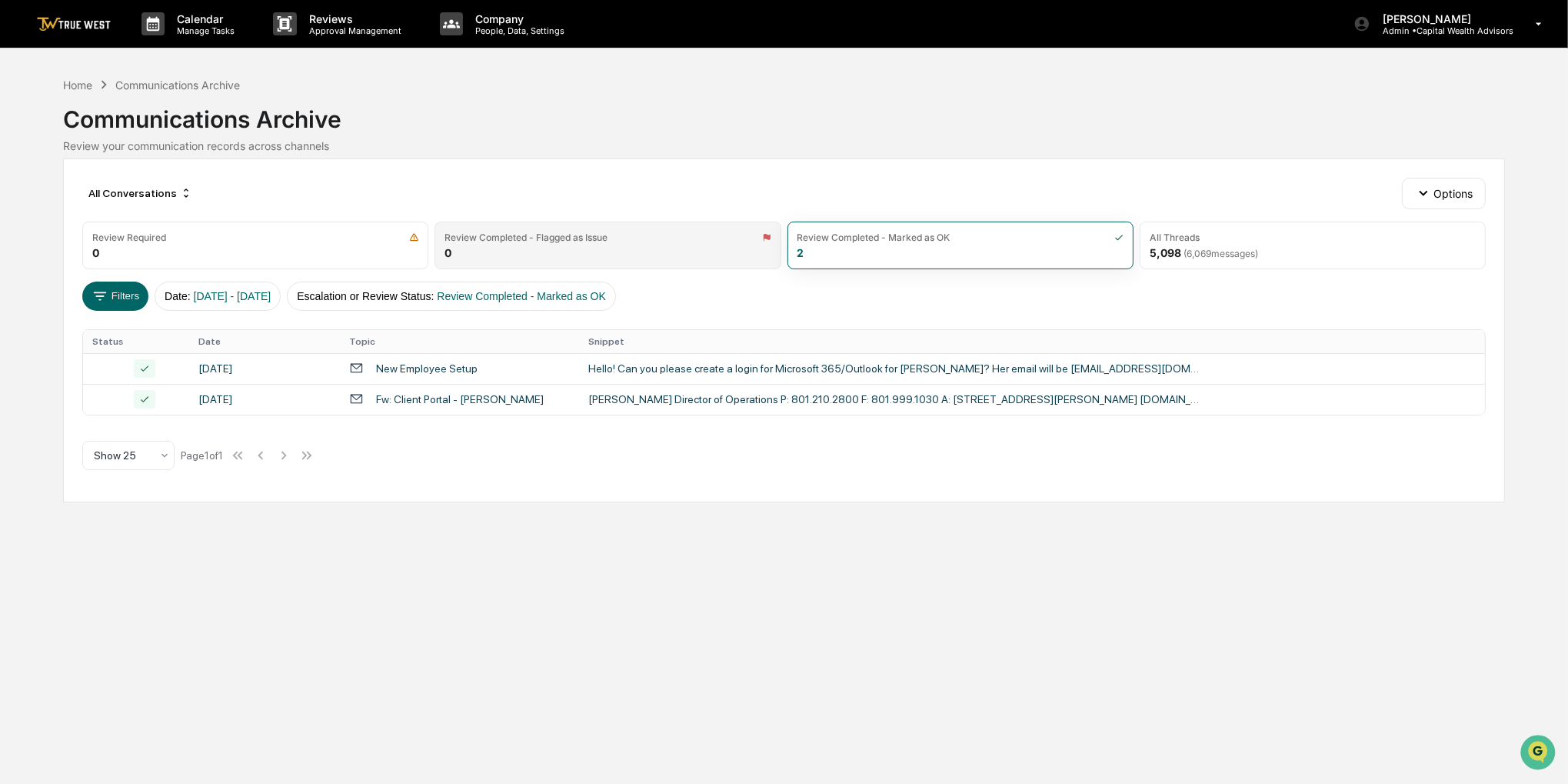
click at [650, 246] on div "Review Completed - Flagged as Issue 0" at bounding box center [607, 245] width 346 height 48
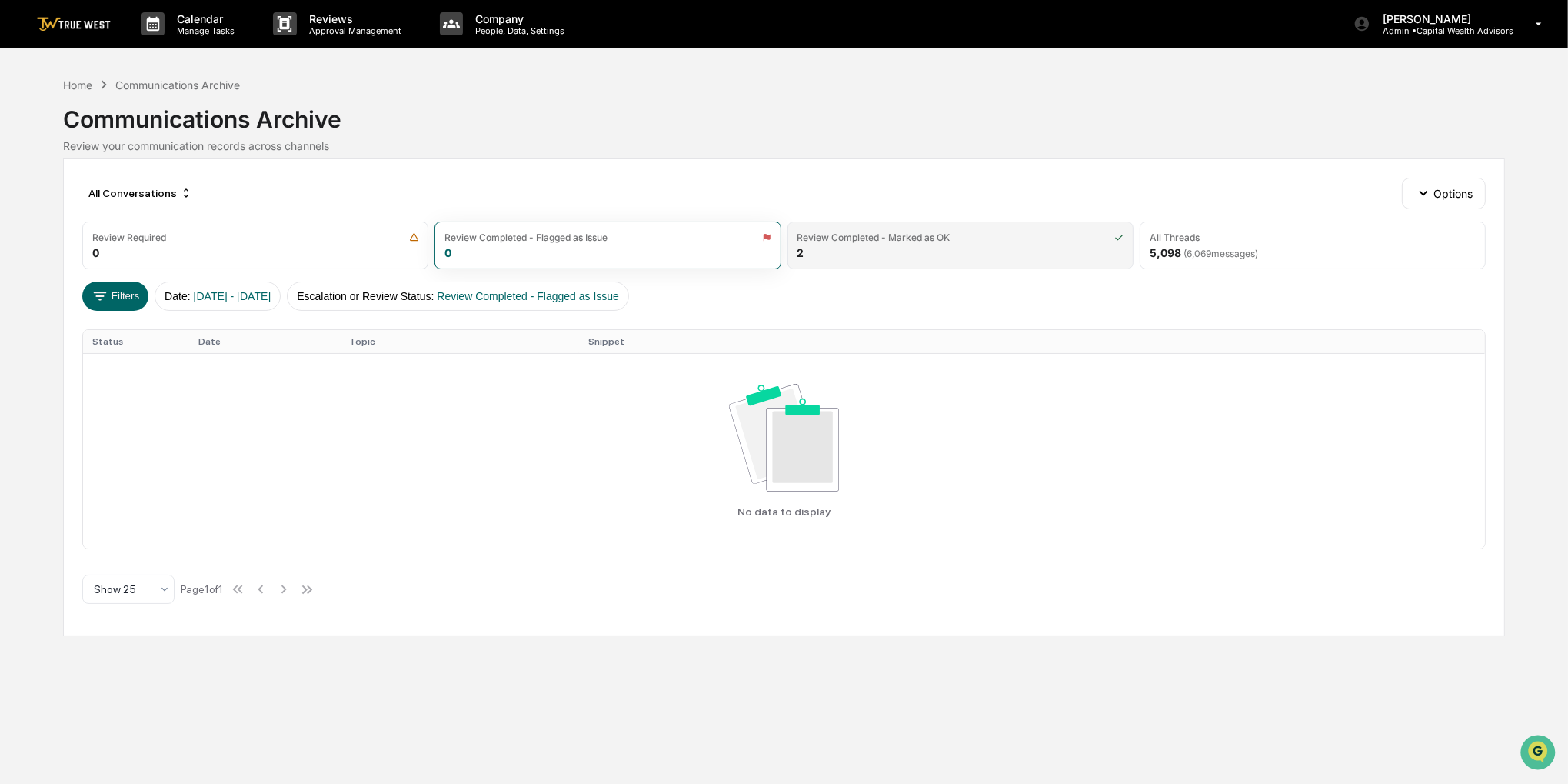
click at [801, 246] on div "2" at bounding box center [800, 252] width 7 height 13
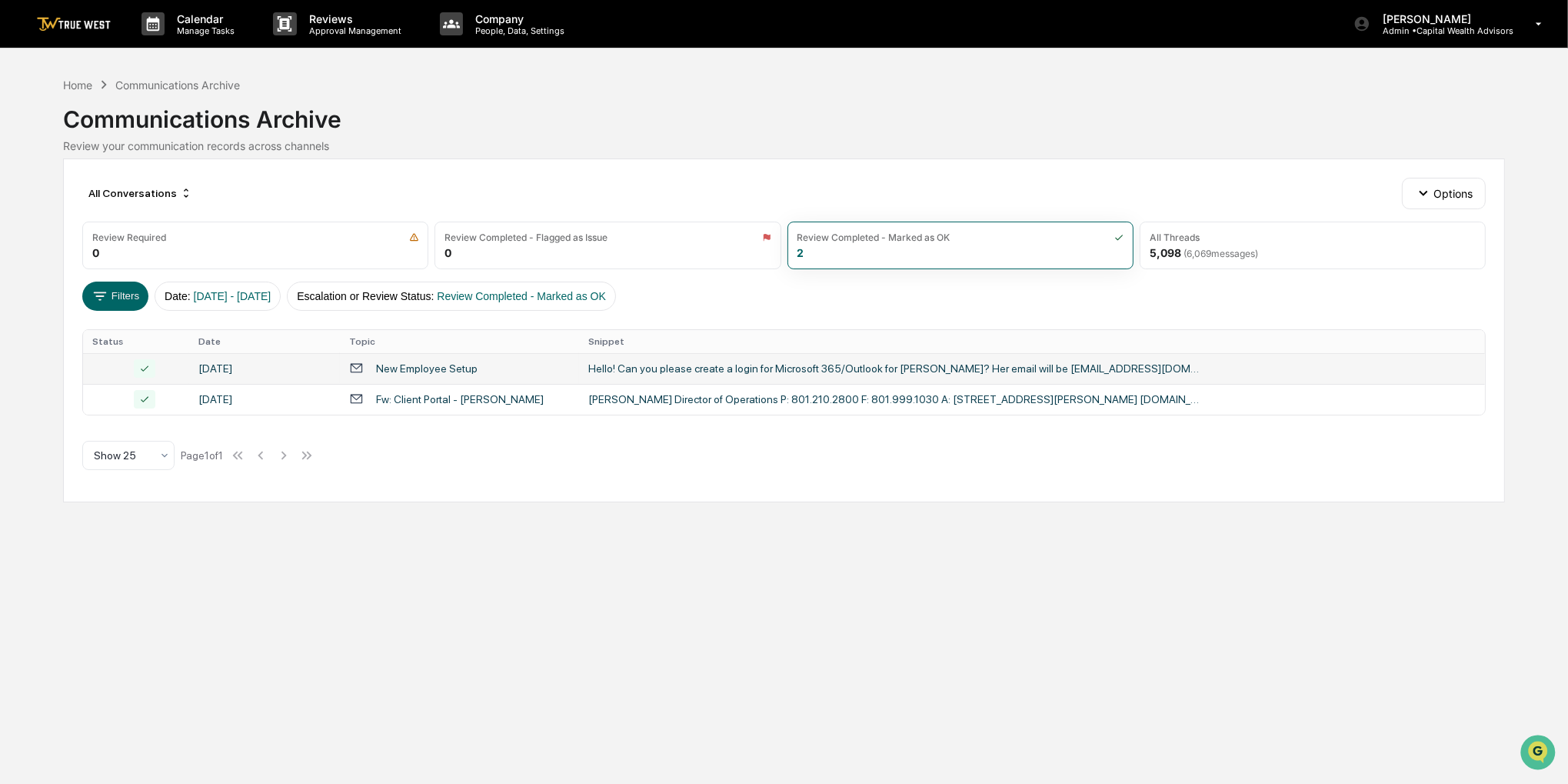
click at [460, 366] on div "New Employee Setup" at bounding box center [427, 368] width 102 height 12
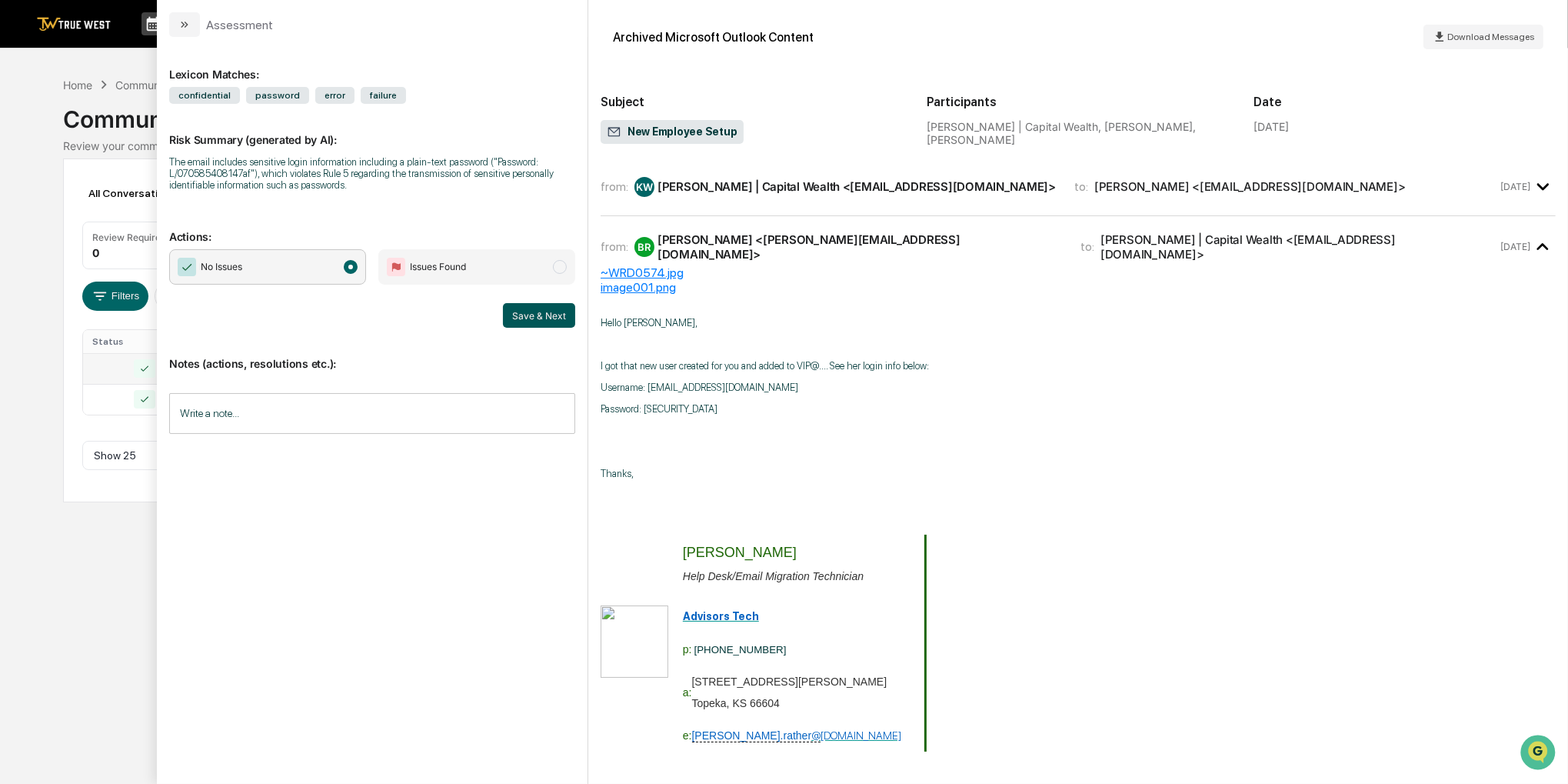
click at [524, 318] on button "Save & Next" at bounding box center [539, 315] width 73 height 25
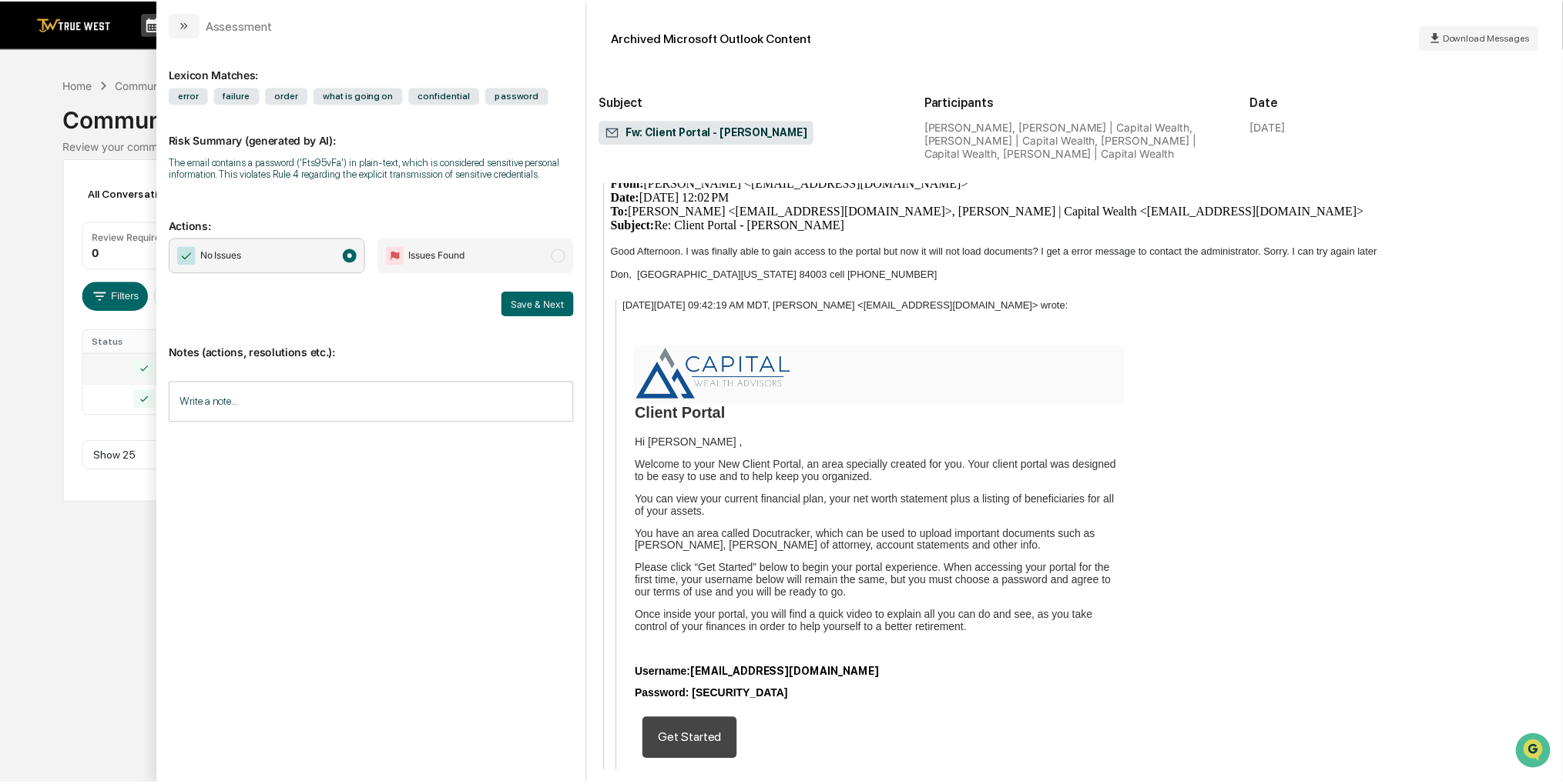
scroll to position [1101, 0]
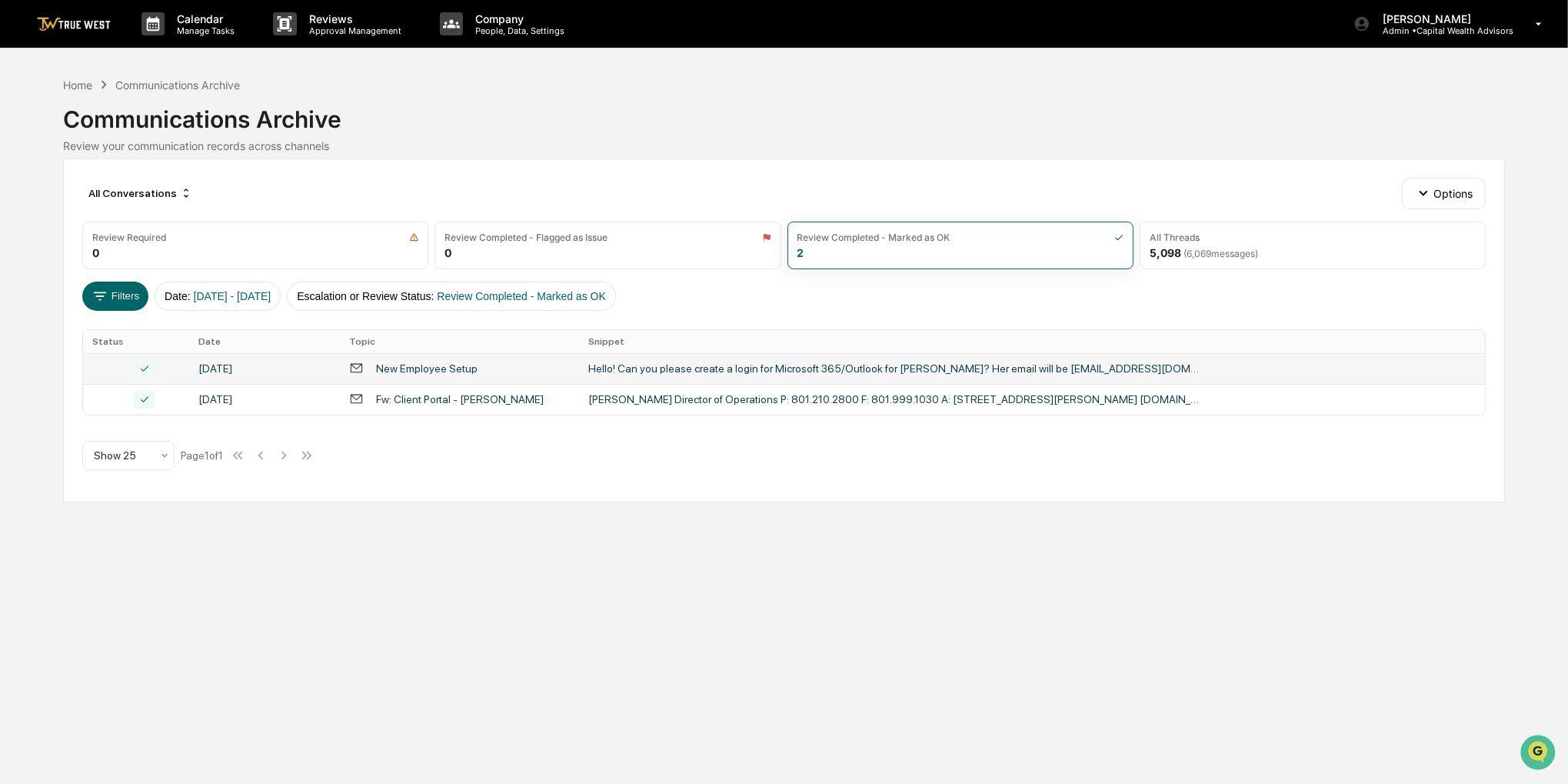
click at [90, 564] on div "Calendar Manage Tasks Reviews Approval Management Company People, Data, Setting…" at bounding box center [784, 392] width 1568 height 784
click at [189, 29] on p "Manage Tasks" at bounding box center [203, 30] width 78 height 11
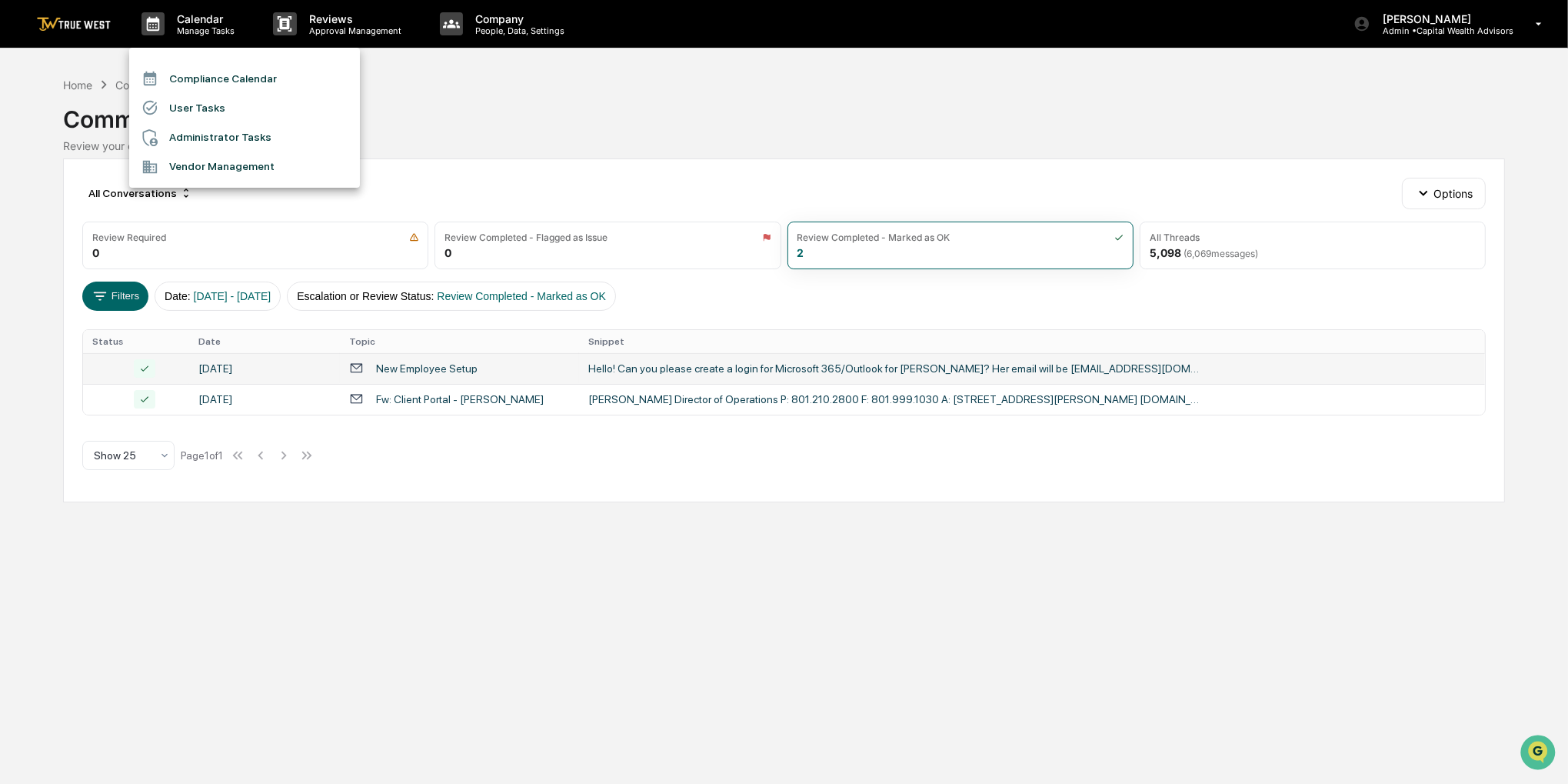
click at [190, 72] on li "Compliance Calendar" at bounding box center [244, 78] width 230 height 29
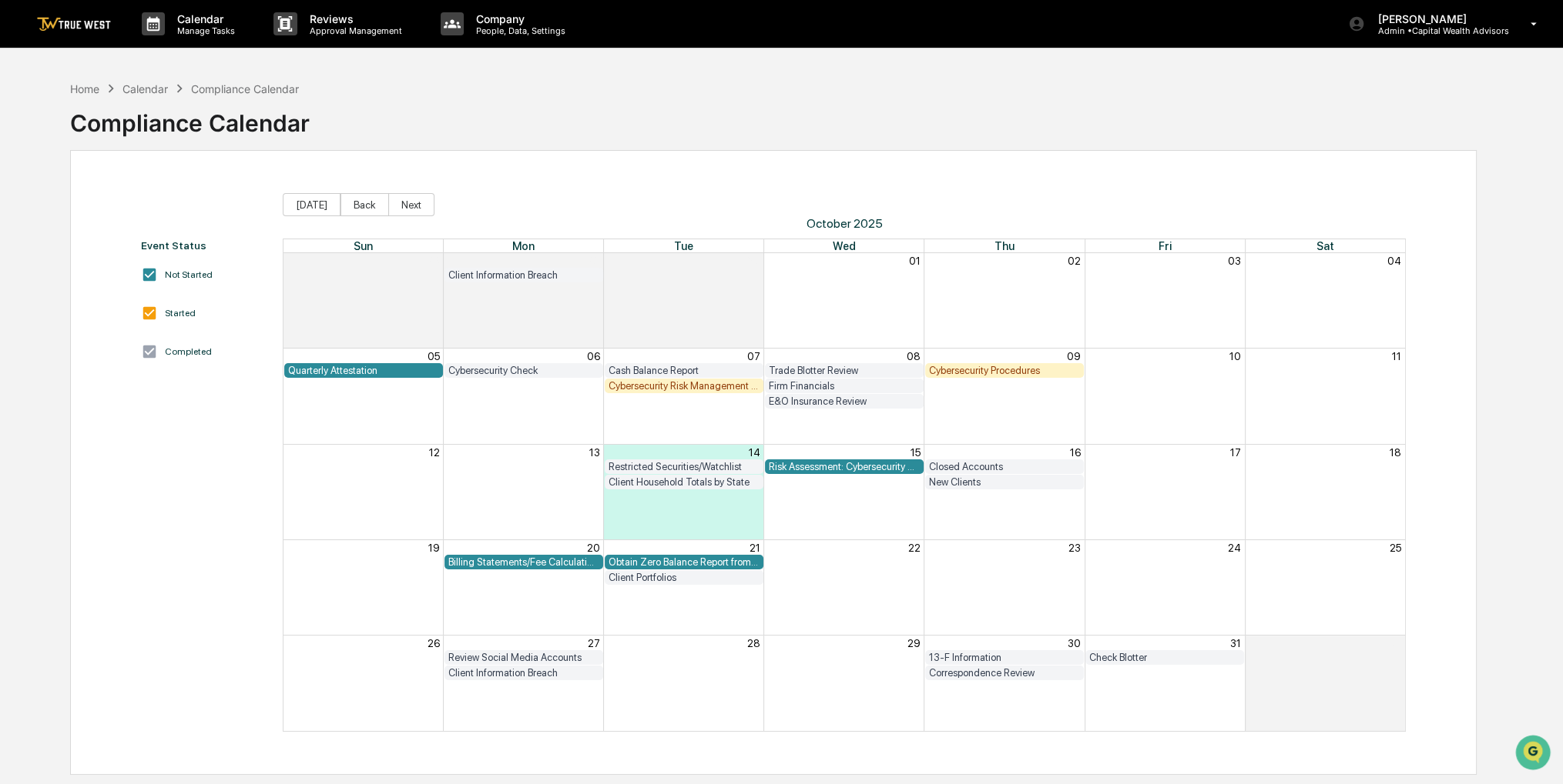
click at [718, 109] on div "Home Calendar Compliance Calendar Compliance Calendar" at bounding box center [773, 111] width 1406 height 77
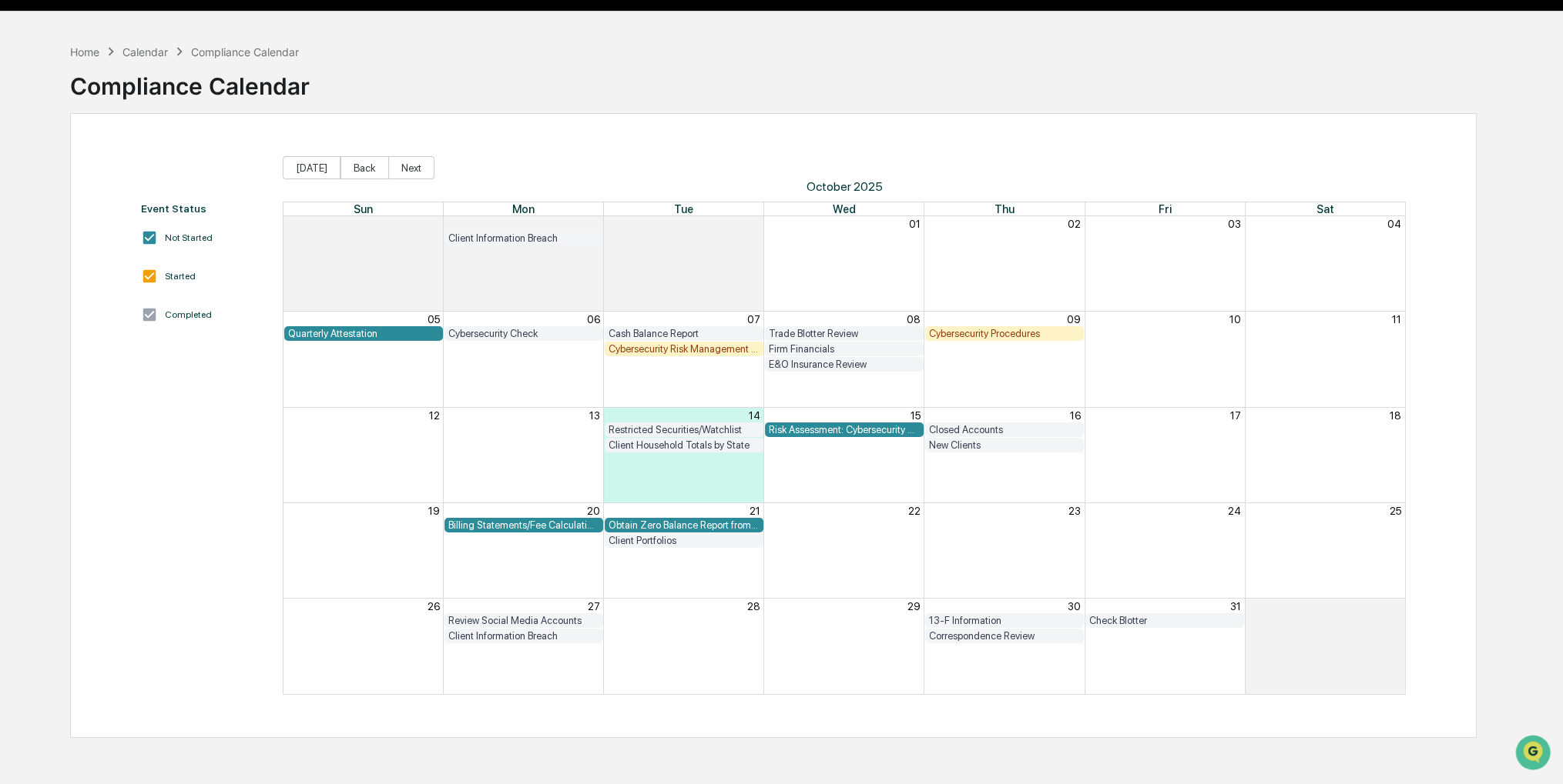
scroll to position [73, 0]
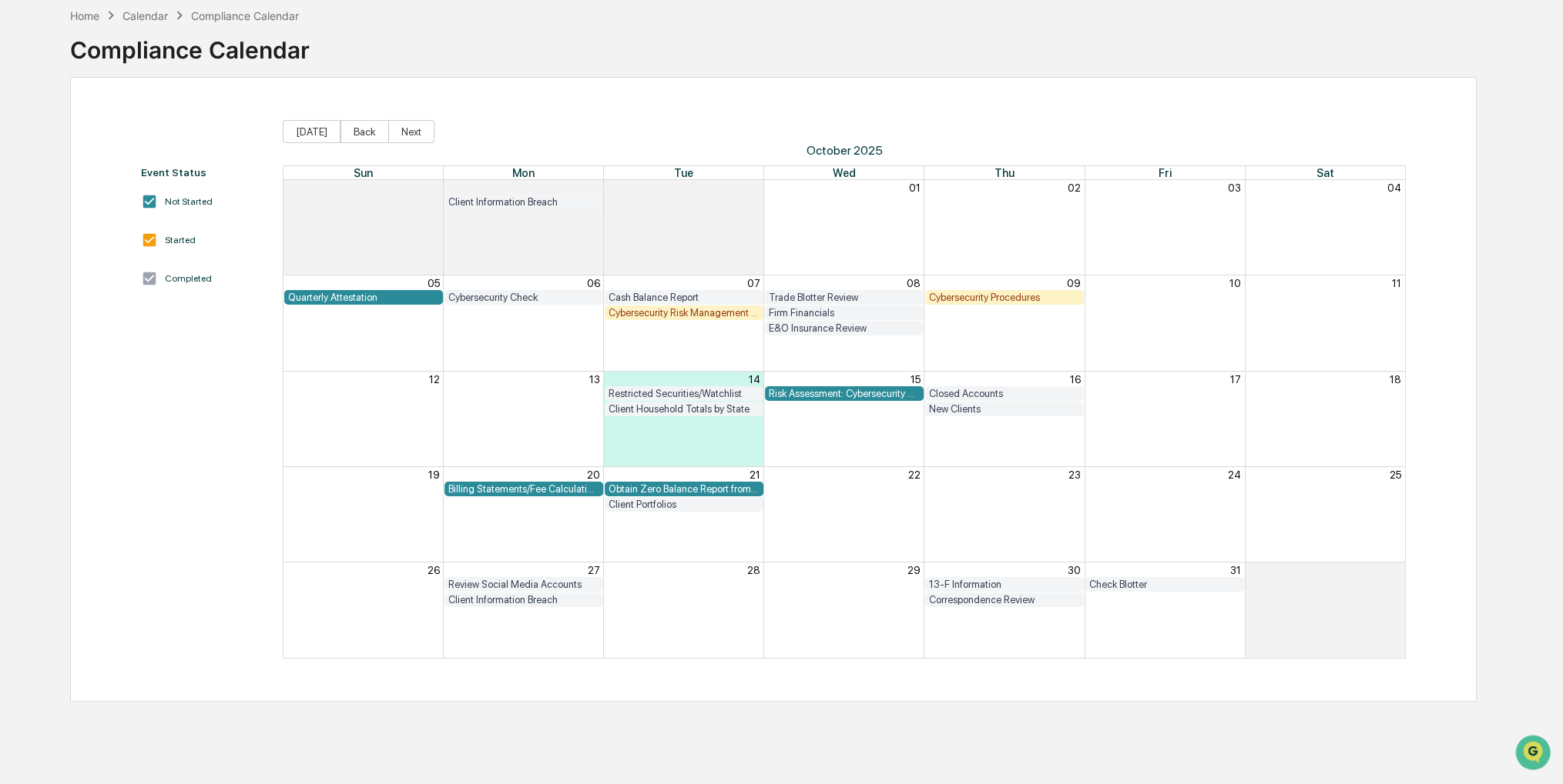
click at [796, 688] on div "Event Status Not Started Started Completed [DATE] Back Next [DATE] Sun Mon Tue …" at bounding box center [773, 389] width 1406 height 625
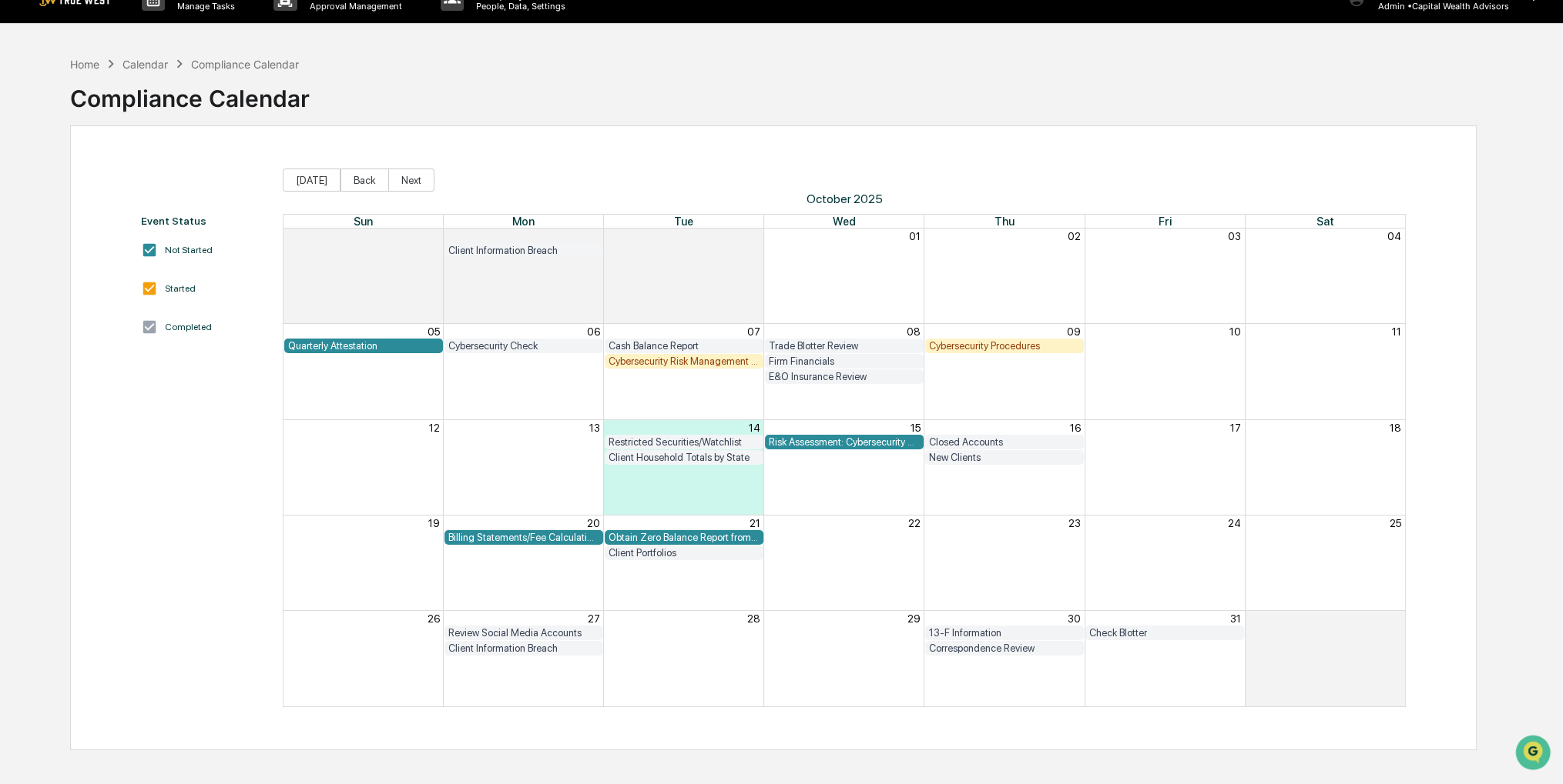
scroll to position [0, 0]
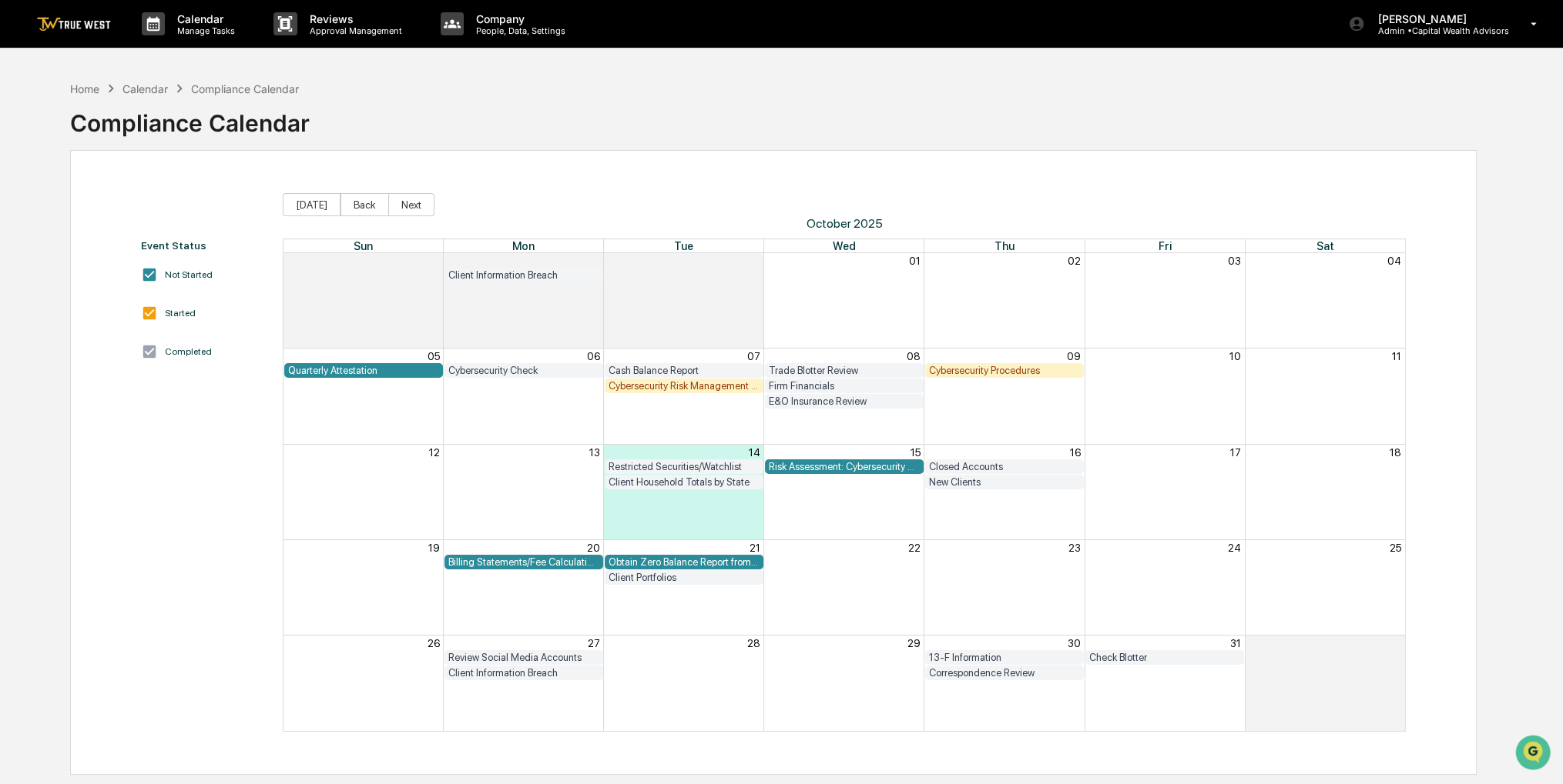
click at [221, 461] on div "Event Status Not Started Started Completed" at bounding box center [204, 486] width 127 height 493
click at [74, 197] on div "Event Status Not Started Started Completed [DATE] Back Next [DATE] Sun Mon Tue …" at bounding box center [773, 462] width 1406 height 625
click at [350, 205] on button "Back" at bounding box center [364, 204] width 49 height 23
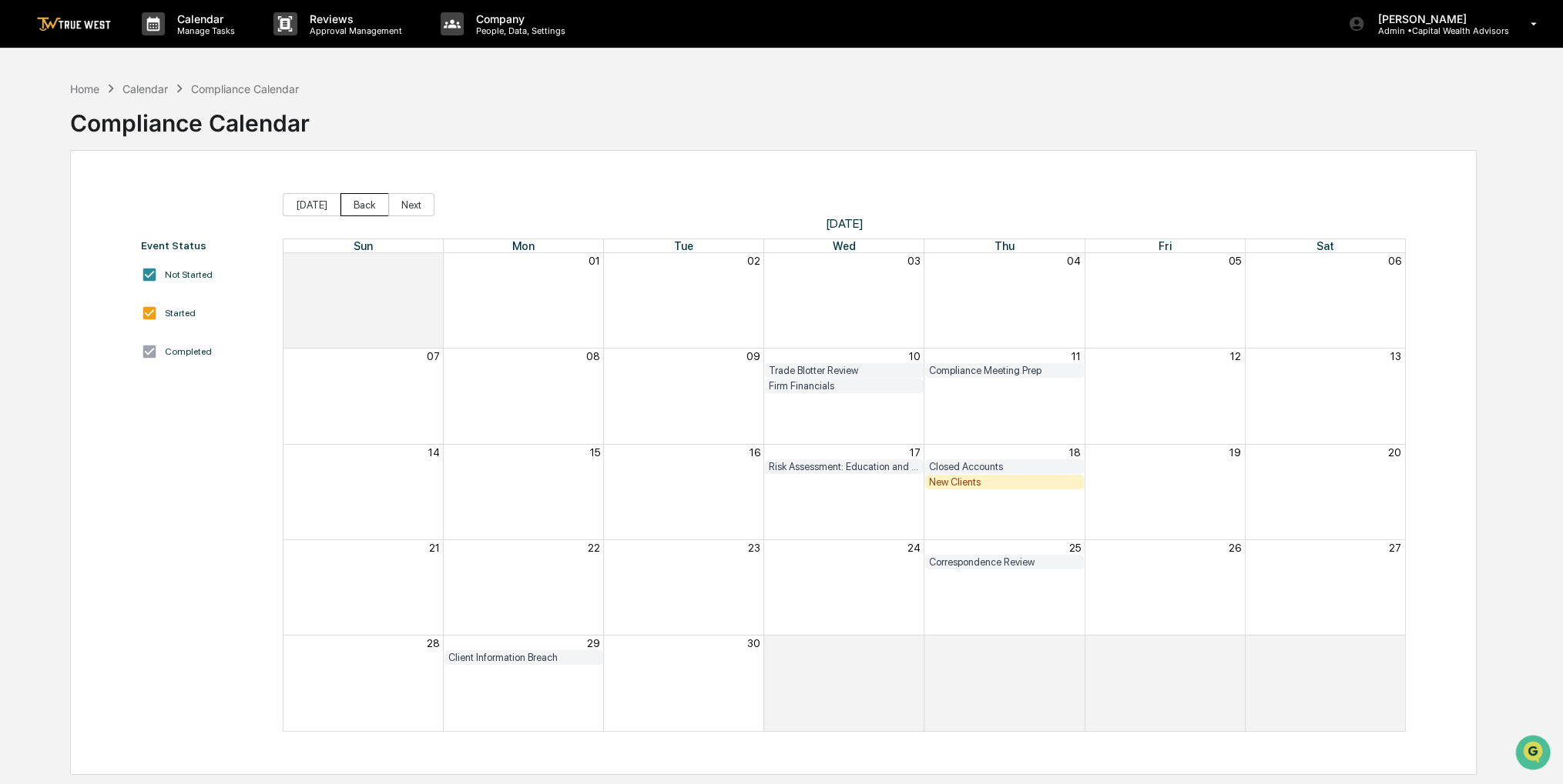
click at [350, 210] on button "Back" at bounding box center [364, 204] width 49 height 23
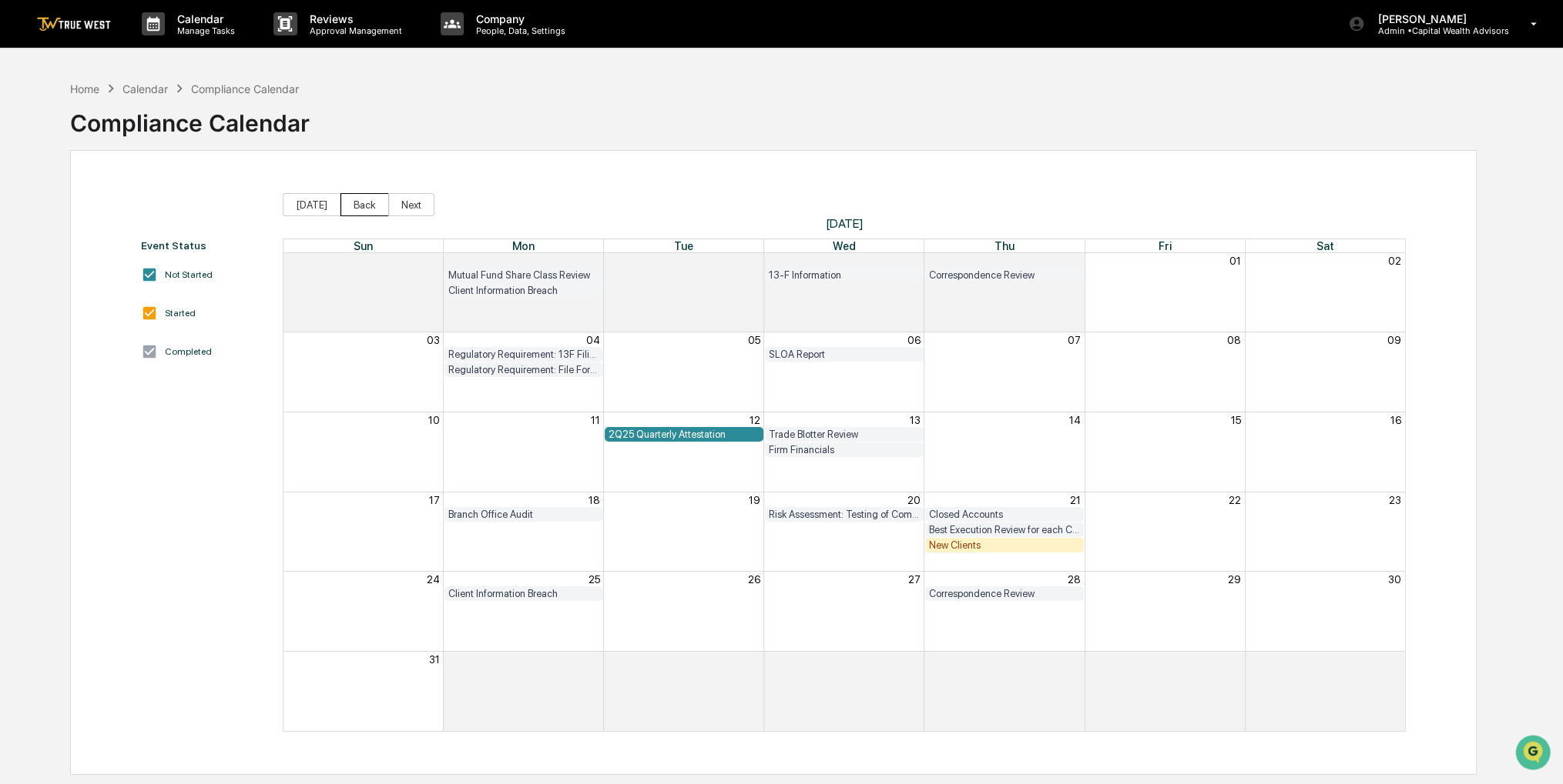
click at [351, 207] on button "Back" at bounding box center [364, 204] width 49 height 23
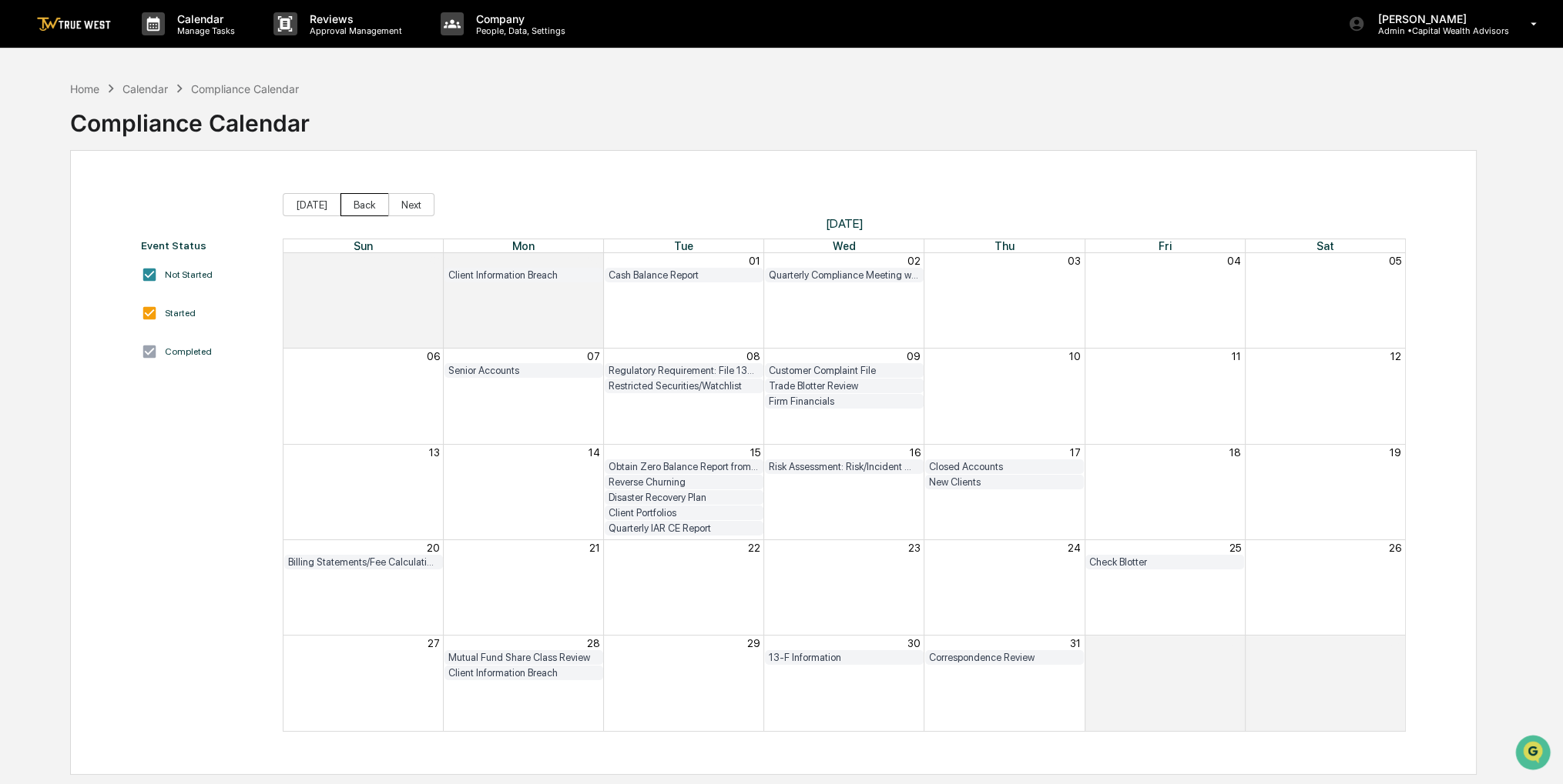
click at [351, 207] on button "Back" at bounding box center [364, 204] width 49 height 23
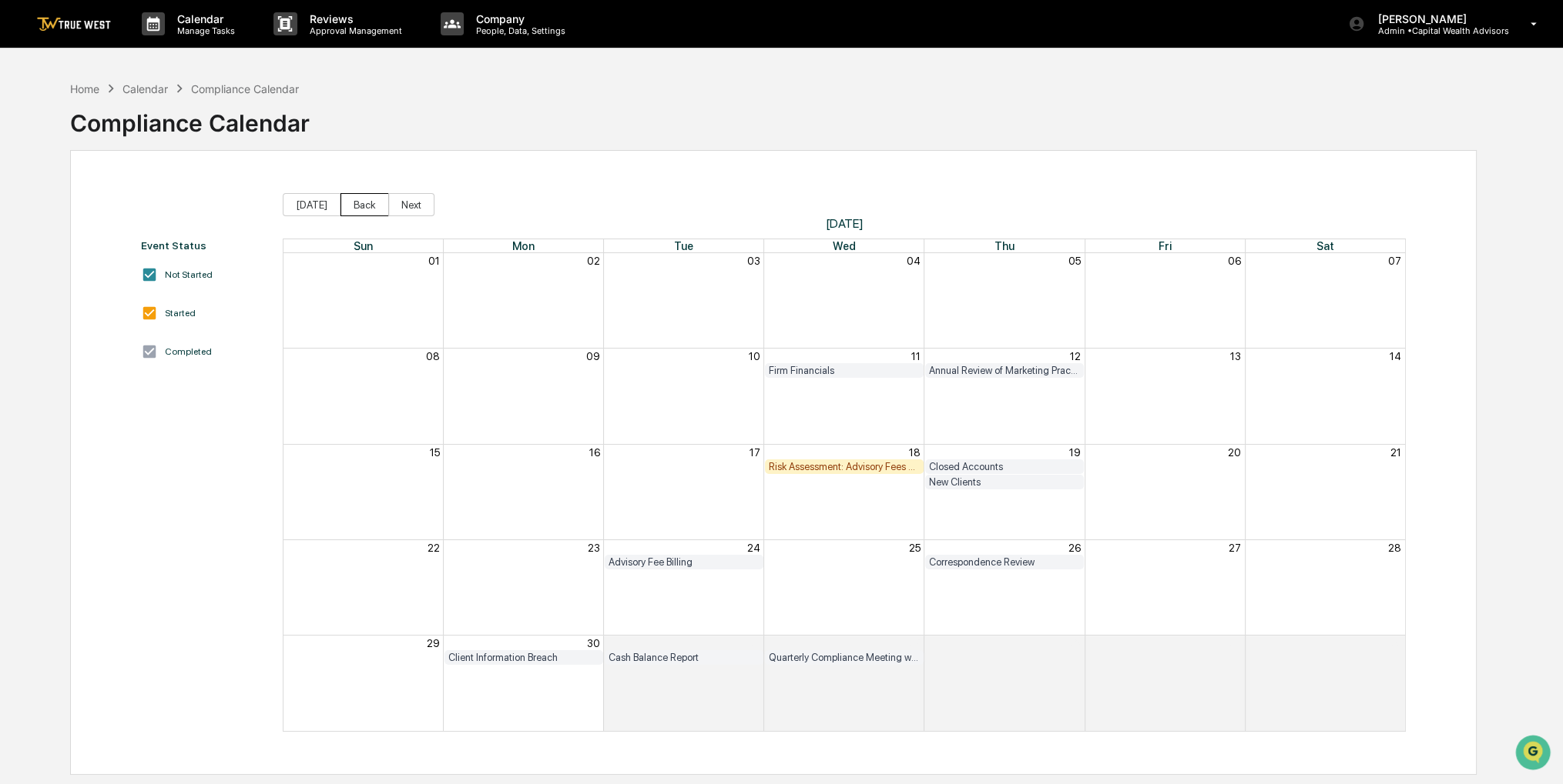
click at [346, 209] on button "Back" at bounding box center [364, 204] width 49 height 23
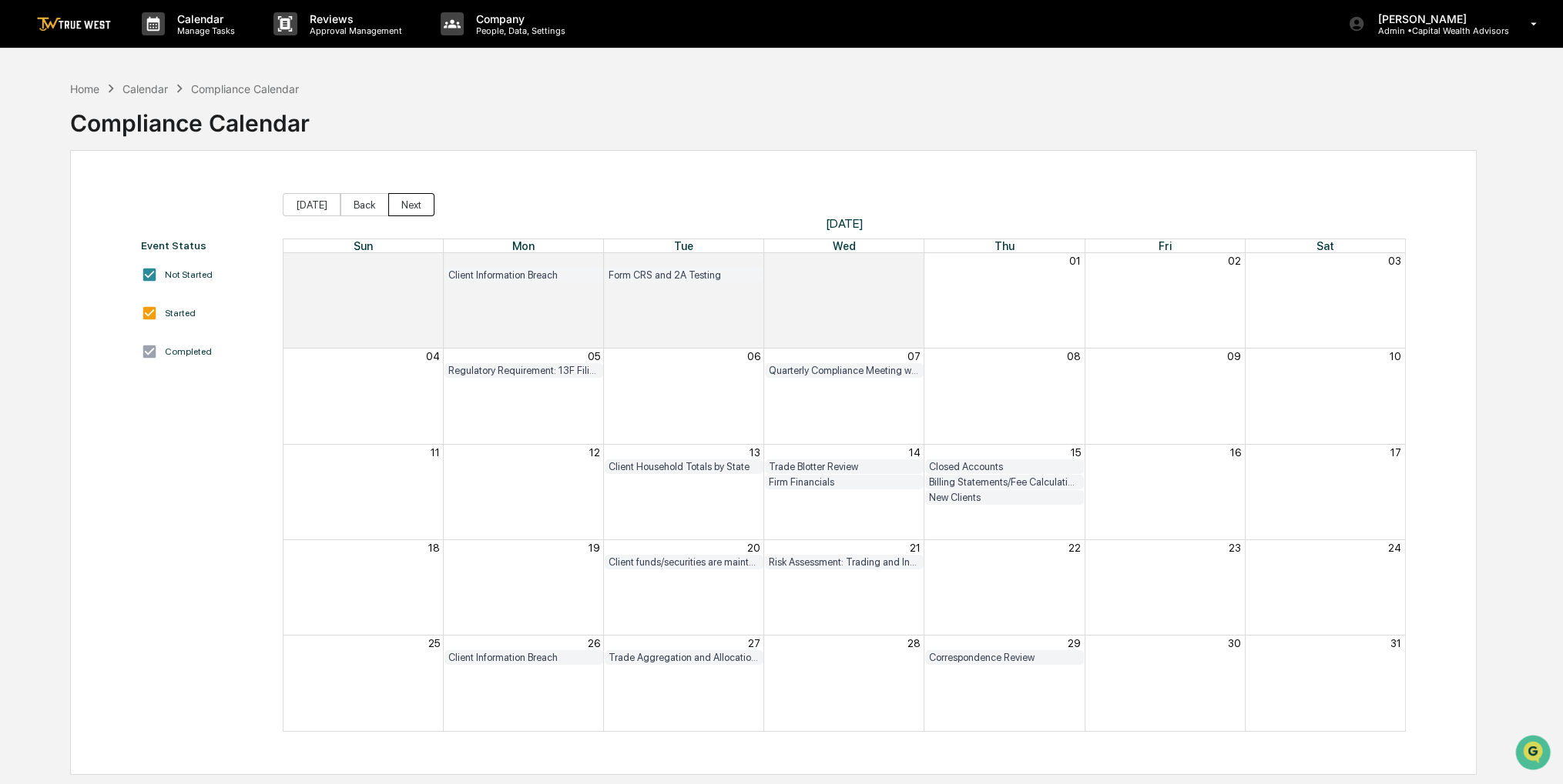
click at [396, 206] on button "Next" at bounding box center [411, 204] width 46 height 23
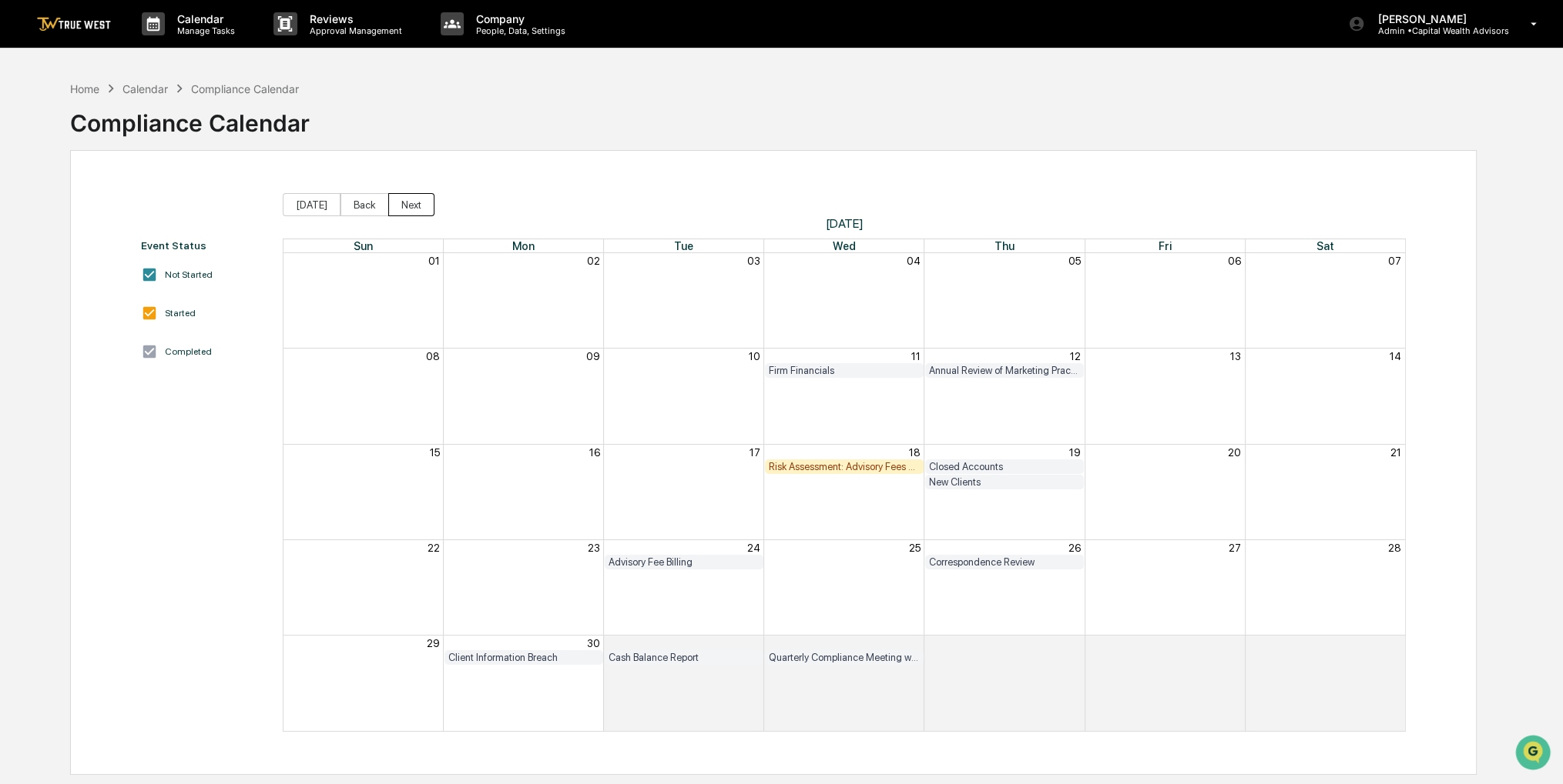
click at [396, 206] on button "Next" at bounding box center [411, 204] width 46 height 23
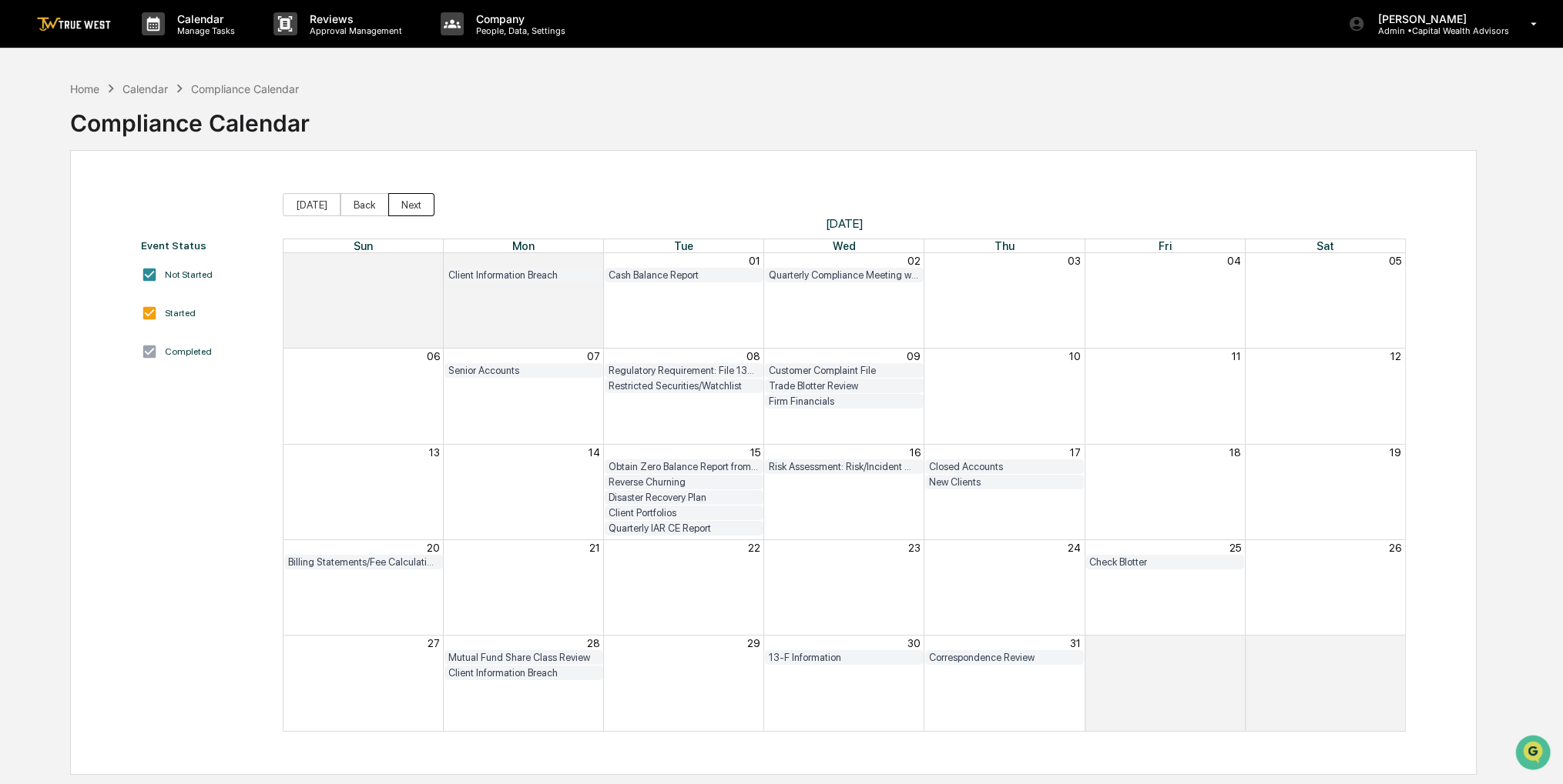
click at [397, 207] on button "Next" at bounding box center [411, 204] width 46 height 23
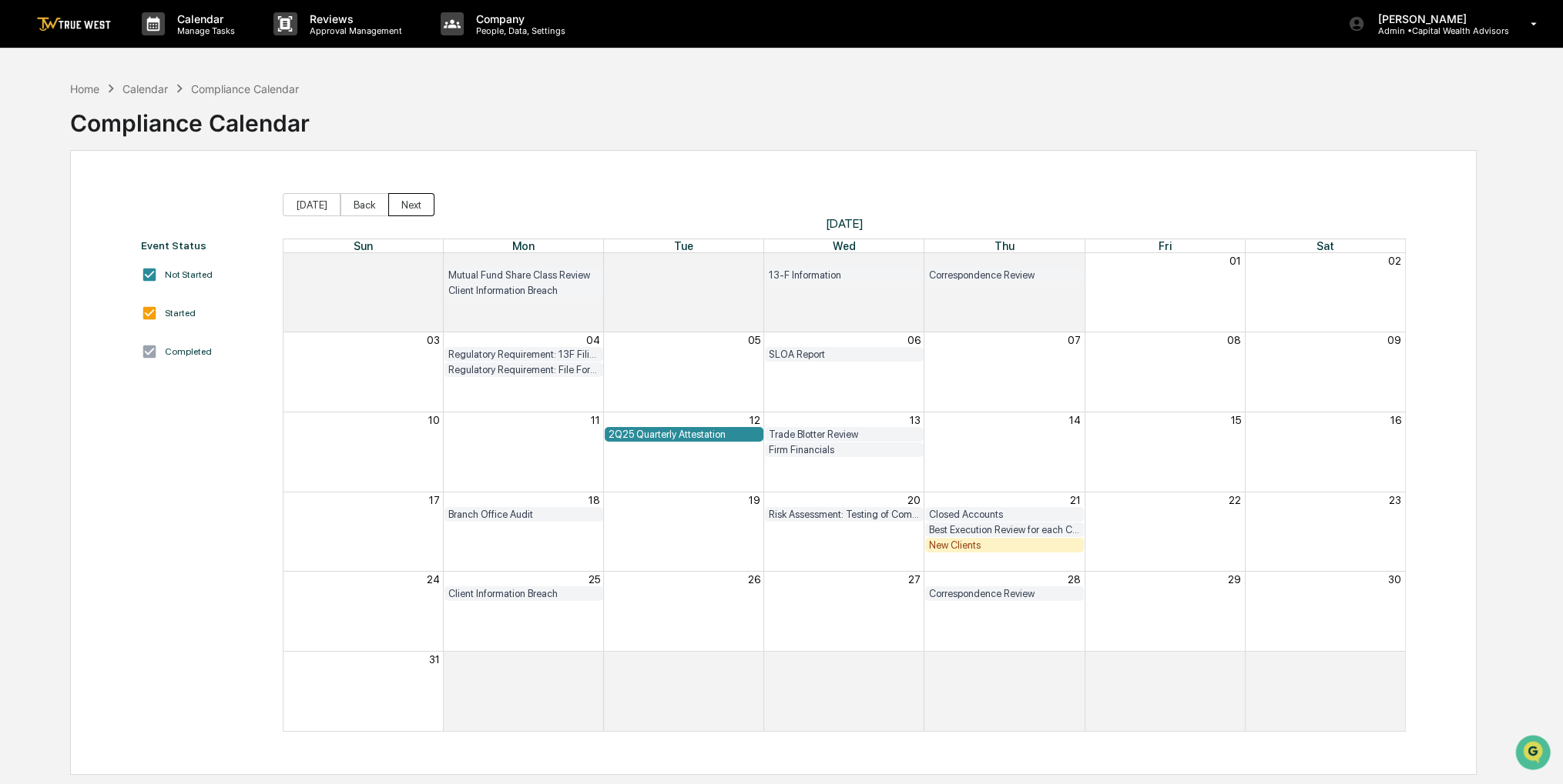
click at [399, 211] on button "Next" at bounding box center [411, 204] width 46 height 23
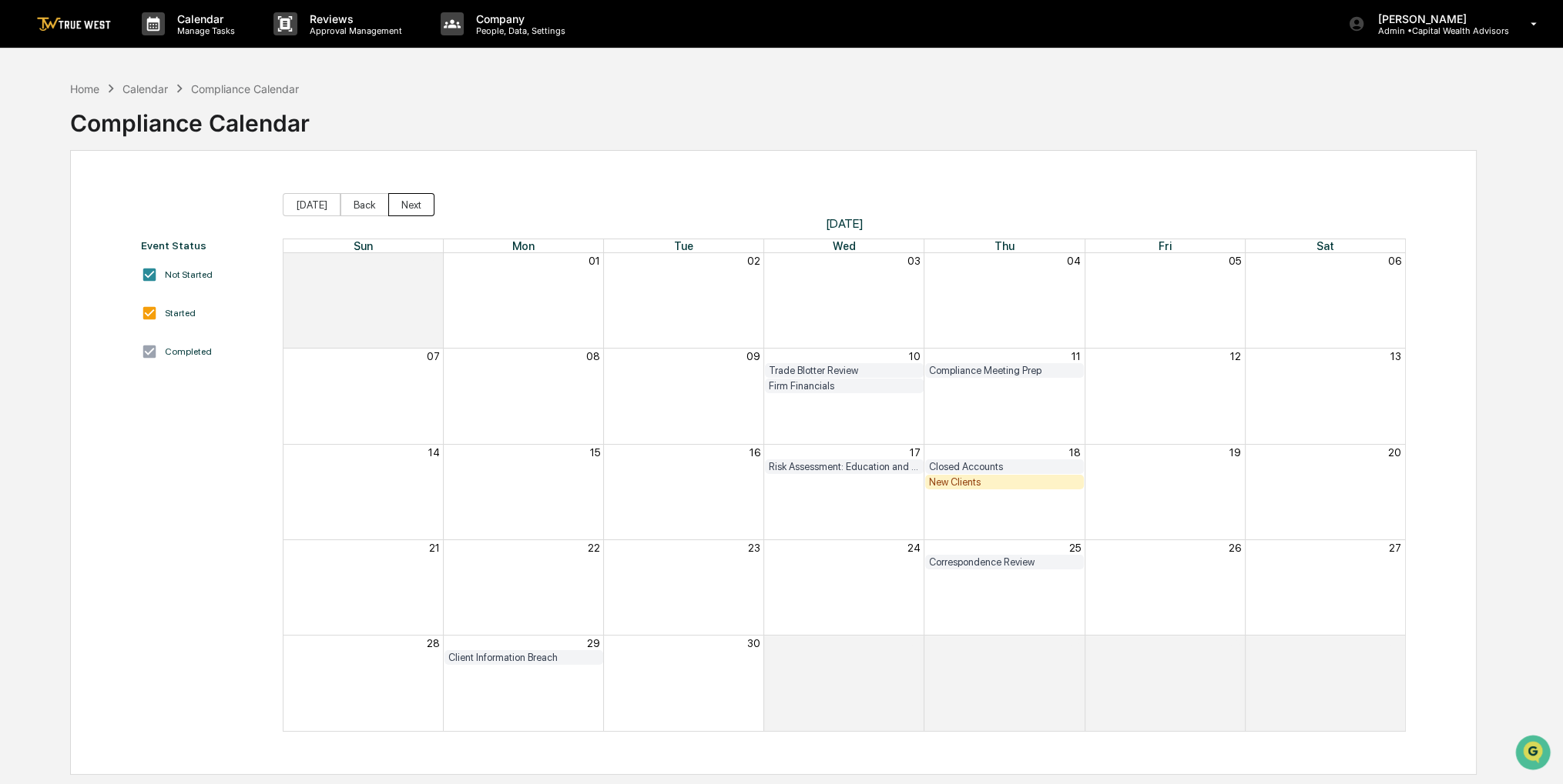
click at [399, 211] on button "Next" at bounding box center [411, 204] width 46 height 23
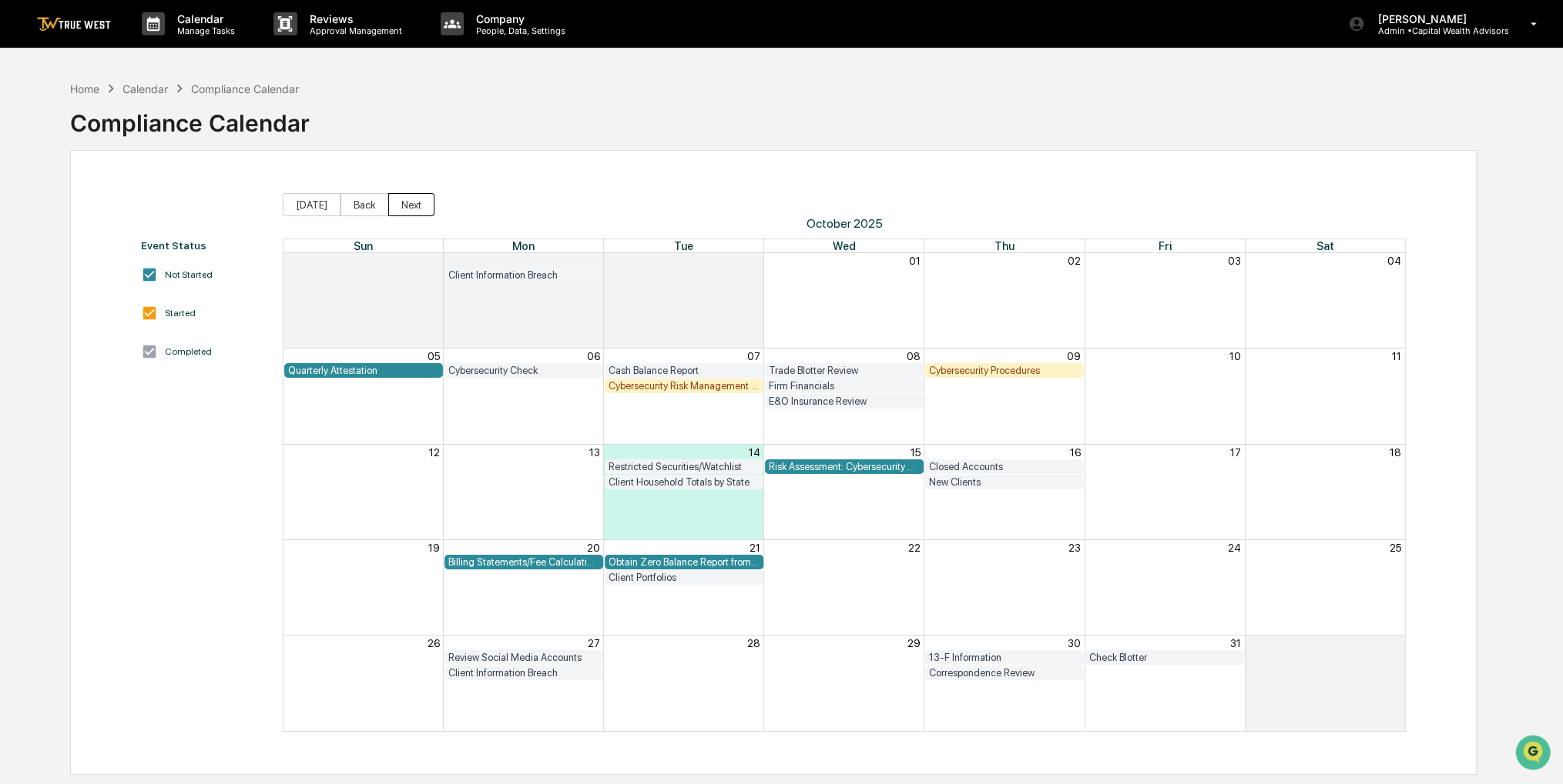
click at [399, 211] on button "Next" at bounding box center [411, 204] width 46 height 23
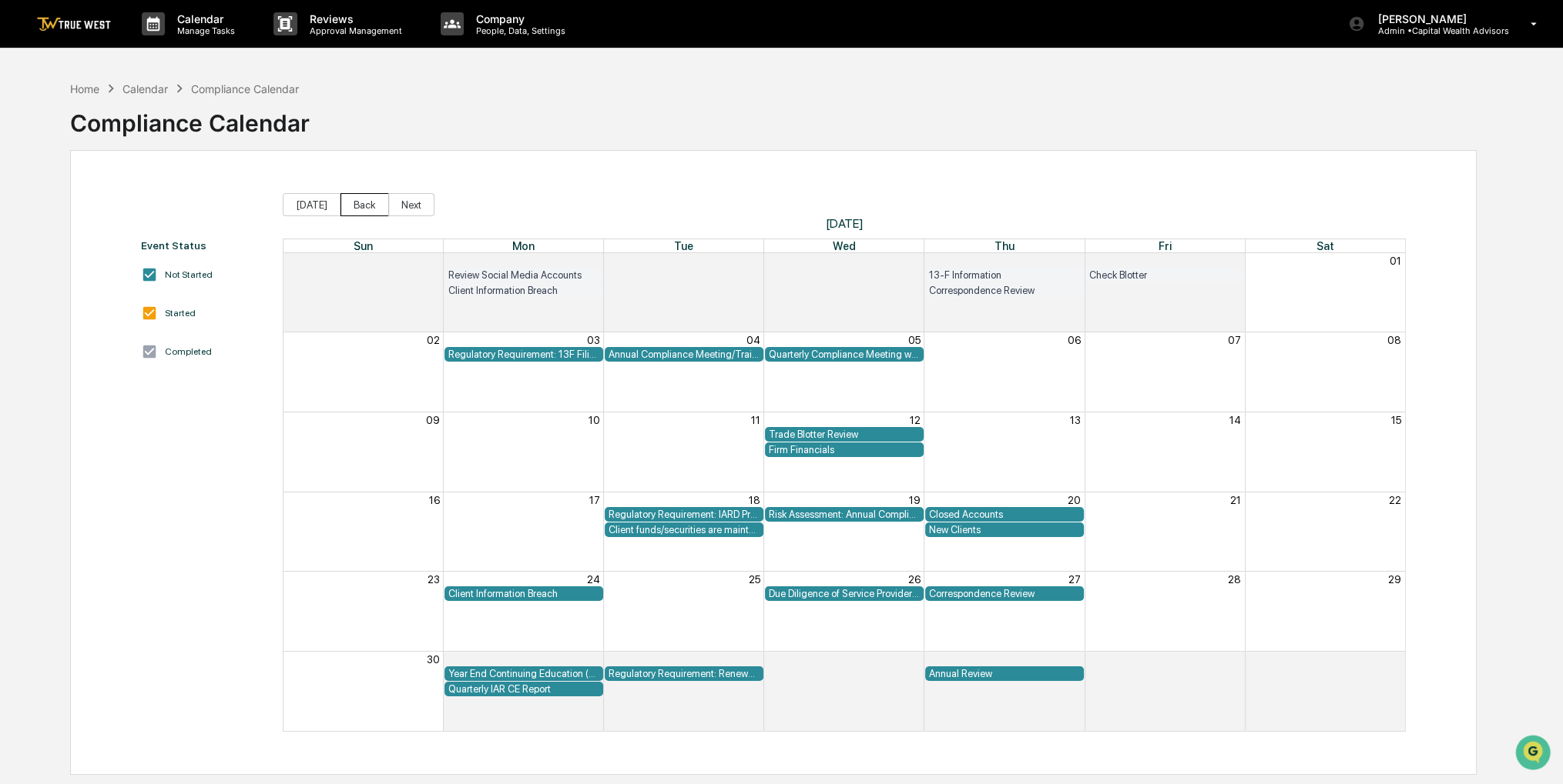
click at [358, 213] on button "Back" at bounding box center [364, 204] width 49 height 23
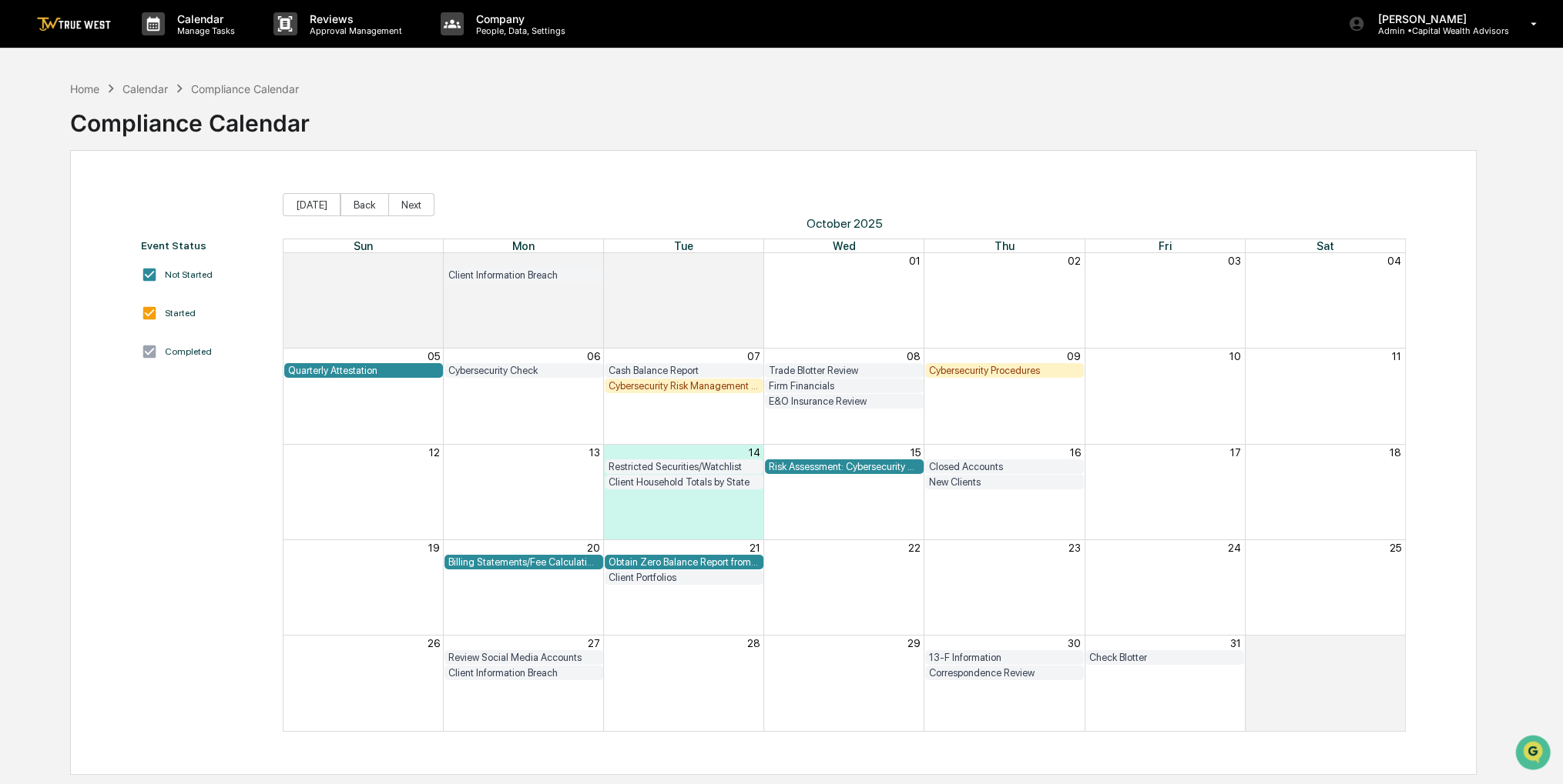
drag, startPoint x: 557, startPoint y: 188, endPoint x: 525, endPoint y: 184, distance: 32.2
click at [525, 184] on div "Event Status Not Started Started Completed [DATE] Back Next [DATE] Sun Mon Tue …" at bounding box center [773, 462] width 1406 height 625
click at [1534, 15] on div "[PERSON_NAME] Admin • Capital Wealth Advisors" at bounding box center [1447, 24] width 231 height 48
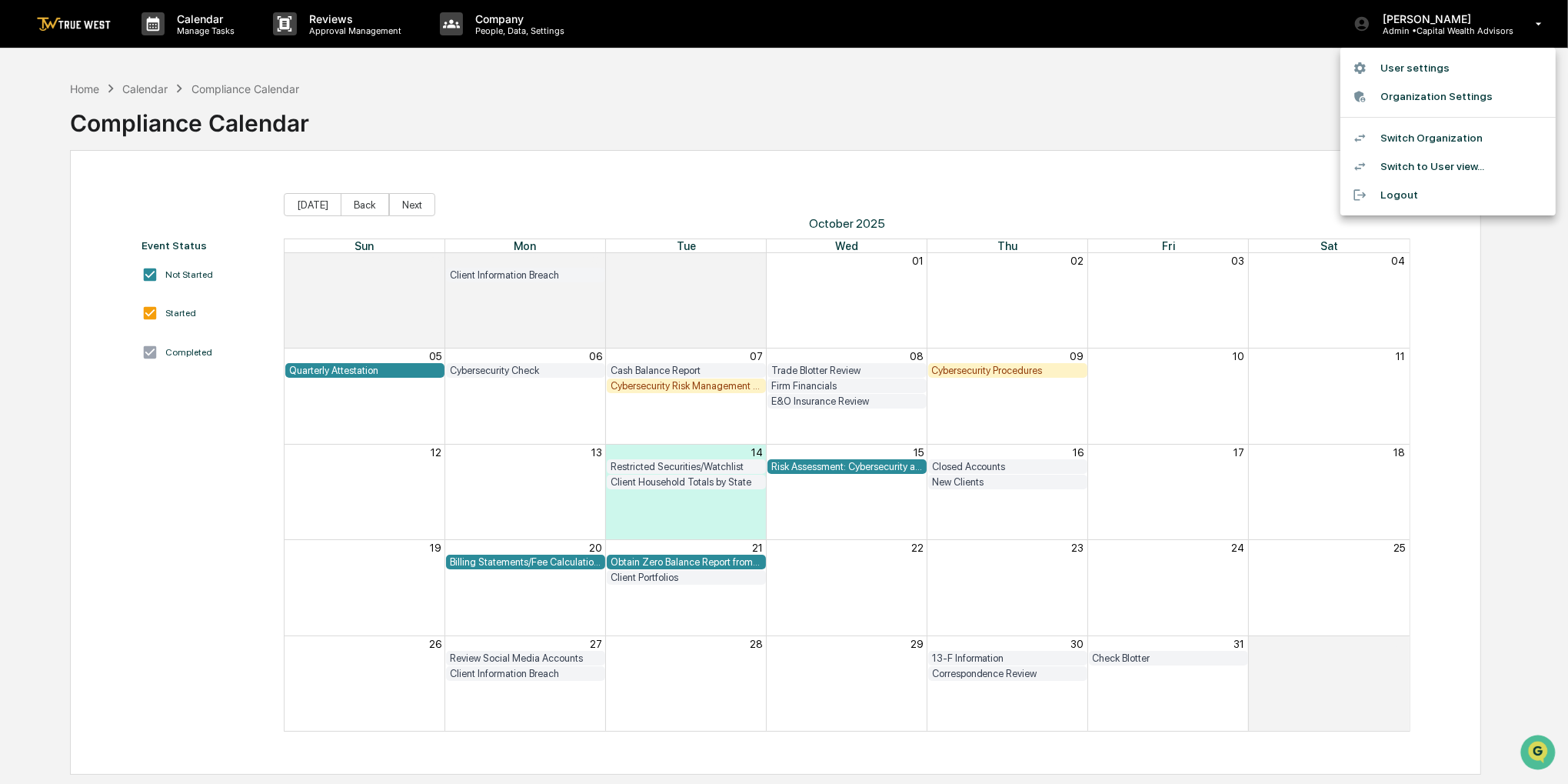
click at [1456, 138] on li "Switch Organization" at bounding box center [1448, 138] width 215 height 29
